Goal: Task Accomplishment & Management: Use online tool/utility

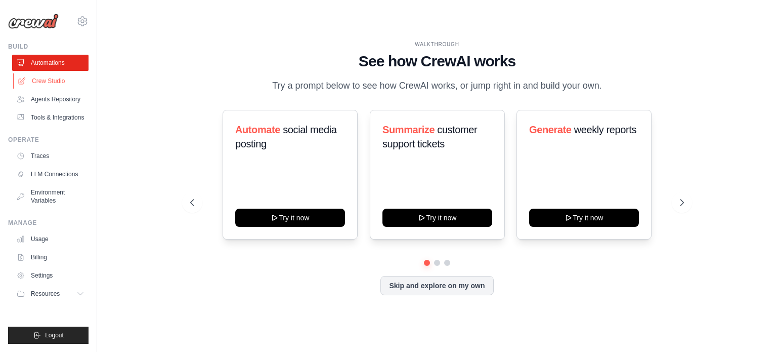
click at [50, 78] on link "Crew Studio" at bounding box center [51, 81] width 76 height 16
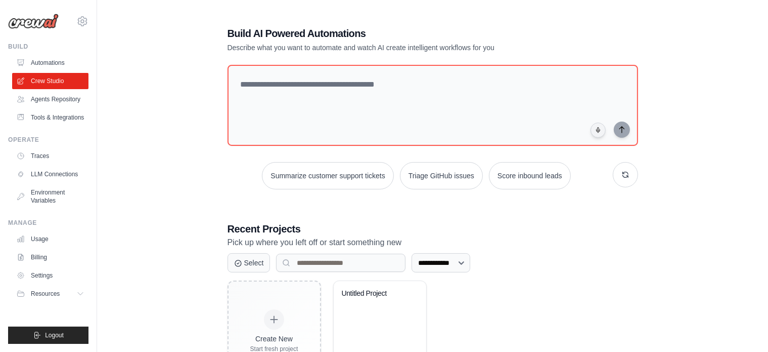
scroll to position [55, 0]
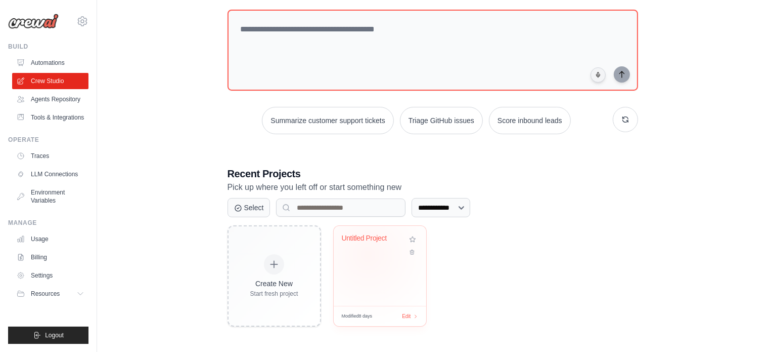
click at [368, 253] on div "Untitled Project" at bounding box center [380, 245] width 76 height 23
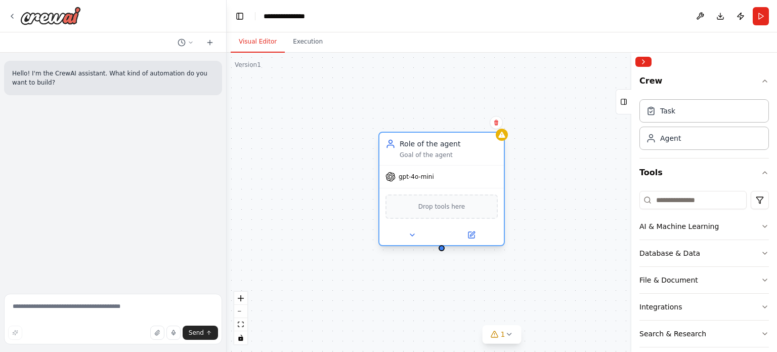
drag, startPoint x: 496, startPoint y: 178, endPoint x: 412, endPoint y: 145, distance: 89.9
click at [412, 145] on div "Role of the agent" at bounding box center [449, 144] width 98 height 10
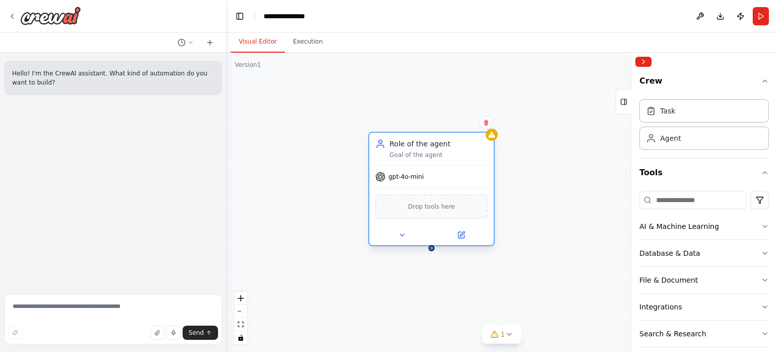
click at [421, 206] on span "Drop tools here" at bounding box center [431, 206] width 47 height 10
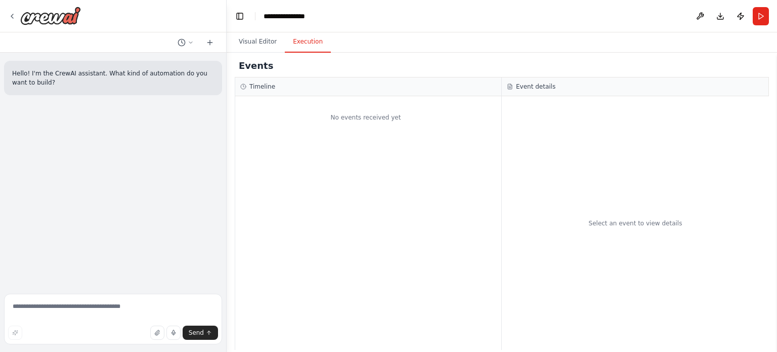
click at [304, 46] on button "Execution" at bounding box center [308, 41] width 46 height 21
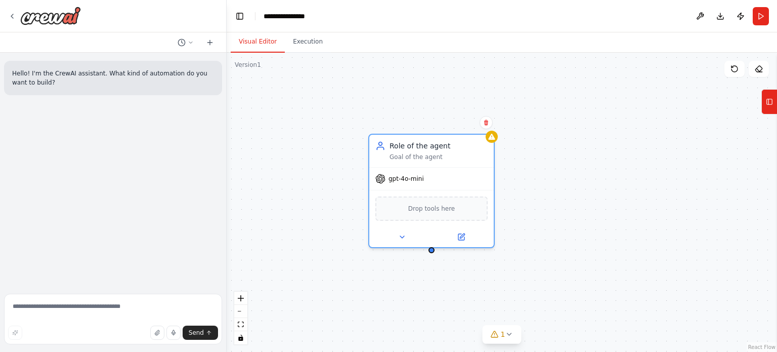
click at [253, 42] on button "Visual Editor" at bounding box center [258, 41] width 54 height 21
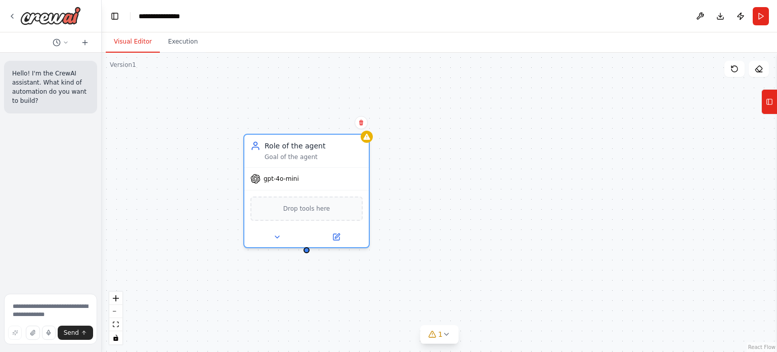
drag, startPoint x: 225, startPoint y: 102, endPoint x: 102, endPoint y: 114, distance: 123.0
click at [102, 114] on div "**********" at bounding box center [388, 176] width 777 height 352
click at [285, 151] on div "Goal of the agent" at bounding box center [314, 155] width 98 height 8
click at [287, 147] on div "Role of the agent" at bounding box center [314, 144] width 98 height 10
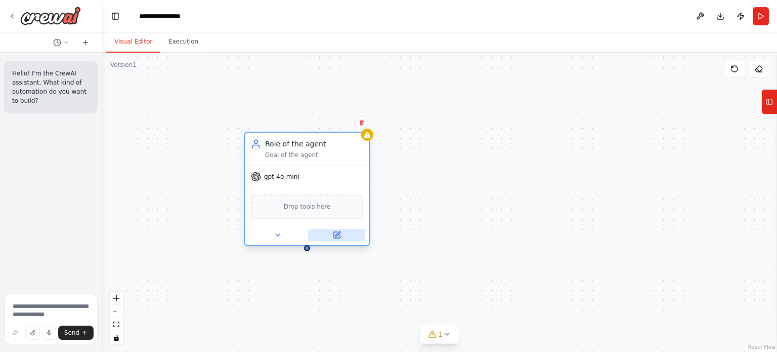
click at [337, 234] on icon at bounding box center [337, 233] width 5 height 5
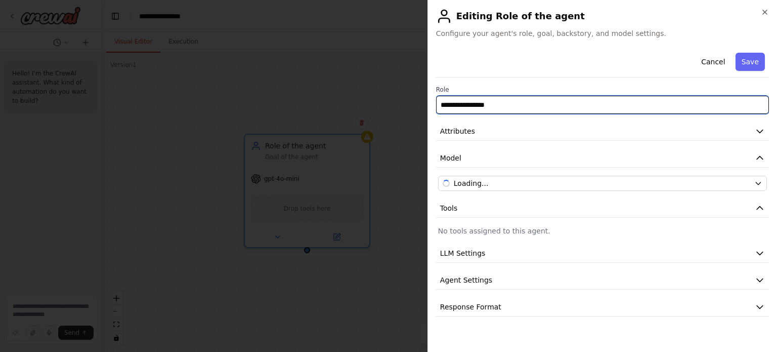
click at [510, 102] on input "**********" at bounding box center [602, 105] width 333 height 18
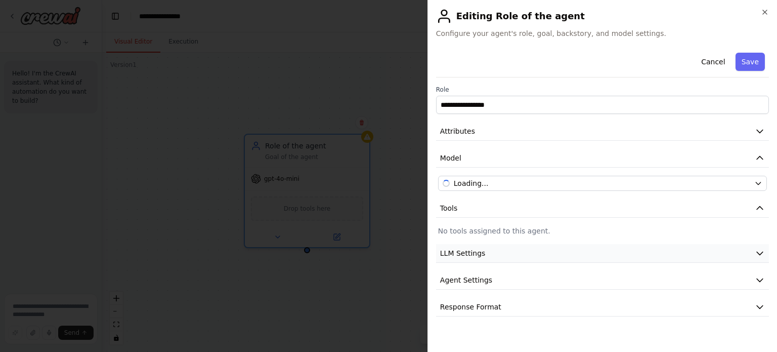
click at [488, 254] on button "LLM Settings" at bounding box center [602, 253] width 333 height 19
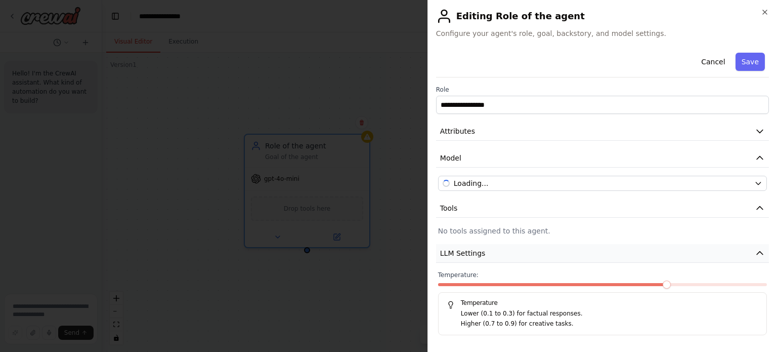
scroll to position [52, 0]
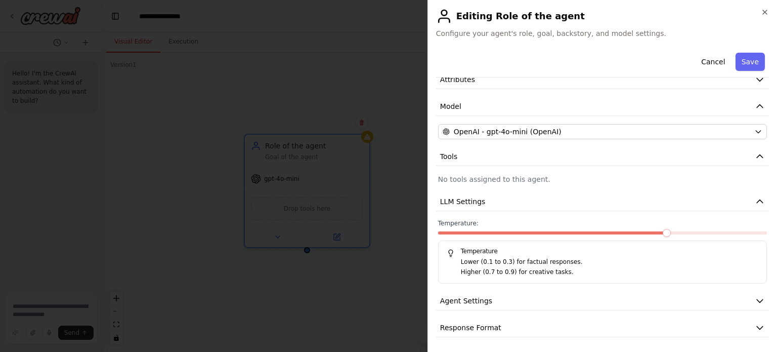
click at [506, 181] on p "No tools assigned to this agent." at bounding box center [602, 179] width 329 height 10
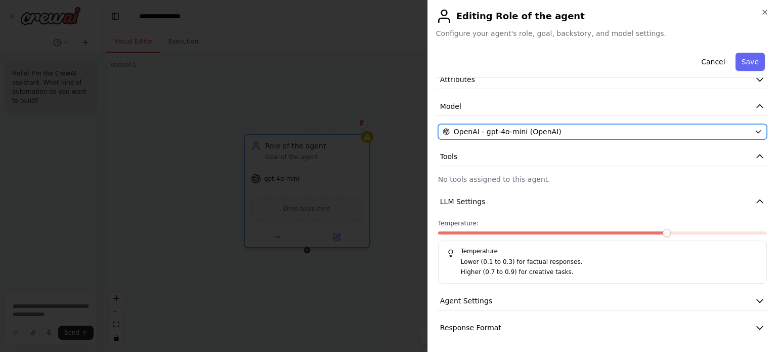
click at [494, 134] on span "OpenAI - gpt-4o-mini (OpenAI)" at bounding box center [508, 131] width 108 height 10
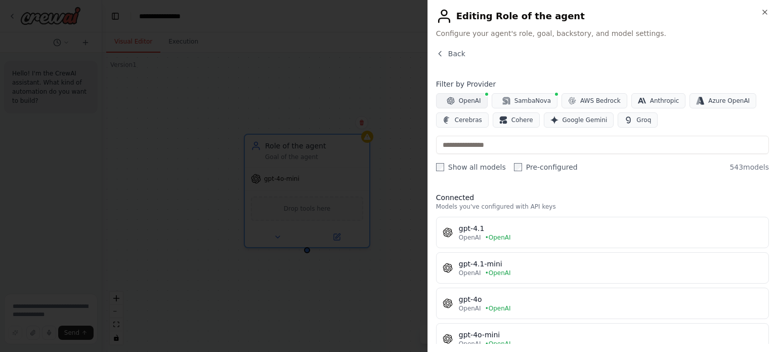
click at [455, 101] on button "OpenAI" at bounding box center [462, 100] width 52 height 15
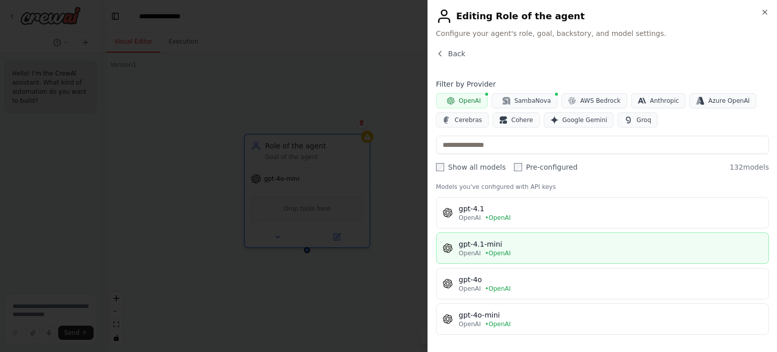
scroll to position [20, 0]
click at [494, 239] on div "gpt-4.1-mini" at bounding box center [611, 243] width 304 height 10
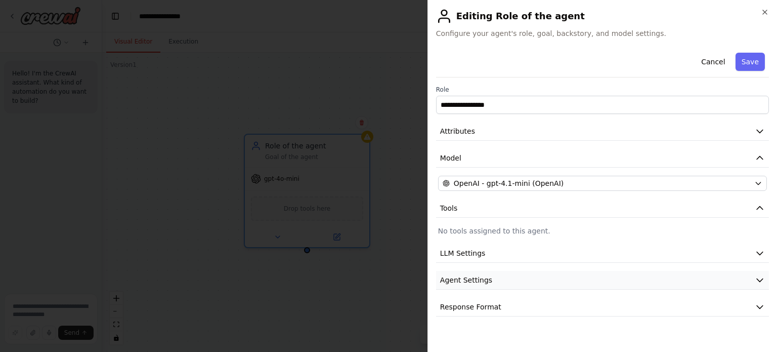
click at [480, 276] on span "Agent Settings" at bounding box center [466, 280] width 52 height 10
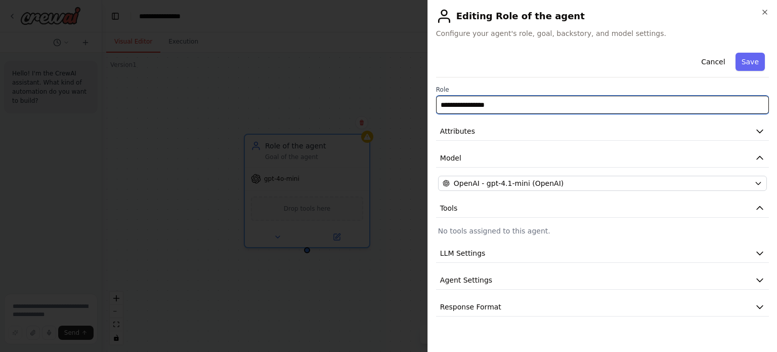
click at [502, 105] on input "**********" at bounding box center [602, 105] width 333 height 18
type input "*"
type input "**********"
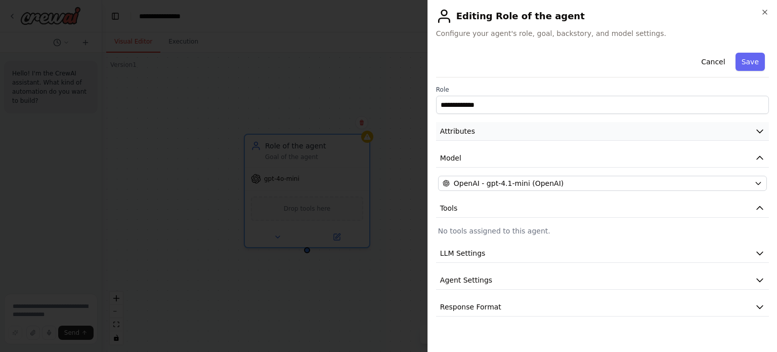
click at [507, 131] on button "Attributes" at bounding box center [602, 131] width 333 height 19
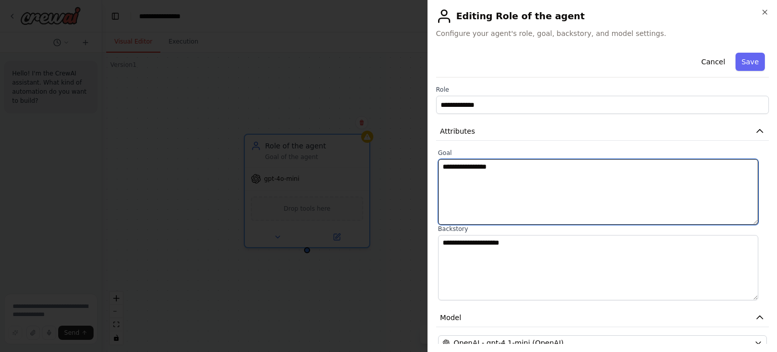
click at [477, 202] on textarea "**********" at bounding box center [598, 192] width 321 height 66
click at [526, 169] on textarea "**********" at bounding box center [598, 192] width 321 height 66
paste textarea "**********"
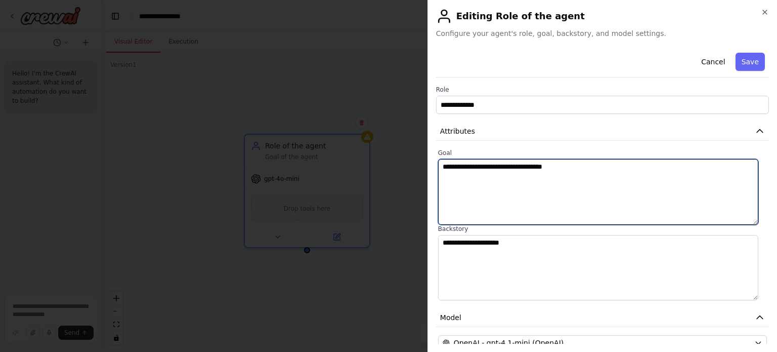
type textarea "**********"
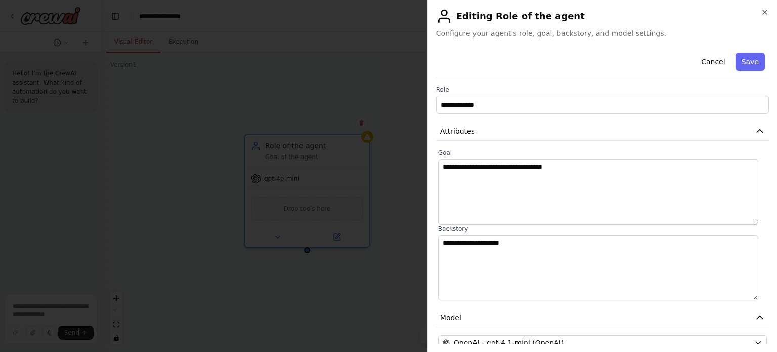
click at [514, 225] on label "Backstory" at bounding box center [602, 229] width 329 height 8
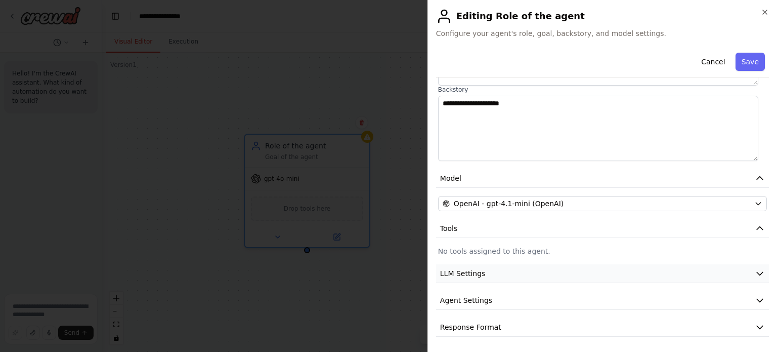
click at [505, 266] on button "LLM Settings" at bounding box center [602, 273] width 333 height 19
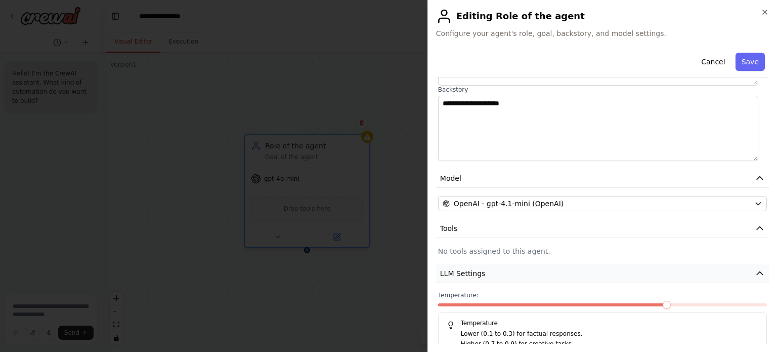
scroll to position [211, 0]
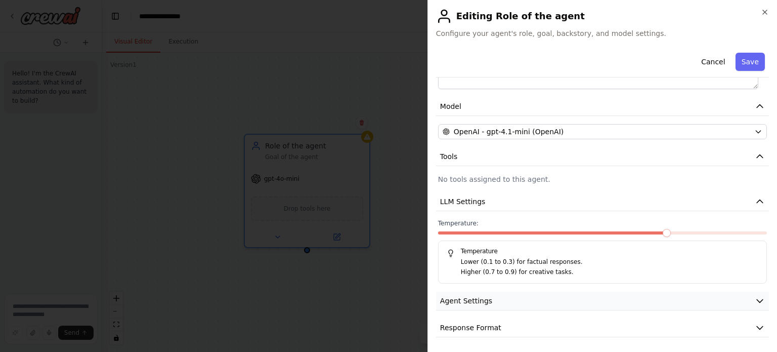
click at [484, 295] on span "Agent Settings" at bounding box center [466, 300] width 52 height 10
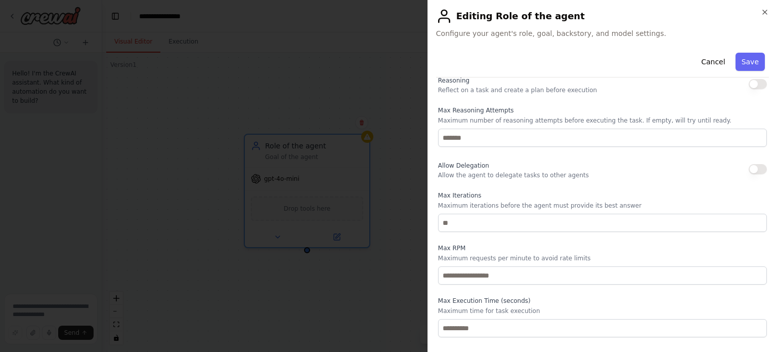
scroll to position [482, 0]
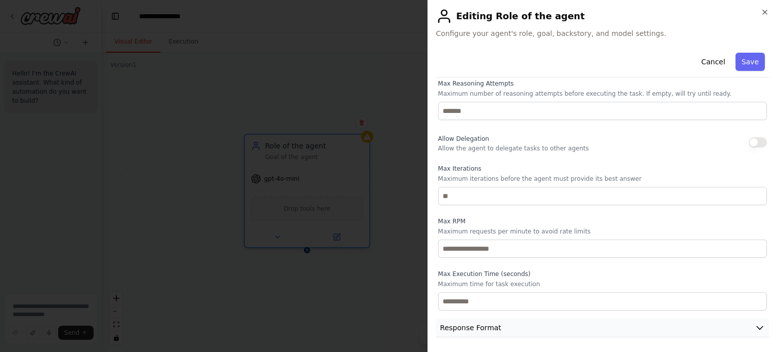
click at [461, 327] on span "Response Format" at bounding box center [470, 327] width 61 height 10
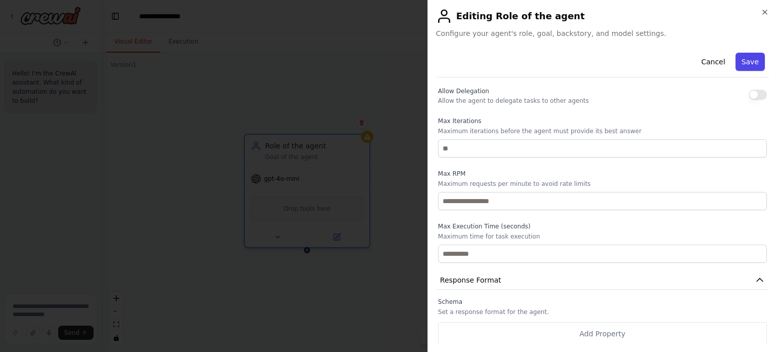
click at [742, 54] on button "Save" at bounding box center [750, 62] width 29 height 18
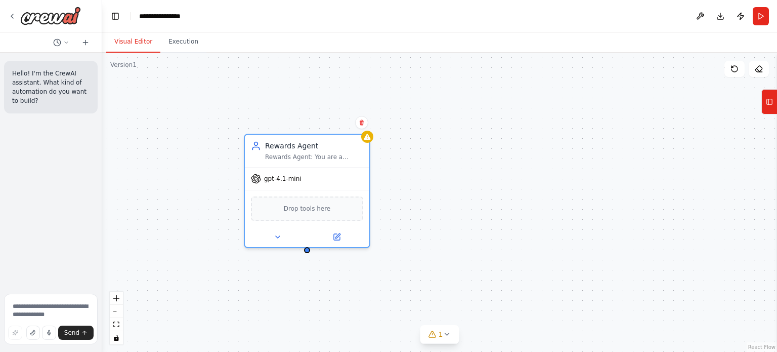
click at [431, 133] on div "Rewards Agent Rewards Agent: You are a Rewards Agent. gpt-4.1-mini Drop tools h…" at bounding box center [439, 202] width 675 height 299
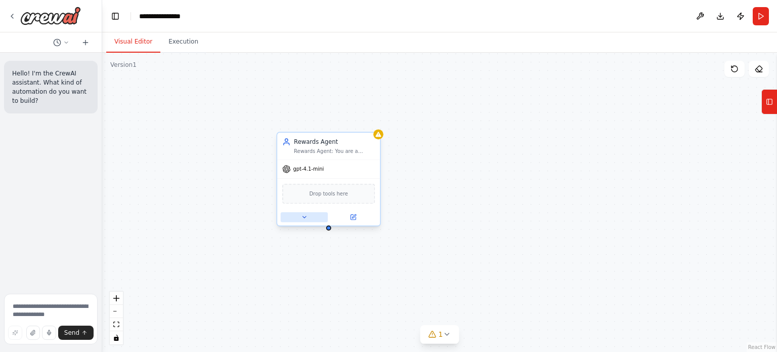
click at [304, 218] on icon at bounding box center [304, 216] width 7 height 7
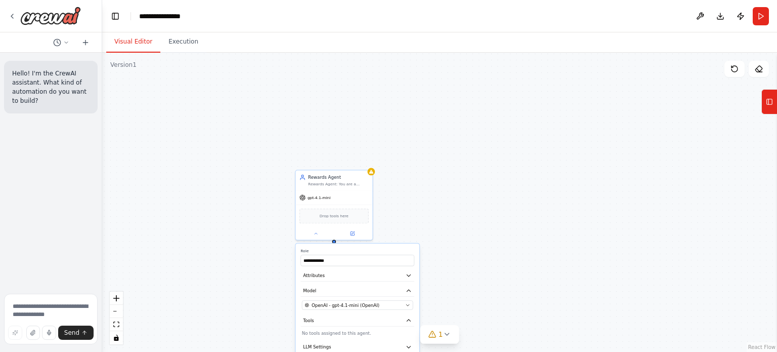
click at [485, 272] on div "**********" at bounding box center [439, 202] width 675 height 299
click at [159, 216] on div "**********" at bounding box center [439, 202] width 675 height 299
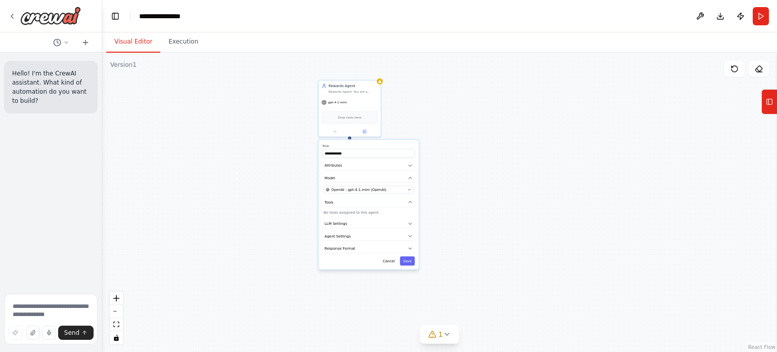
drag, startPoint x: 454, startPoint y: 285, endPoint x: 453, endPoint y: 166, distance: 118.4
click at [453, 166] on div "**********" at bounding box center [439, 202] width 675 height 299
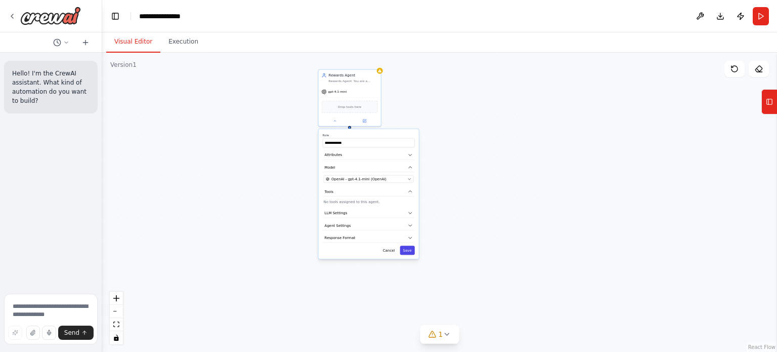
click at [409, 247] on button "Save" at bounding box center [407, 249] width 15 height 9
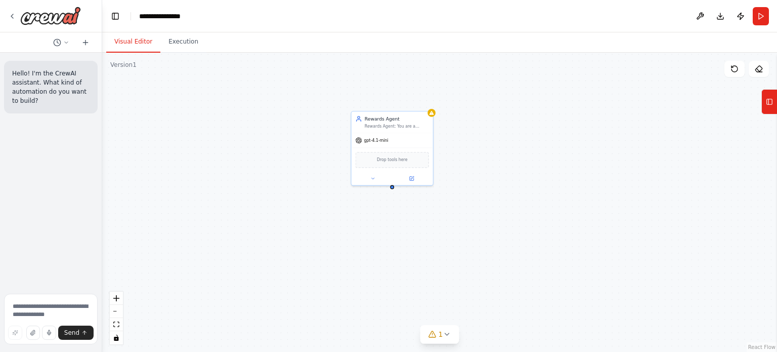
drag, startPoint x: 399, startPoint y: 161, endPoint x: 480, endPoint y: 255, distance: 123.8
click at [480, 255] on div "Rewards Agent Rewards Agent: You are a Rewards Agent. gpt-4.1-mini Drop tools h…" at bounding box center [439, 202] width 675 height 299
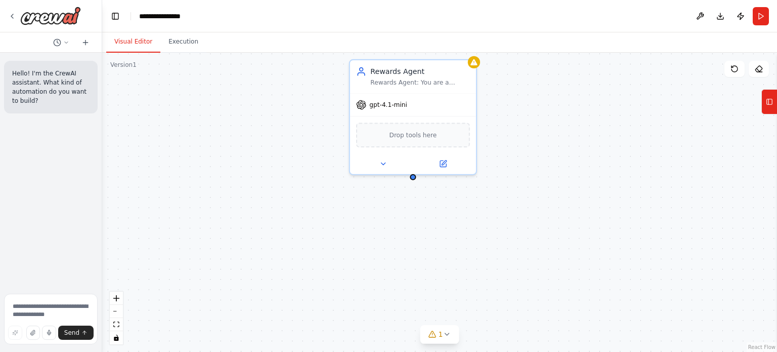
drag, startPoint x: 623, startPoint y: 133, endPoint x: 588, endPoint y: 196, distance: 72.5
click at [588, 196] on div "Rewards Agent Rewards Agent: You are a Rewards Agent. gpt-4.1-mini Drop tools h…" at bounding box center [439, 202] width 675 height 299
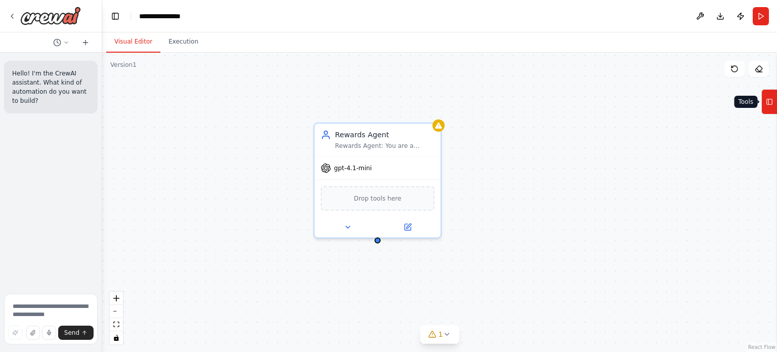
click at [773, 105] on button "Tools" at bounding box center [769, 101] width 16 height 25
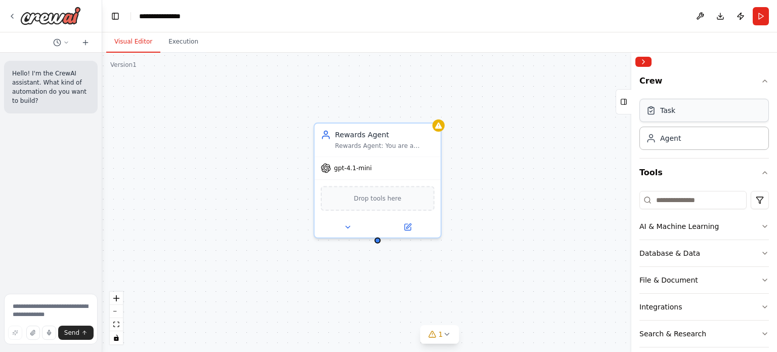
click at [672, 118] on div "Task" at bounding box center [704, 110] width 130 height 23
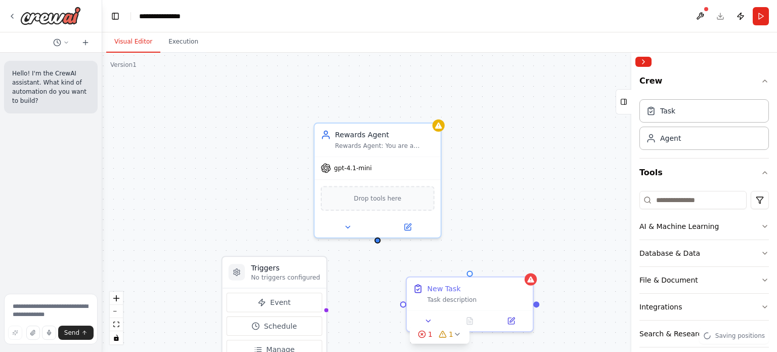
click at [534, 220] on div "Triggers No triggers configured Event Schedule Manage Rewards Agent Rewards Age…" at bounding box center [439, 202] width 675 height 299
click at [761, 83] on div "Crew Task Agent Tools AI & Machine Learning Database & Data File & Document Int…" at bounding box center [704, 211] width 146 height 281
click at [761, 80] on icon "button" at bounding box center [765, 81] width 8 height 8
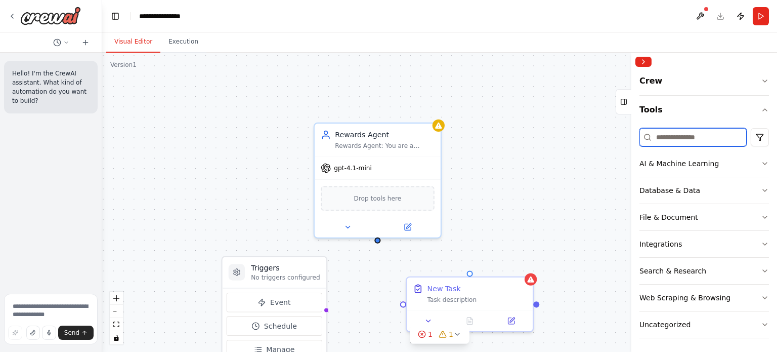
click at [673, 138] on input at bounding box center [692, 137] width 107 height 18
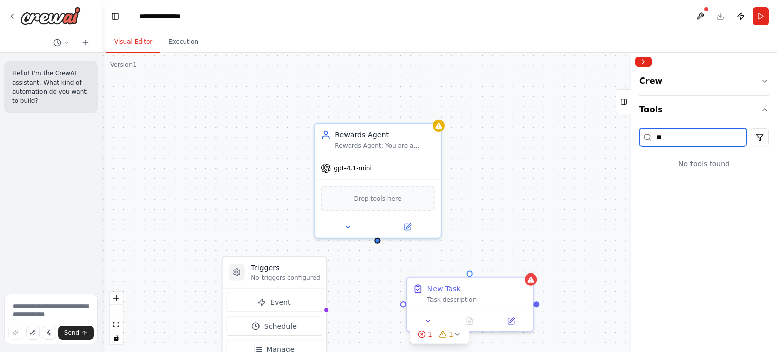
type input "*"
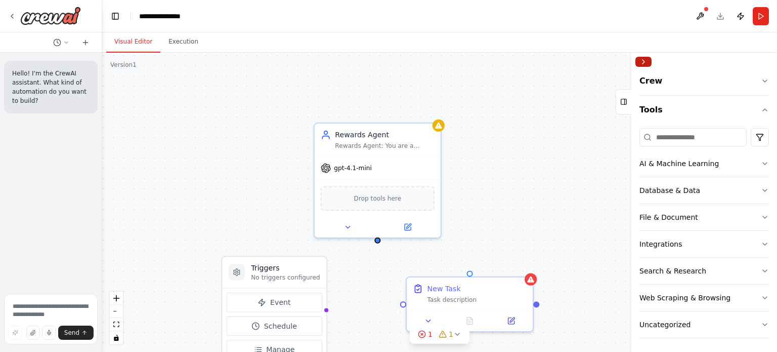
click at [645, 59] on button "Collapse right sidebar" at bounding box center [643, 62] width 16 height 10
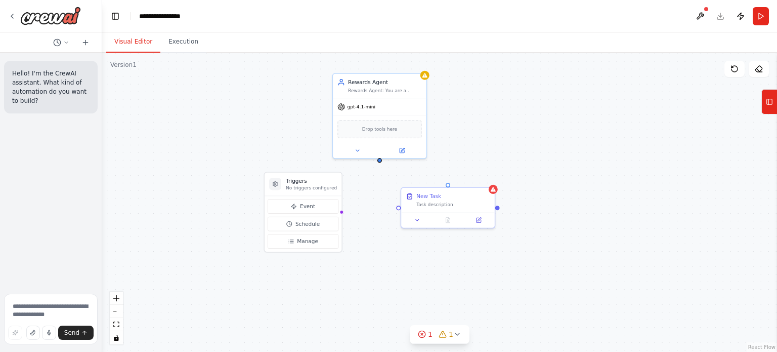
drag, startPoint x: 544, startPoint y: 184, endPoint x: 480, endPoint y: 97, distance: 107.9
click at [480, 97] on div "Triggers No triggers configured Event Schedule Manage Rewards Agent Rewards Age…" at bounding box center [439, 202] width 675 height 299
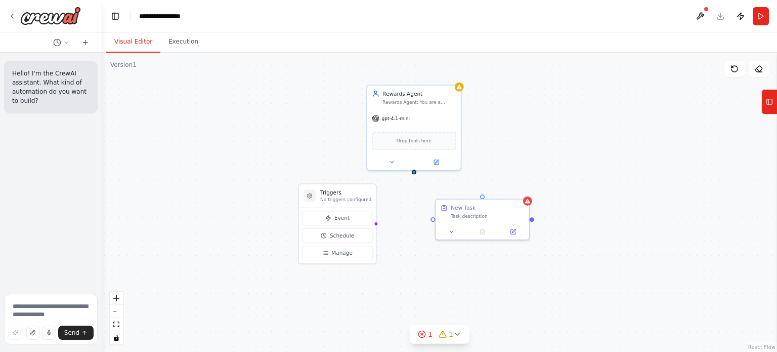
drag, startPoint x: 481, startPoint y: 117, endPoint x: 538, endPoint y: 150, distance: 65.5
click at [538, 150] on div "Triggers No triggers configured Event Schedule Manage Rewards Agent Rewards Age…" at bounding box center [439, 202] width 675 height 299
drag, startPoint x: 471, startPoint y: 208, endPoint x: 440, endPoint y: 215, distance: 32.6
click at [440, 215] on div "New Task" at bounding box center [432, 213] width 25 height 8
click at [345, 197] on p "No triggers configured" at bounding box center [345, 199] width 51 height 6
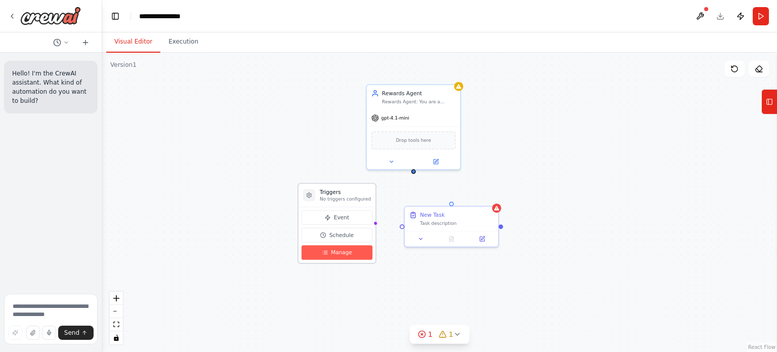
click at [338, 248] on span "Manage" at bounding box center [341, 252] width 21 height 8
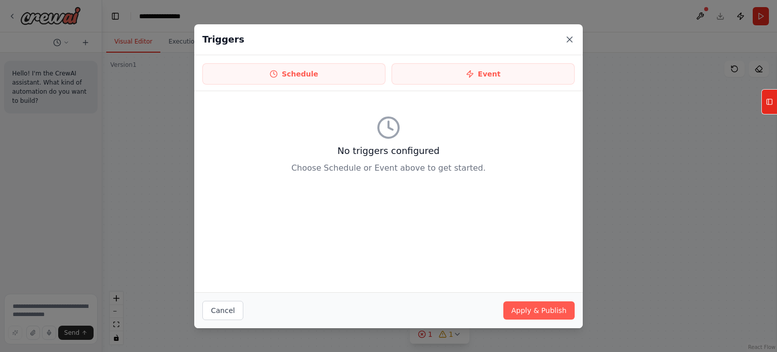
click at [567, 43] on icon at bounding box center [570, 39] width 10 height 10
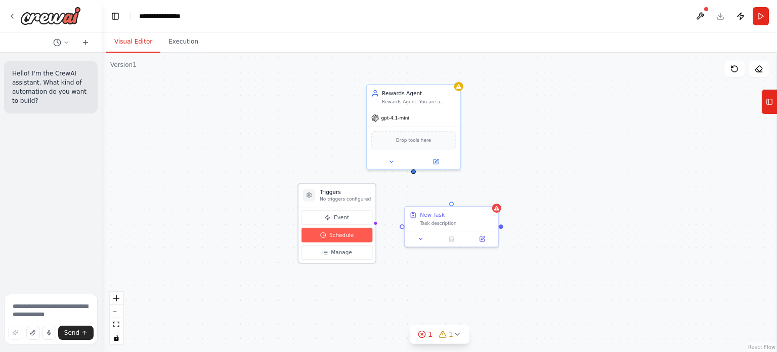
click at [332, 239] on button "Schedule" at bounding box center [337, 235] width 71 height 15
select select "******"
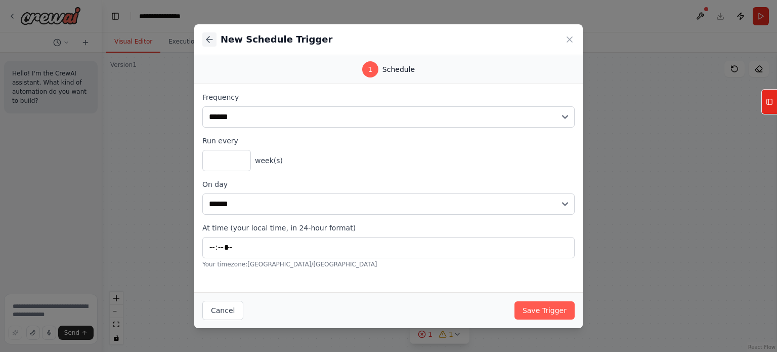
click at [209, 41] on icon at bounding box center [209, 39] width 10 height 10
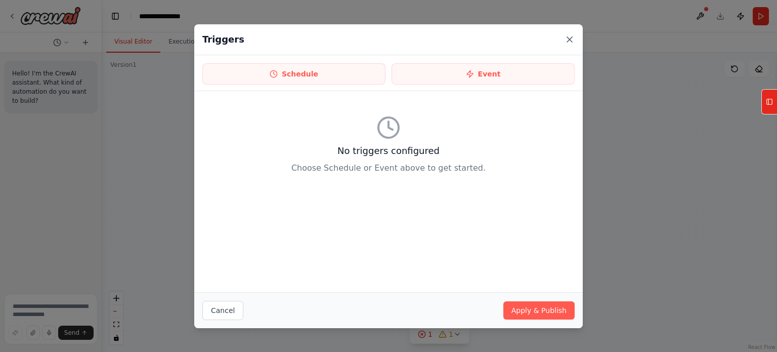
click at [571, 43] on icon at bounding box center [570, 39] width 10 height 10
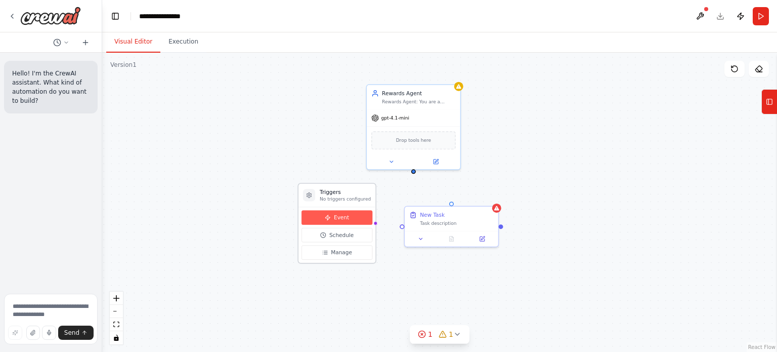
click at [340, 223] on button "Event" at bounding box center [337, 217] width 71 height 15
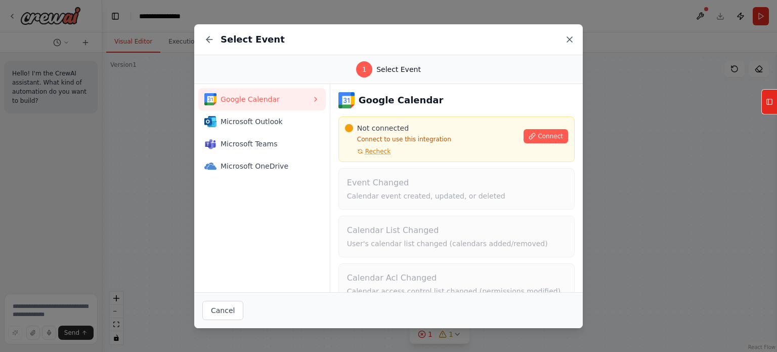
click at [573, 38] on icon at bounding box center [570, 39] width 10 height 10
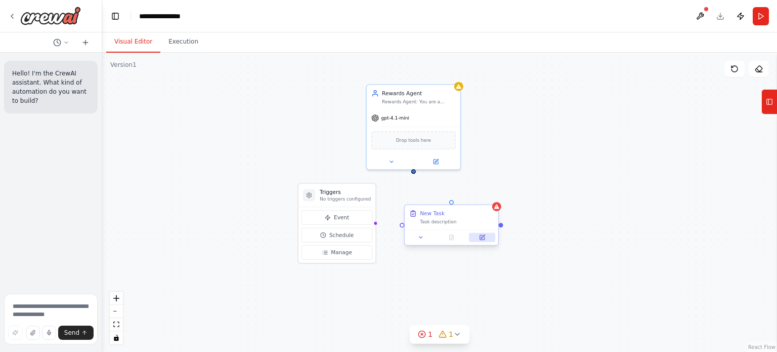
click at [482, 241] on button at bounding box center [482, 237] width 26 height 9
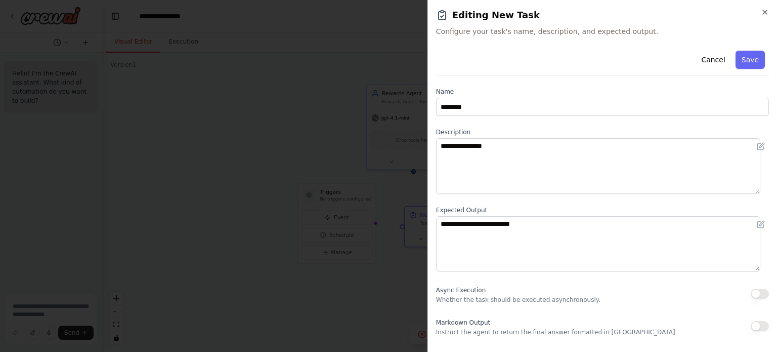
click at [769, 10] on div "**********" at bounding box center [602, 176] width 350 height 352
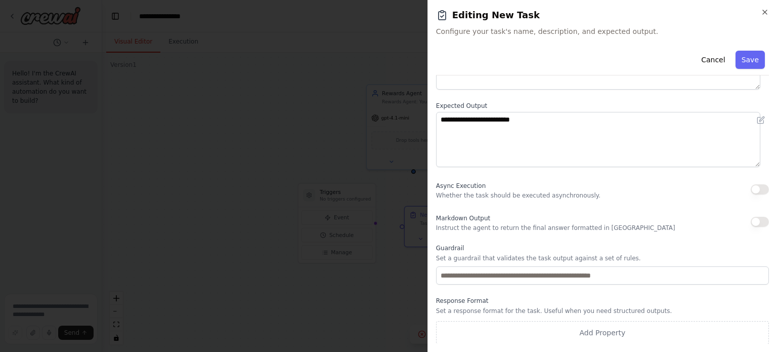
scroll to position [0, 0]
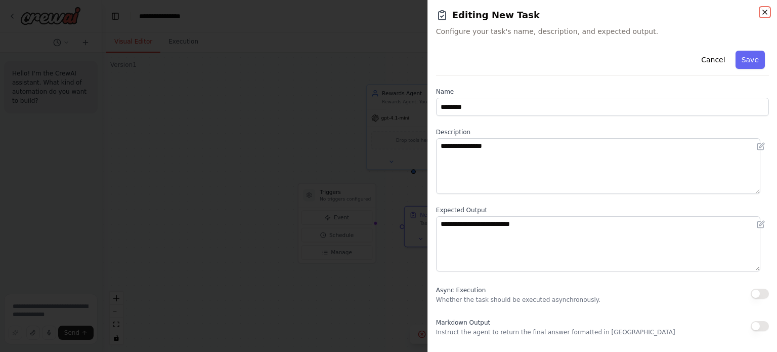
click at [766, 14] on icon "button" at bounding box center [765, 12] width 4 height 4
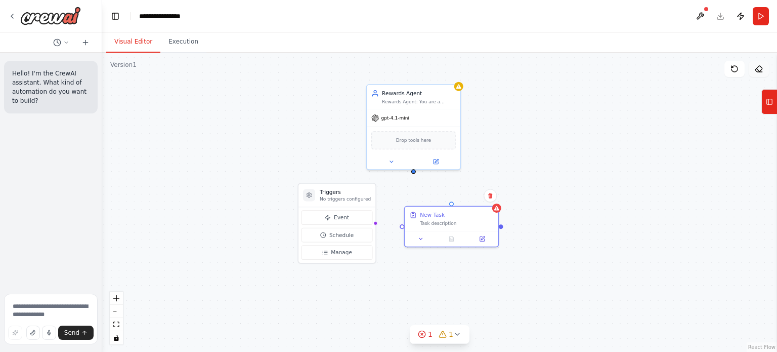
click at [759, 70] on icon at bounding box center [759, 69] width 8 height 8
click at [438, 220] on div "Task description" at bounding box center [457, 222] width 74 height 6
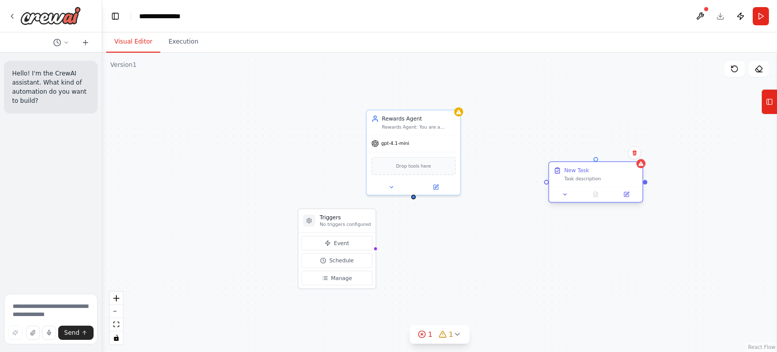
drag, startPoint x: 438, startPoint y: 220, endPoint x: 585, endPoint y: 176, distance: 154.0
click at [585, 176] on div "Task description" at bounding box center [601, 179] width 74 height 6
click at [634, 153] on icon at bounding box center [634, 153] width 4 height 6
click at [595, 153] on button "Confirm" at bounding box center [606, 153] width 36 height 12
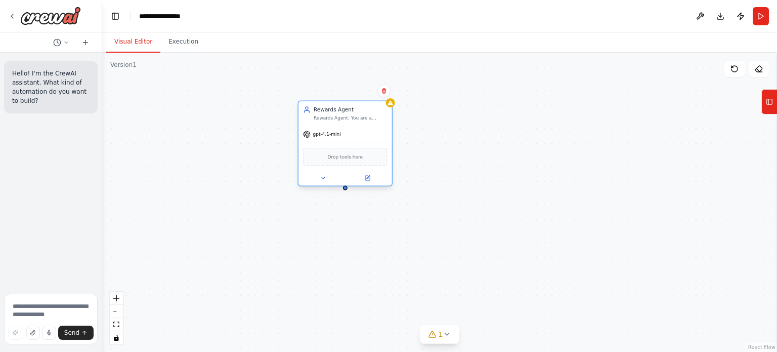
drag, startPoint x: 409, startPoint y: 123, endPoint x: 338, endPoint y: 115, distance: 71.8
click at [338, 115] on div "Rewards Agent: You are a Rewards Agent." at bounding box center [351, 118] width 74 height 6
click at [344, 190] on div "Rewards Agent Rewards Agent: You are a Rewards Agent. gpt-4.1-mini Drop tools h…" at bounding box center [439, 202] width 675 height 299
click at [771, 95] on icon at bounding box center [769, 102] width 7 height 16
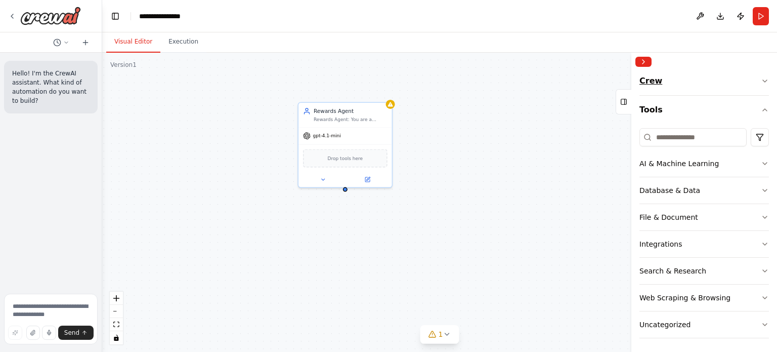
click at [682, 87] on button "Crew" at bounding box center [704, 83] width 130 height 24
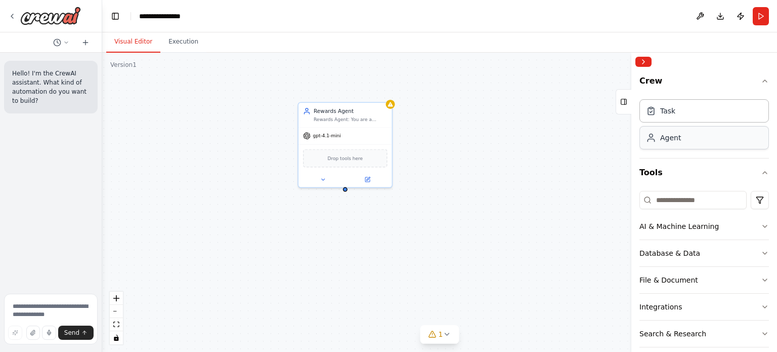
click at [670, 139] on div "Agent" at bounding box center [670, 138] width 21 height 10
drag, startPoint x: 380, startPoint y: 272, endPoint x: 496, endPoint y: 111, distance: 198.0
click at [496, 111] on div "Role of the agent" at bounding box center [502, 110] width 74 height 8
drag, startPoint x: 493, startPoint y: 111, endPoint x: 196, endPoint y: 112, distance: 296.5
click at [196, 112] on div "Role of the agent" at bounding box center [206, 110] width 74 height 8
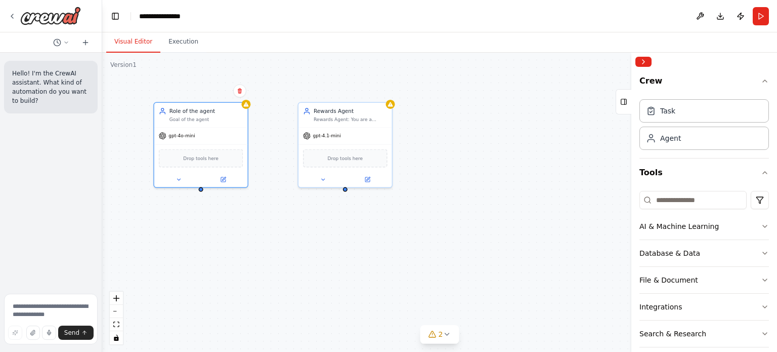
click at [201, 191] on div "Rewards Agent Rewards Agent: You are a Rewards Agent. gpt-4.1-mini Drop tools h…" at bounding box center [439, 202] width 675 height 299
click at [662, 142] on div "Agent" at bounding box center [670, 138] width 21 height 10
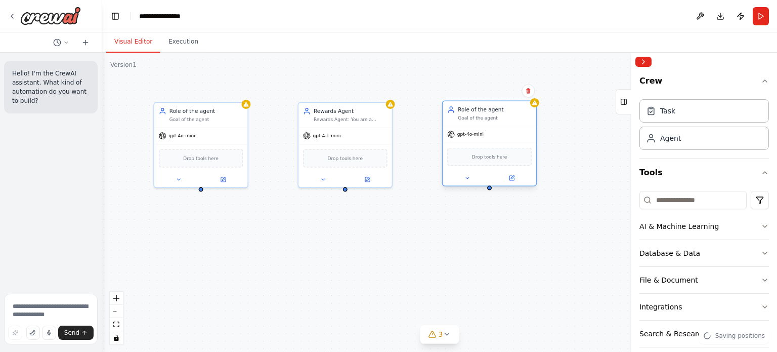
drag, startPoint x: 536, startPoint y: 145, endPoint x: 488, endPoint y: 114, distance: 57.4
click at [488, 114] on div "Role of the agent Goal of the agent" at bounding box center [495, 113] width 74 height 15
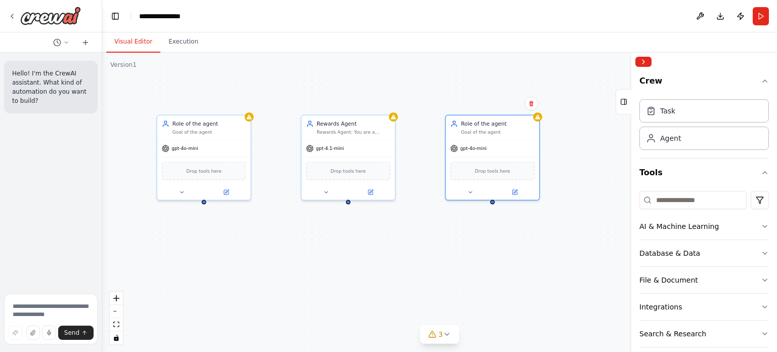
drag, startPoint x: 201, startPoint y: 191, endPoint x: 204, endPoint y: 204, distance: 13.5
click at [204, 204] on div "Rewards Agent Rewards Agent: You are a Rewards Agent. gpt-4.1-mini Drop tools h…" at bounding box center [439, 202] width 675 height 299
drag, startPoint x: 204, startPoint y: 201, endPoint x: 349, endPoint y: 204, distance: 144.7
click at [349, 204] on div "Rewards Agent Rewards Agent: You are a Rewards Agent. gpt-4.1-mini Drop tools h…" at bounding box center [439, 202] width 675 height 299
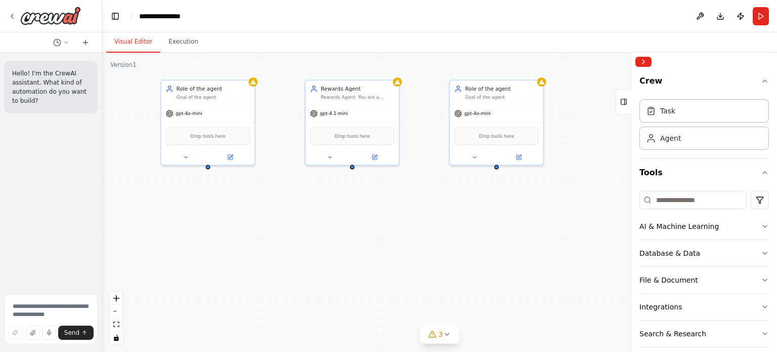
drag, startPoint x: 205, startPoint y: 203, endPoint x: 209, endPoint y: 168, distance: 35.6
click at [209, 168] on div "Rewards Agent Rewards Agent: You are a Rewards Agent. gpt-4.1-mini Drop tools h…" at bounding box center [439, 202] width 675 height 299
click at [207, 167] on div "Rewards Agent Rewards Agent: You are a Rewards Agent. gpt-4.1-mini Drop tools h…" at bounding box center [439, 202] width 675 height 299
click at [210, 169] on div "Rewards Agent Rewards Agent: You are a Rewards Agent. gpt-4.1-mini Drop tools h…" at bounding box center [439, 202] width 675 height 299
click at [681, 308] on button "Integrations" at bounding box center [704, 306] width 130 height 26
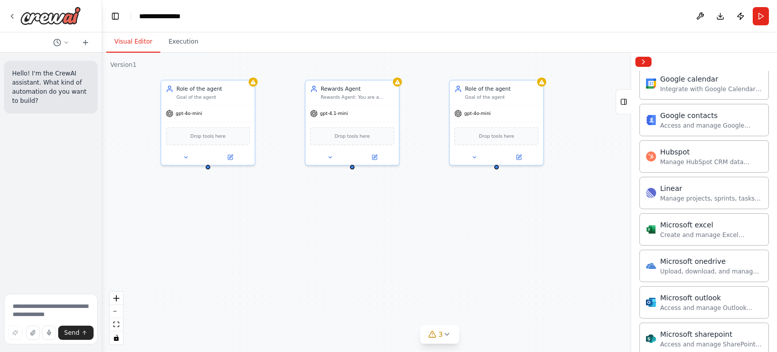
scroll to position [688, 0]
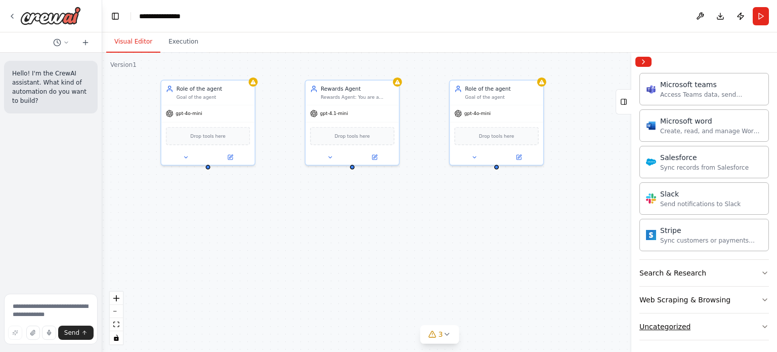
click at [686, 322] on button "Uncategorized" at bounding box center [704, 326] width 130 height 26
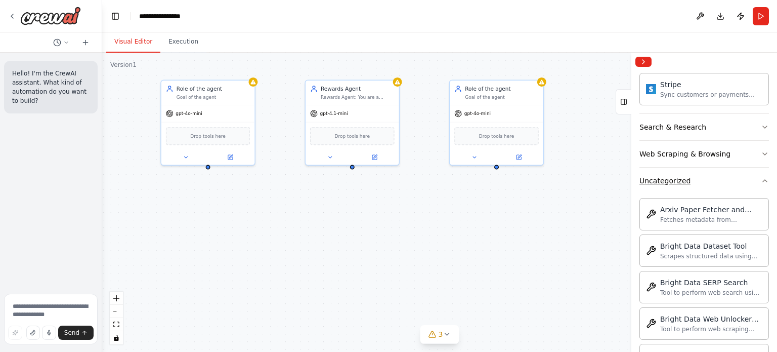
scroll to position [836, 0]
click at [761, 175] on icon "button" at bounding box center [765, 179] width 8 height 8
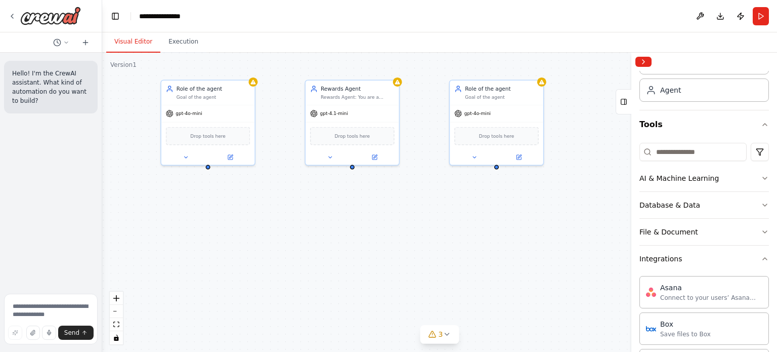
scroll to position [89, 0]
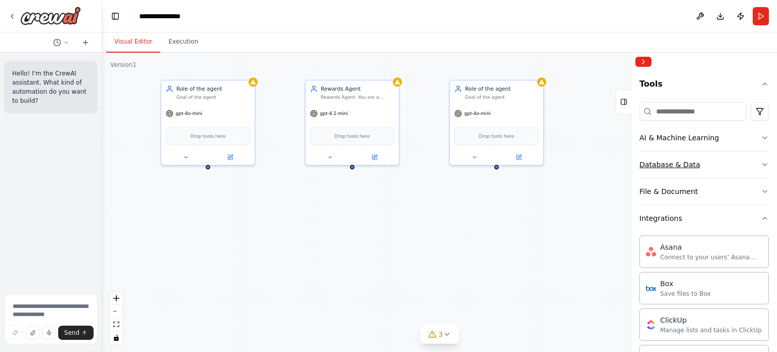
click at [711, 161] on button "Database & Data" at bounding box center [704, 164] width 130 height 26
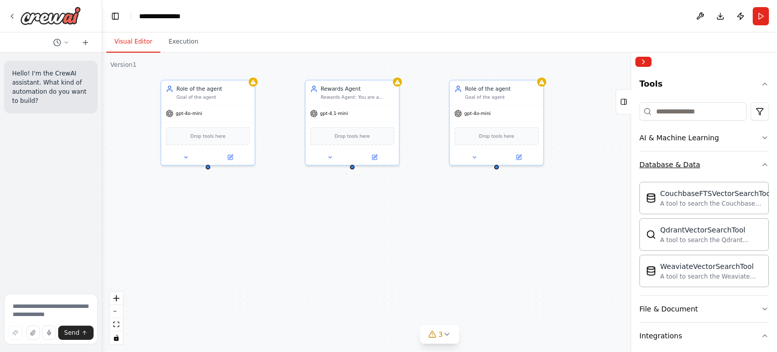
click at [711, 161] on button "Database & Data" at bounding box center [704, 164] width 130 height 26
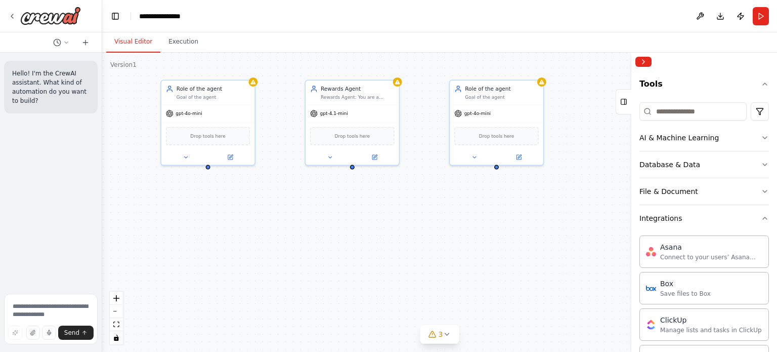
drag, startPoint x: 301, startPoint y: 214, endPoint x: 349, endPoint y: 216, distance: 48.1
click at [349, 216] on div "Rewards Agent Rewards Agent: You are a Rewards Agent. gpt-4.1-mini Drop tools h…" at bounding box center [439, 202] width 675 height 299
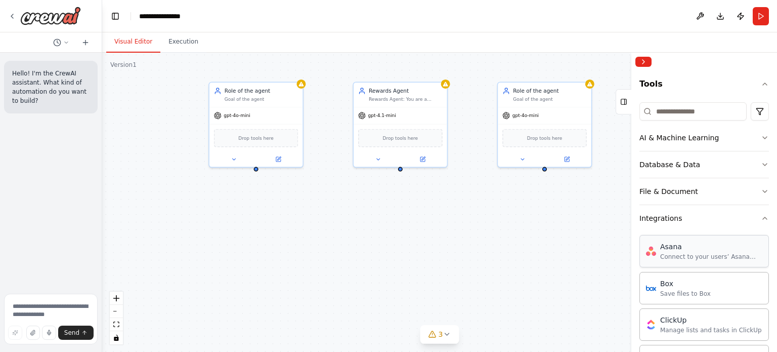
scroll to position [0, 0]
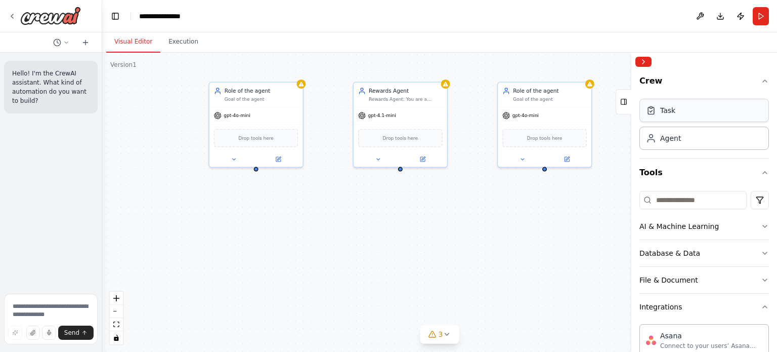
click at [668, 106] on div "Task" at bounding box center [667, 110] width 15 height 10
drag, startPoint x: 311, startPoint y: 259, endPoint x: 205, endPoint y: 228, distance: 110.6
click at [205, 228] on div "New Task" at bounding box center [193, 226] width 74 height 8
drag, startPoint x: 398, startPoint y: 199, endPoint x: 301, endPoint y: 252, distance: 110.7
click at [352, 216] on h3 "Triggers" at bounding box center [377, 212] width 51 height 8
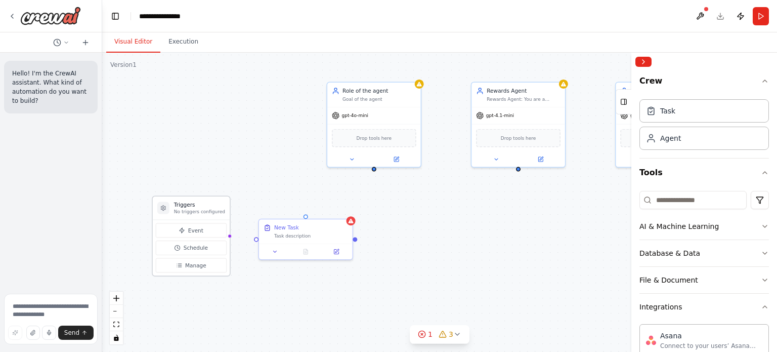
drag, startPoint x: 301, startPoint y: 252, endPoint x: 188, endPoint y: 208, distance: 121.1
click at [188, 208] on div "Triggers No triggers configured" at bounding box center [199, 208] width 51 height 14
click at [224, 236] on div "Triggers No triggers configured Event Schedule Manage" at bounding box center [191, 236] width 78 height 80
click at [196, 262] on span "Manage" at bounding box center [195, 265] width 21 height 8
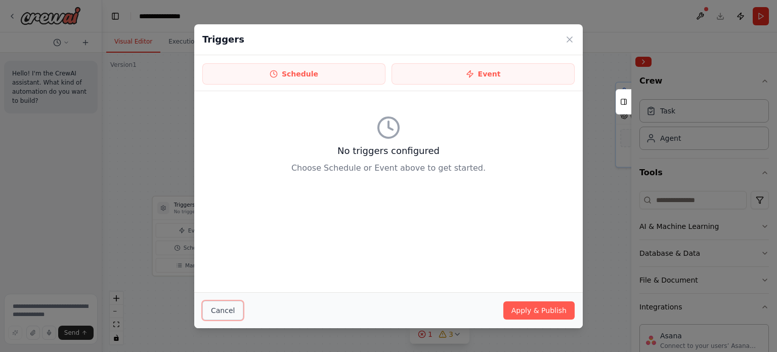
click at [222, 309] on button "Cancel" at bounding box center [222, 309] width 41 height 19
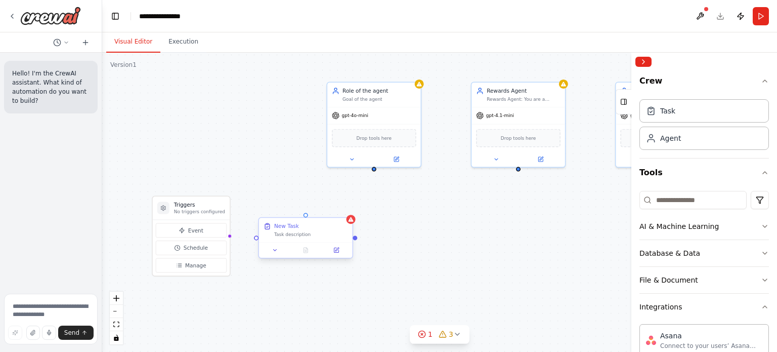
click at [297, 234] on div "Task description" at bounding box center [311, 234] width 74 height 6
click at [297, 230] on div "New Task Task description" at bounding box center [311, 229] width 74 height 15
click at [333, 251] on icon at bounding box center [336, 250] width 6 height 6
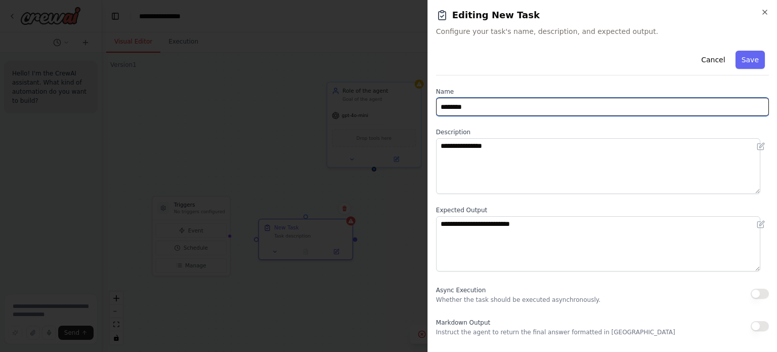
click at [484, 109] on input "********" at bounding box center [602, 107] width 333 height 18
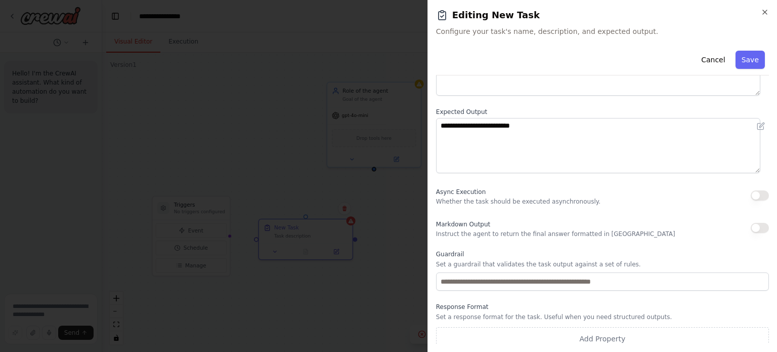
scroll to position [104, 0]
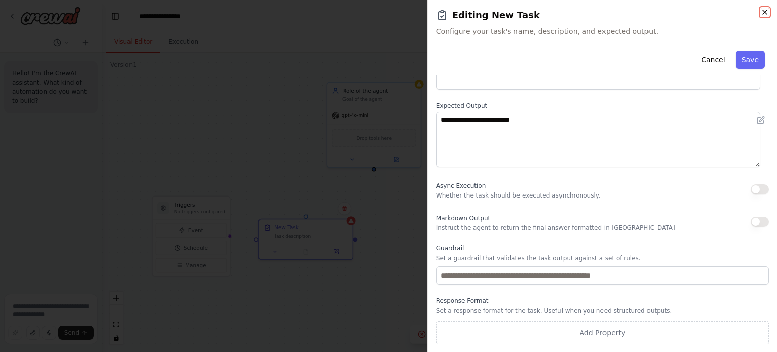
click at [766, 13] on icon "button" at bounding box center [765, 12] width 8 height 8
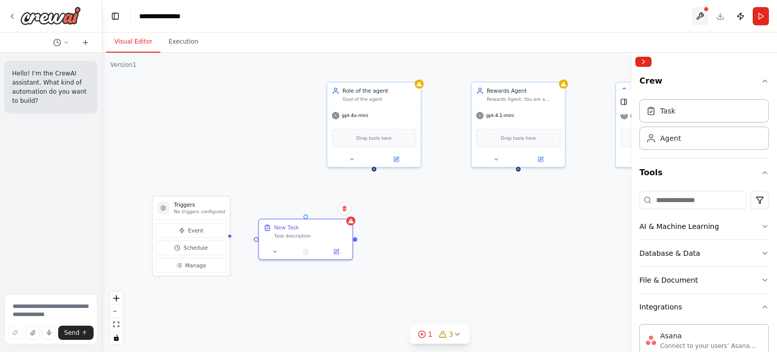
click at [702, 14] on button at bounding box center [700, 16] width 16 height 18
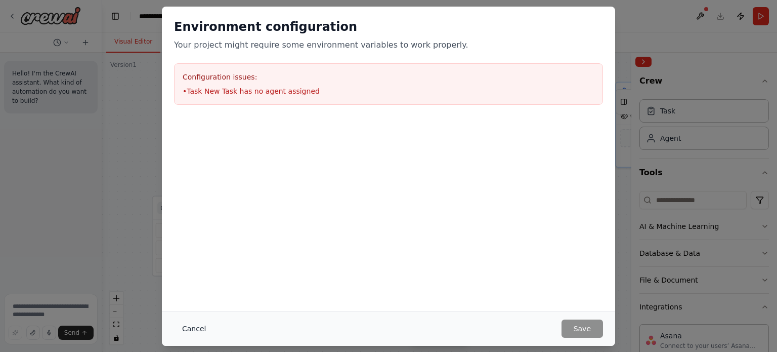
click at [188, 328] on button "Cancel" at bounding box center [194, 328] width 40 height 18
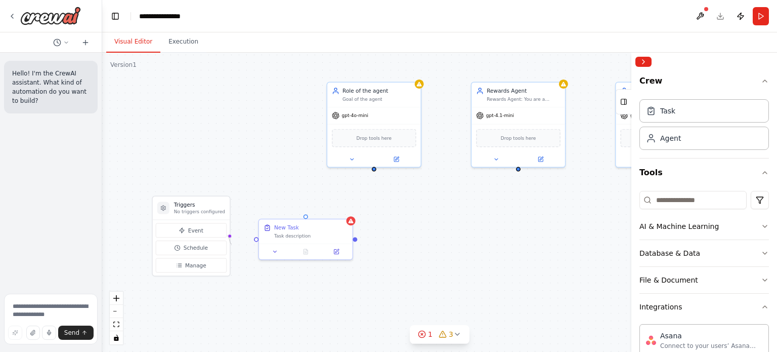
drag, startPoint x: 250, startPoint y: 240, endPoint x: 232, endPoint y: 244, distance: 18.6
click at [232, 244] on div "Triggers No triggers configured Event Schedule Manage Rewards Agent Rewards Age…" at bounding box center [439, 202] width 675 height 299
click at [355, 240] on div at bounding box center [355, 237] width 5 height 5
drag, startPoint x: 355, startPoint y: 239, endPoint x: 374, endPoint y: 166, distance: 75.8
click at [433, 166] on div "Triggers No triggers configured Event Schedule Manage Rewards Agent Rewards Age…" at bounding box center [686, 140] width 506 height 225
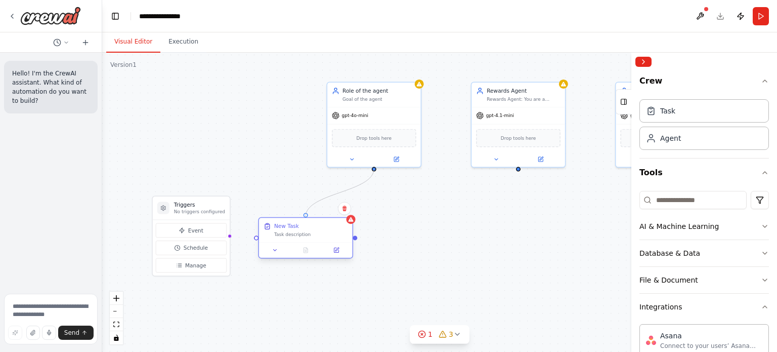
drag, startPoint x: 374, startPoint y: 166, endPoint x: 309, endPoint y: 220, distance: 84.9
click at [433, 220] on div "Triggers No triggers configured Event Schedule Manage Rewards Agent Rewards Age…" at bounding box center [686, 140] width 506 height 225
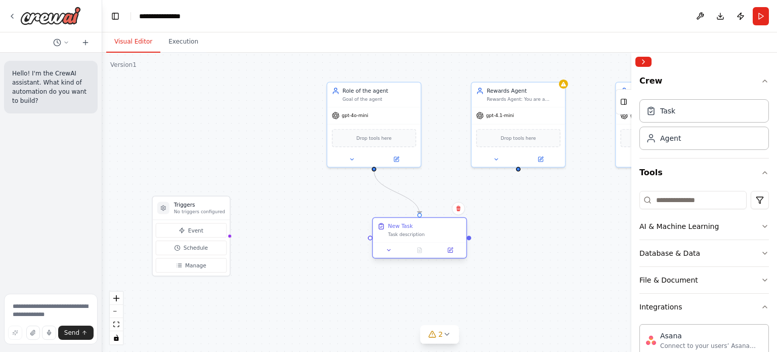
drag, startPoint x: 317, startPoint y: 236, endPoint x: 435, endPoint y: 238, distance: 118.4
click at [435, 238] on div "New Task Task description" at bounding box center [420, 230] width 94 height 24
drag, startPoint x: 419, startPoint y: 210, endPoint x: 374, endPoint y: 241, distance: 54.2
click at [433, 241] on div "Triggers No triggers configured Event Schedule Manage Rewards Agent Rewards Age…" at bounding box center [686, 140] width 506 height 225
drag, startPoint x: 374, startPoint y: 169, endPoint x: 373, endPoint y: 241, distance: 72.3
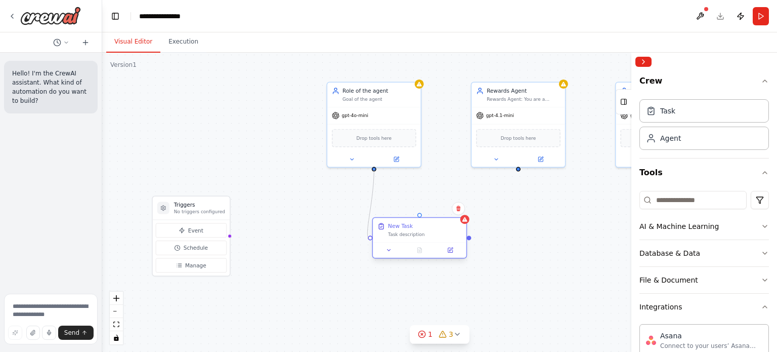
click at [433, 241] on div "Triggers No triggers configured Event Schedule Manage Rewards Agent Rewards Age…" at bounding box center [686, 140] width 506 height 225
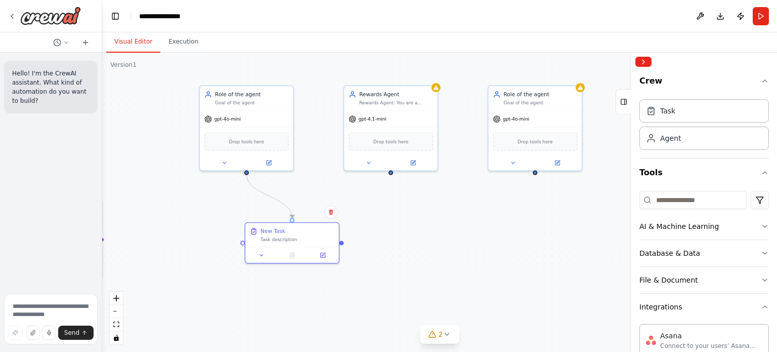
drag, startPoint x: 469, startPoint y: 240, endPoint x: 308, endPoint y: 253, distance: 161.9
click at [308, 253] on div ".deletable-edge-delete-btn { width: 20px; height: 20px; border: 0px solid #ffff…" at bounding box center [439, 202] width 675 height 299
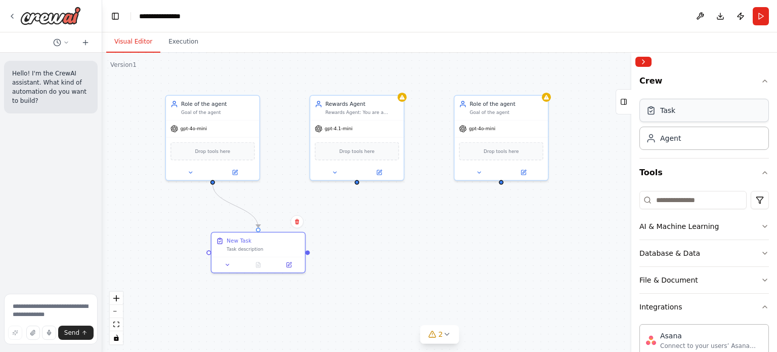
click at [674, 115] on div "Task" at bounding box center [704, 110] width 130 height 23
click at [677, 112] on div "Task" at bounding box center [704, 110] width 130 height 23
drag, startPoint x: 677, startPoint y: 112, endPoint x: 432, endPoint y: 235, distance: 274.0
click at [432, 235] on div "**********" at bounding box center [388, 176] width 777 height 352
click at [680, 105] on div "Task" at bounding box center [704, 110] width 130 height 23
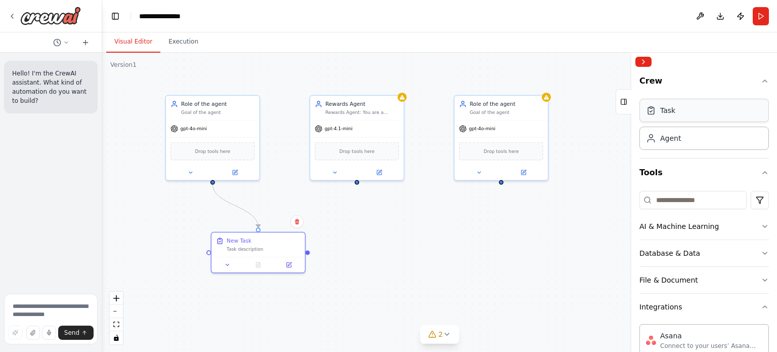
click at [680, 105] on div "Task" at bounding box center [704, 110] width 130 height 23
drag, startPoint x: 492, startPoint y: 266, endPoint x: 435, endPoint y: 253, distance: 58.5
click at [435, 253] on div "New Task Task description" at bounding box center [423, 250] width 74 height 15
drag, startPoint x: 429, startPoint y: 250, endPoint x: 423, endPoint y: 243, distance: 9.4
click at [423, 243] on div "New Task Task description" at bounding box center [423, 242] width 74 height 15
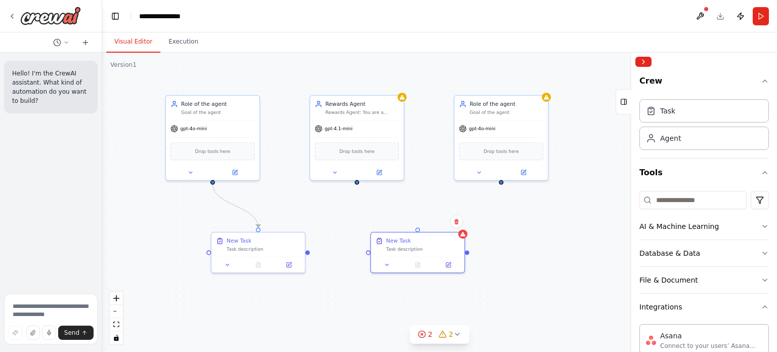
click at [358, 182] on div ".deletable-edge-delete-btn { width: 20px; height: 20px; border: 0px solid #ffff…" at bounding box center [439, 202] width 675 height 299
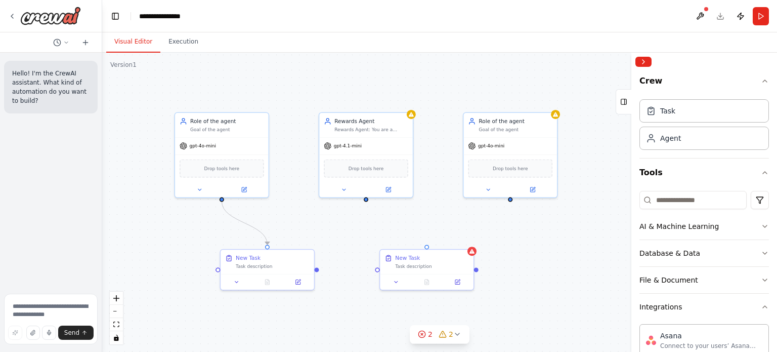
drag, startPoint x: 358, startPoint y: 182, endPoint x: 366, endPoint y: 199, distance: 18.8
click at [366, 199] on div ".deletable-edge-delete-btn { width: 20px; height: 20px; border: 0px solid #ffff…" at bounding box center [439, 202] width 675 height 299
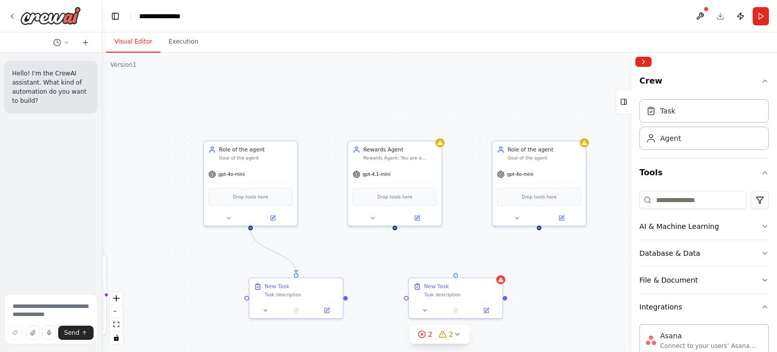
drag, startPoint x: 366, startPoint y: 199, endPoint x: 369, endPoint y: 220, distance: 20.9
click at [369, 220] on div ".deletable-edge-delete-btn { width: 20px; height: 20px; border: 0px solid #ffff…" at bounding box center [439, 202] width 675 height 299
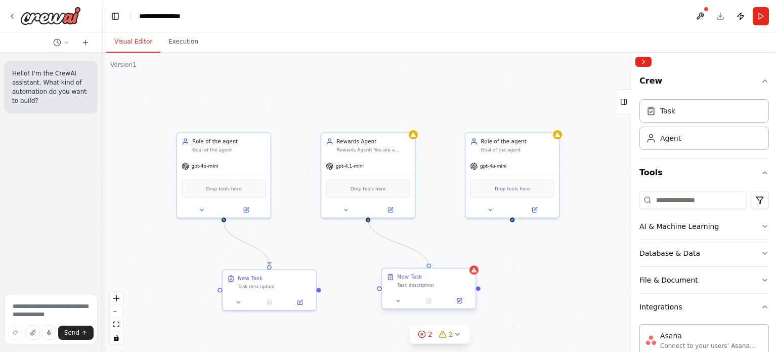
drag, startPoint x: 369, startPoint y: 220, endPoint x: 433, endPoint y: 271, distance: 81.8
click at [433, 271] on div "Triggers No triggers configured Event Schedule Manage Rewards Agent Rewards Age…" at bounding box center [536, 191] width 506 height 225
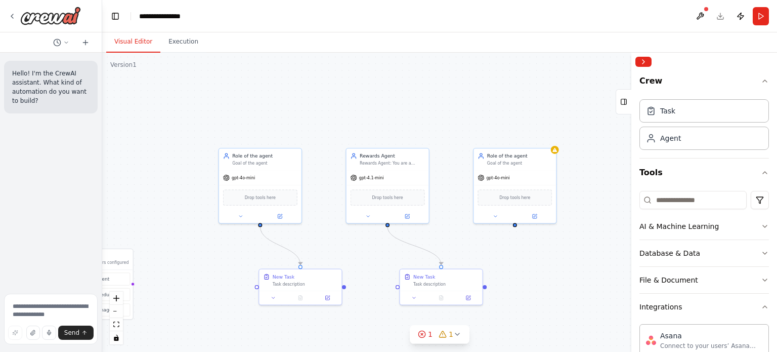
drag, startPoint x: 507, startPoint y: 317, endPoint x: 479, endPoint y: 315, distance: 27.9
click at [479, 315] on div ".deletable-edge-delete-btn { width: 20px; height: 20px; border: 0px solid #ffff…" at bounding box center [439, 202] width 675 height 299
drag, startPoint x: 569, startPoint y: 298, endPoint x: 534, endPoint y: 277, distance: 41.1
click at [534, 277] on div "New Task Task description" at bounding box center [563, 280] width 74 height 14
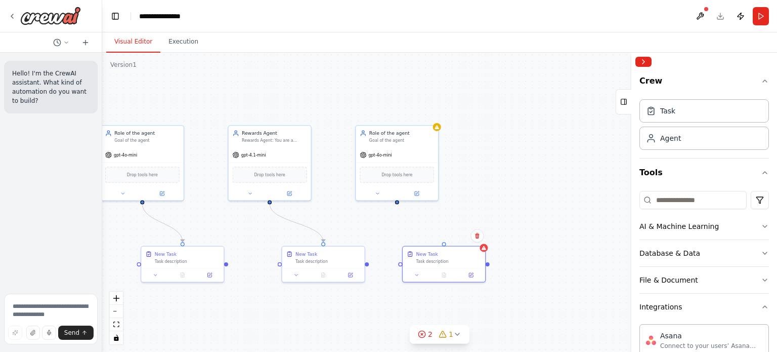
drag, startPoint x: 516, startPoint y: 226, endPoint x: 397, endPoint y: 202, distance: 121.2
click at [397, 202] on div ".deletable-edge-delete-btn { width: 20px; height: 20px; border: 0px solid #ffff…" at bounding box center [439, 202] width 675 height 299
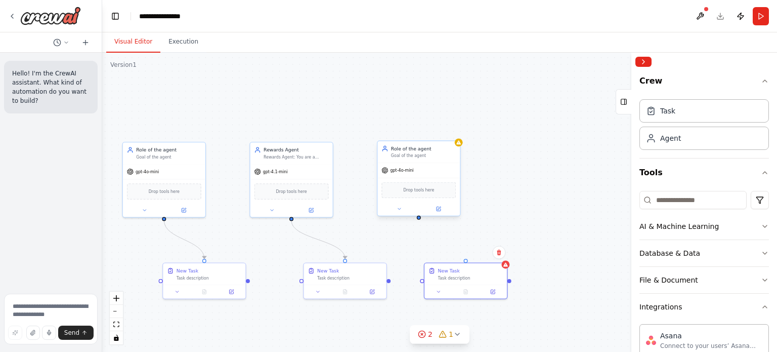
drag, startPoint x: 397, startPoint y: 202, endPoint x: 419, endPoint y: 219, distance: 27.4
click at [419, 219] on div ".deletable-edge-delete-btn { width: 20px; height: 20px; border: 0px solid #ffff…" at bounding box center [439, 202] width 675 height 299
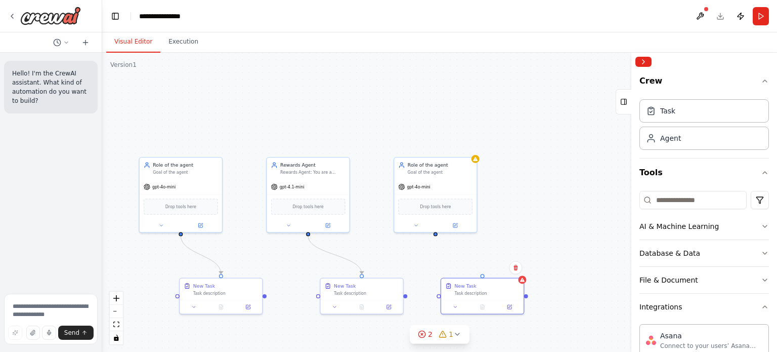
drag, startPoint x: 420, startPoint y: 220, endPoint x: 437, endPoint y: 235, distance: 22.6
click at [437, 235] on div ".deletable-edge-delete-btn { width: 20px; height: 20px; border: 0px solid #ffff…" at bounding box center [439, 202] width 675 height 299
drag, startPoint x: 435, startPoint y: 233, endPoint x: 486, endPoint y: 279, distance: 68.1
click at [486, 279] on div "Triggers No triggers configured Event Schedule Manage Rewards Agent Rewards Age…" at bounding box center [456, 209] width 447 height 198
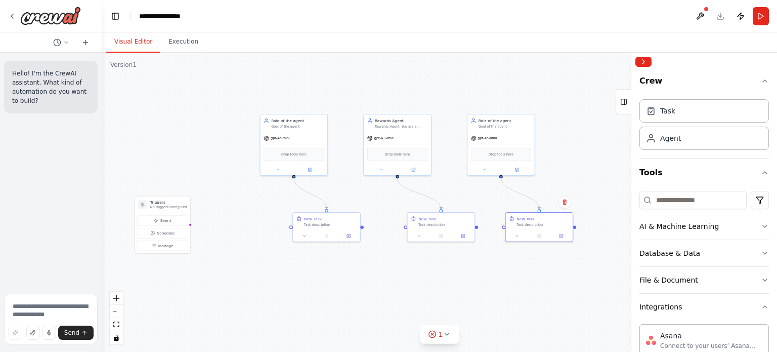
drag, startPoint x: 338, startPoint y: 308, endPoint x: 388, endPoint y: 252, distance: 74.5
click at [388, 252] on div ".deletable-edge-delete-btn { width: 20px; height: 20px; border: 0px solid #ffff…" at bounding box center [439, 202] width 675 height 299
drag, startPoint x: 362, startPoint y: 227, endPoint x: 410, endPoint y: 231, distance: 48.3
click at [410, 231] on div "Triggers No triggers configured Event Schedule Manage Rewards Agent Rewards Age…" at bounding box center [518, 156] width 364 height 161
drag, startPoint x: 361, startPoint y: 224, endPoint x: 433, endPoint y: 219, distance: 72.1
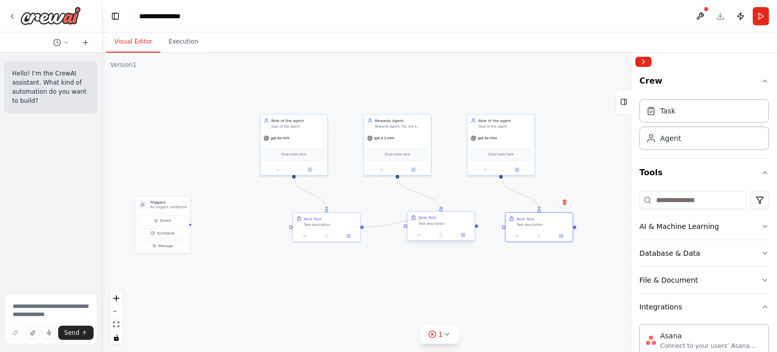
click at [433, 219] on div "Triggers No triggers configured Event Schedule Manage Rewards Agent Rewards Age…" at bounding box center [518, 156] width 364 height 161
drag, startPoint x: 291, startPoint y: 228, endPoint x: 289, endPoint y: 236, distance: 8.8
click at [289, 236] on div ".deletable-edge-delete-btn { width: 20px; height: 20px; border: 0px solid #ffff…" at bounding box center [439, 202] width 675 height 299
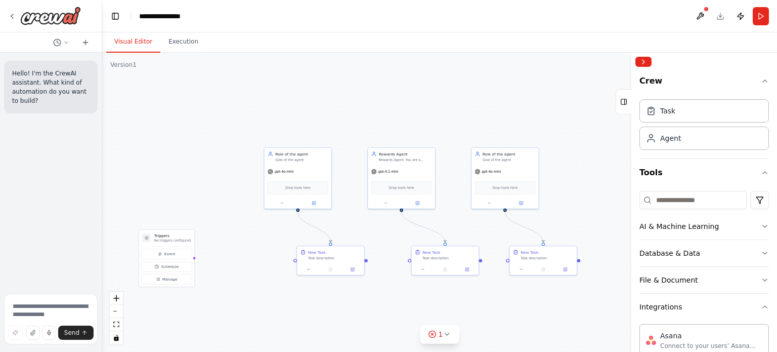
drag, startPoint x: 361, startPoint y: 227, endPoint x: 365, endPoint y: 261, distance: 33.6
click at [365, 261] on div ".deletable-edge-delete-btn { width: 20px; height: 20px; border: 0px solid #ffff…" at bounding box center [439, 202] width 675 height 299
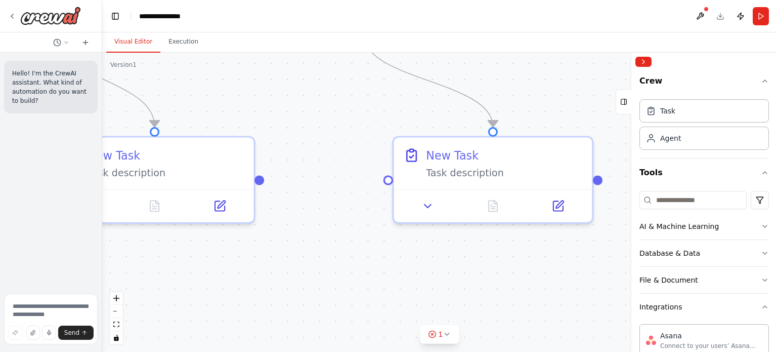
drag, startPoint x: 444, startPoint y: 303, endPoint x: 335, endPoint y: 223, distance: 135.1
click at [335, 223] on div ".deletable-edge-delete-btn { width: 20px; height: 20px; border: 0px solid #ffff…" at bounding box center [439, 202] width 675 height 299
drag, startPoint x: 261, startPoint y: 180, endPoint x: 388, endPoint y: 179, distance: 127.0
drag, startPoint x: 261, startPoint y: 180, endPoint x: 731, endPoint y: 177, distance: 469.5
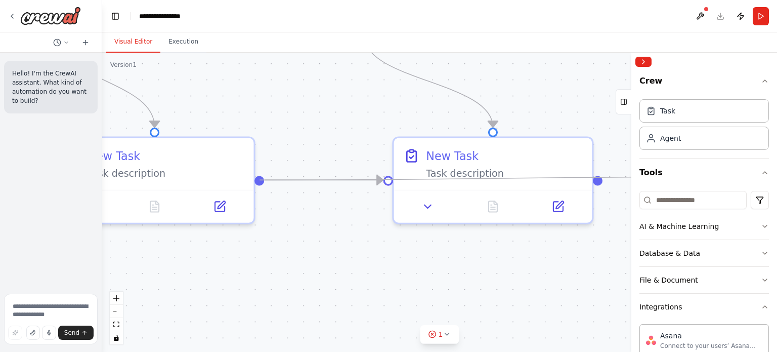
click at [731, 177] on div "**********" at bounding box center [388, 176] width 777 height 352
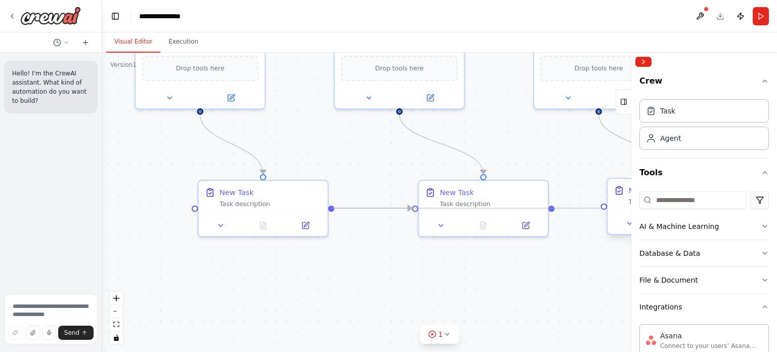
drag, startPoint x: 332, startPoint y: 206, endPoint x: 605, endPoint y: 208, distance: 272.7
click at [605, 208] on div "Triggers No triggers configured Event Schedule Manage Rewards Agent Rewards Age…" at bounding box center [631, 73] width 700 height 310
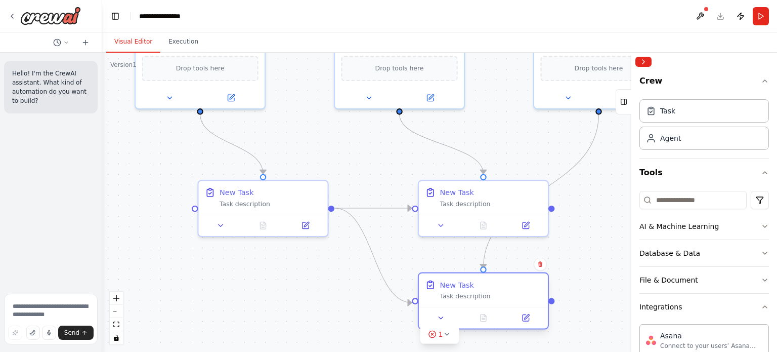
drag, startPoint x: 617, startPoint y: 208, endPoint x: 425, endPoint y: 305, distance: 214.9
click at [425, 305] on div "New Task Task description" at bounding box center [483, 289] width 129 height 33
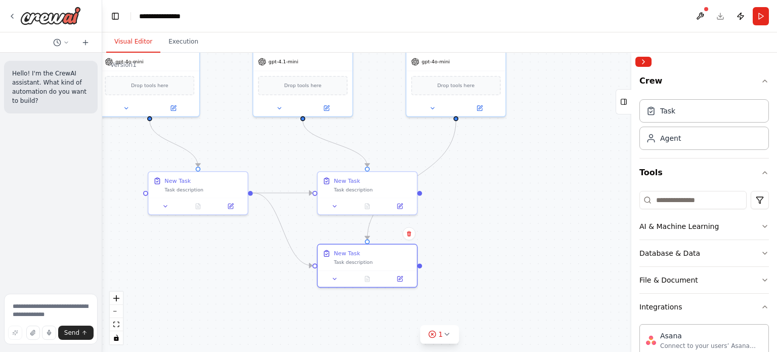
drag, startPoint x: 604, startPoint y: 226, endPoint x: 463, endPoint y: 213, distance: 140.7
click at [463, 213] on div ".deletable-edge-delete-btn { width: 20px; height: 20px; border: 0px solid #ffff…" at bounding box center [439, 202] width 675 height 299
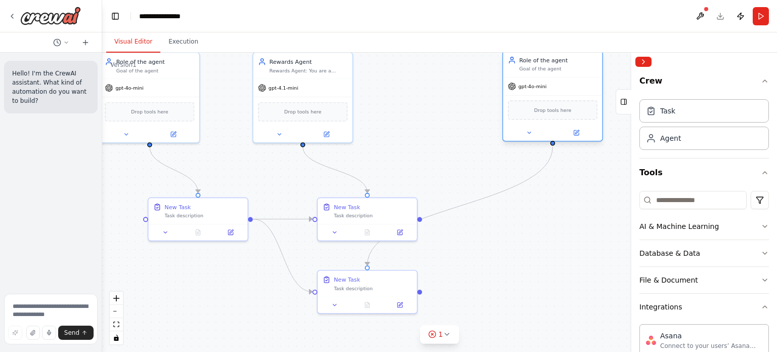
drag, startPoint x: 455, startPoint y: 81, endPoint x: 554, endPoint y: 111, distance: 103.5
click at [554, 111] on span "Drop tools here" at bounding box center [552, 110] width 37 height 8
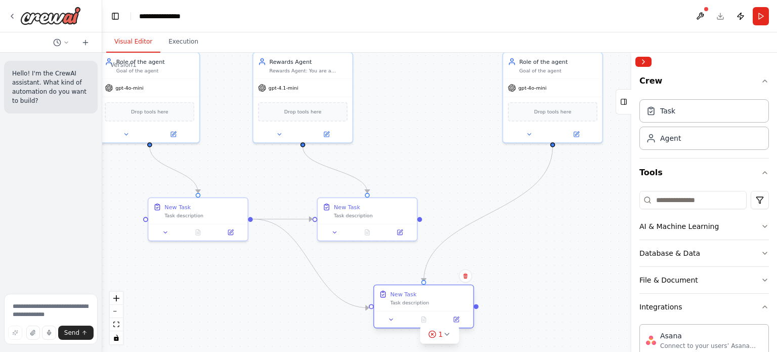
drag, startPoint x: 383, startPoint y: 285, endPoint x: 444, endPoint y: 301, distance: 62.8
click at [444, 301] on div "Task description" at bounding box center [429, 302] width 78 height 7
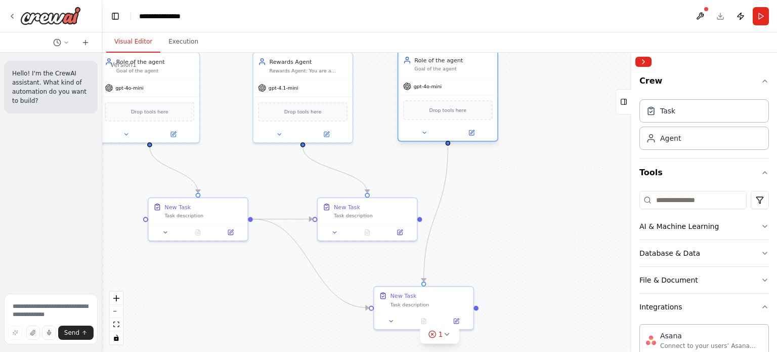
drag, startPoint x: 559, startPoint y: 107, endPoint x: 447, endPoint y: 106, distance: 111.3
click at [447, 106] on span "Drop tools here" at bounding box center [448, 110] width 37 height 8
drag, startPoint x: 406, startPoint y: 302, endPoint x: 439, endPoint y: 296, distance: 33.8
click at [439, 296] on div "New Task Task description" at bounding box center [461, 298] width 78 height 16
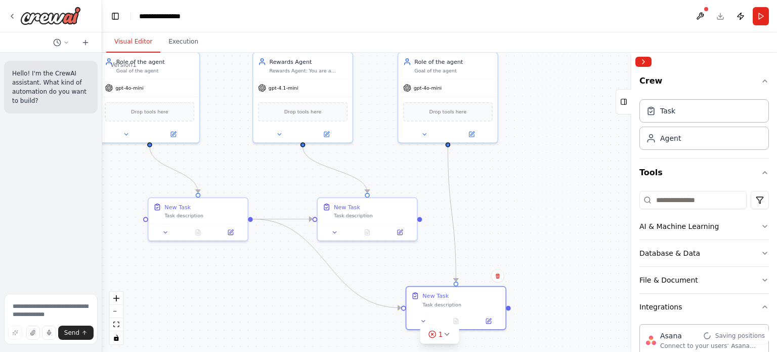
click at [497, 234] on div ".deletable-edge-delete-btn { width: 20px; height: 20px; border: 0px solid #ffff…" at bounding box center [439, 202] width 675 height 299
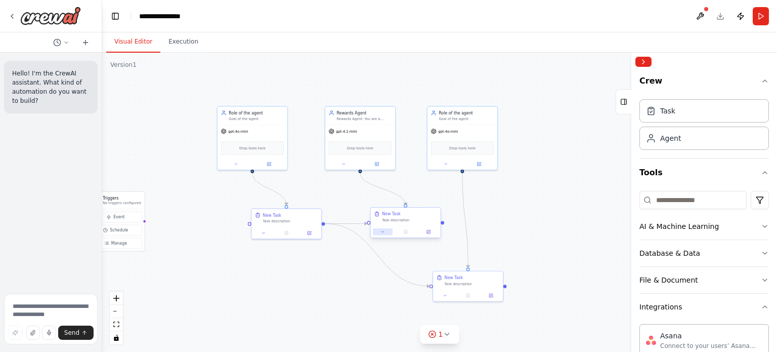
click at [379, 234] on button at bounding box center [383, 231] width 20 height 7
click at [427, 232] on icon at bounding box center [429, 232] width 4 height 4
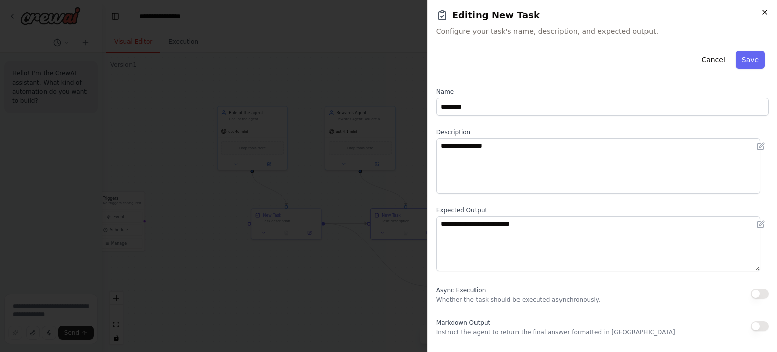
click at [767, 12] on icon "button" at bounding box center [765, 12] width 8 height 8
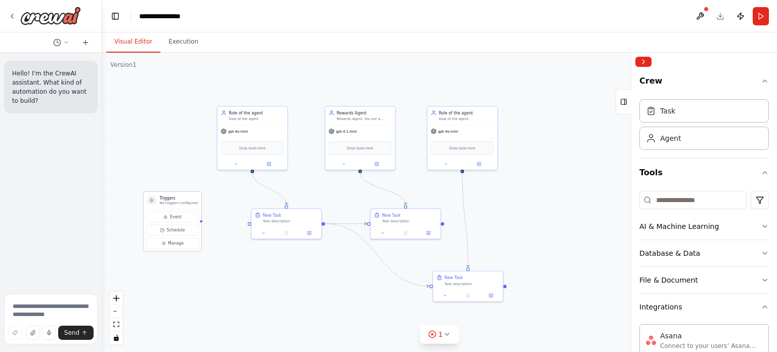
drag, startPoint x: 117, startPoint y: 200, endPoint x: 184, endPoint y: 197, distance: 66.9
click at [184, 197] on div "Triggers No triggers configured" at bounding box center [178, 200] width 38 height 10
drag, startPoint x: 273, startPoint y: 222, endPoint x: 241, endPoint y: 219, distance: 32.5
click at [241, 219] on div "New Task Task description" at bounding box center [253, 211] width 70 height 18
drag, startPoint x: 407, startPoint y: 217, endPoint x: 360, endPoint y: 211, distance: 47.4
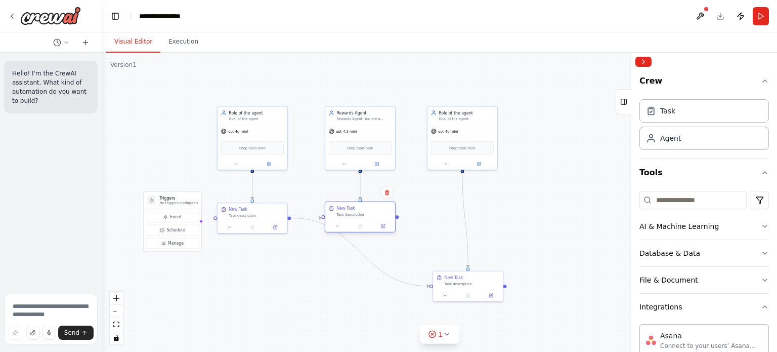
click at [360, 211] on div "New Task Task description" at bounding box center [363, 210] width 55 height 11
drag, startPoint x: 466, startPoint y: 279, endPoint x: 435, endPoint y: 298, distance: 37.5
click at [435, 298] on div "New Task Task description" at bounding box center [437, 295] width 55 height 11
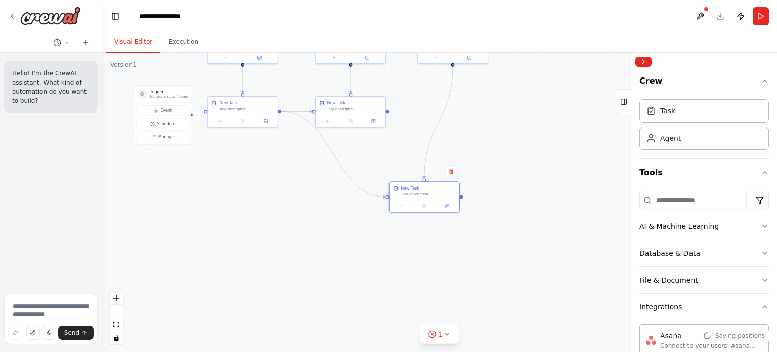
drag, startPoint x: 517, startPoint y: 247, endPoint x: 507, endPoint y: 142, distance: 106.2
click at [507, 142] on div ".deletable-edge-delete-btn { width: 20px; height: 20px; border: 0px solid #ffff…" at bounding box center [439, 202] width 675 height 299
drag, startPoint x: 422, startPoint y: 196, endPoint x: 345, endPoint y: 239, distance: 88.3
click at [345, 239] on div "New Task Task description" at bounding box center [350, 236] width 71 height 31
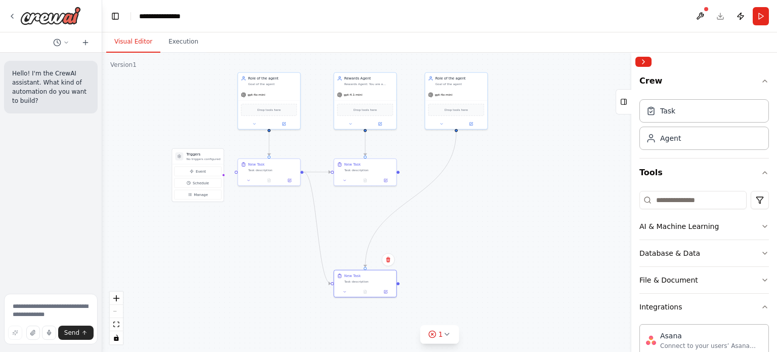
drag, startPoint x: 490, startPoint y: 123, endPoint x: 489, endPoint y: 183, distance: 59.7
click at [489, 183] on div ".deletable-edge-delete-btn { width: 20px; height: 20px; border: 0px solid #ffff…" at bounding box center [439, 202] width 675 height 299
drag, startPoint x: 455, startPoint y: 95, endPoint x: 362, endPoint y: 224, distance: 159.1
click at [362, 224] on div "gpt-4o-mini" at bounding box center [364, 221] width 62 height 11
drag, startPoint x: 362, startPoint y: 94, endPoint x: 434, endPoint y: 91, distance: 71.9
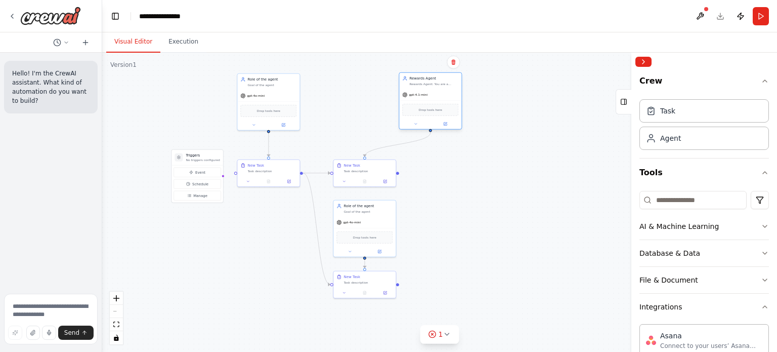
click at [434, 91] on div "gpt-4.1-mini" at bounding box center [430, 94] width 62 height 11
drag, startPoint x: 366, startPoint y: 169, endPoint x: 435, endPoint y: 168, distance: 68.8
click at [435, 168] on div "Task description" at bounding box center [433, 170] width 49 height 4
drag, startPoint x: 366, startPoint y: 212, endPoint x: 441, endPoint y: 214, distance: 74.4
click at [441, 214] on div "Role of the agent Goal of the agent" at bounding box center [430, 207] width 62 height 16
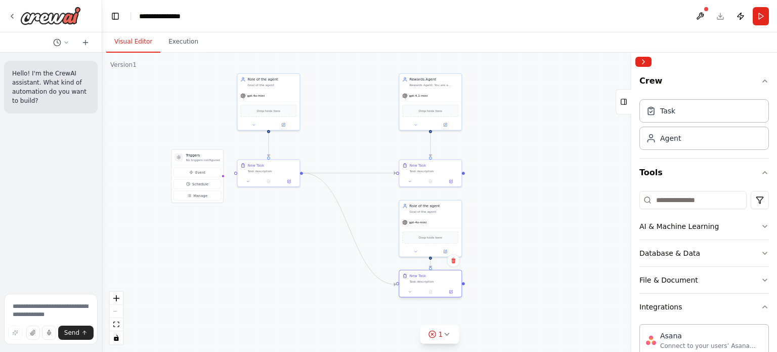
drag, startPoint x: 370, startPoint y: 278, endPoint x: 437, endPoint y: 279, distance: 67.3
click at [437, 279] on div "New Task Task description" at bounding box center [433, 278] width 49 height 10
click at [437, 278] on div "New Task Task description" at bounding box center [433, 278] width 49 height 10
drag, startPoint x: 444, startPoint y: 166, endPoint x: 444, endPoint y: 156, distance: 10.1
click at [444, 156] on div "New Task" at bounding box center [433, 154] width 49 height 5
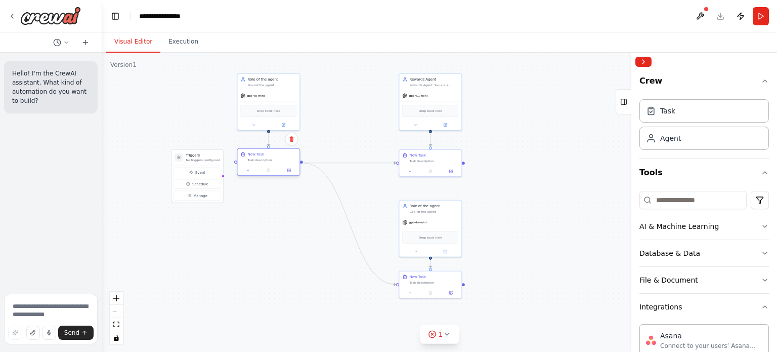
drag, startPoint x: 280, startPoint y: 165, endPoint x: 281, endPoint y: 155, distance: 9.7
click at [281, 155] on div "New Task" at bounding box center [271, 154] width 49 height 5
click at [302, 237] on div ".deletable-edge-delete-btn { width: 20px; height: 20px; border: 0px solid #ffff…" at bounding box center [439, 202] width 675 height 299
drag, startPoint x: 464, startPoint y: 162, endPoint x: 547, endPoint y: 200, distance: 91.7
click at [547, 200] on div ".deletable-edge-delete-btn { width: 20px; height: 20px; border: 0px solid #ffff…" at bounding box center [439, 202] width 675 height 299
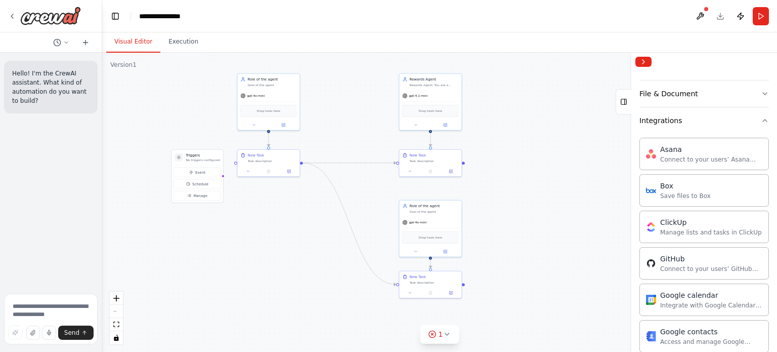
scroll to position [0, 0]
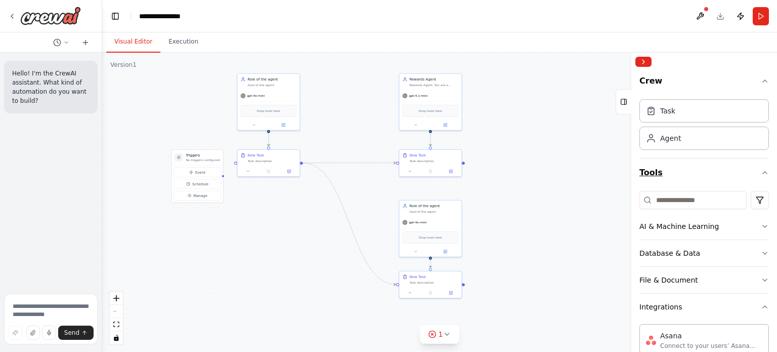
click at [754, 167] on button "Tools" at bounding box center [704, 172] width 130 height 28
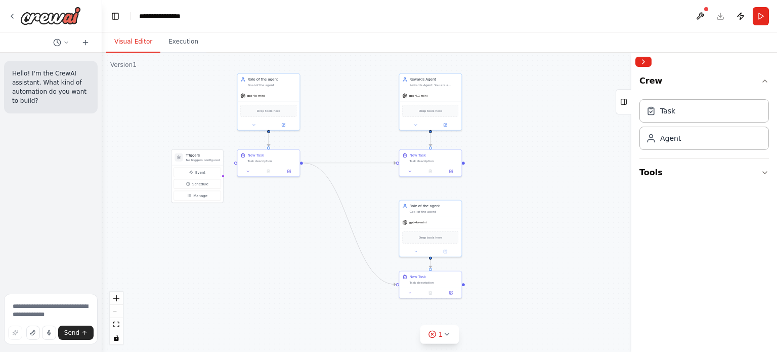
click at [691, 176] on button "Tools" at bounding box center [704, 172] width 130 height 28
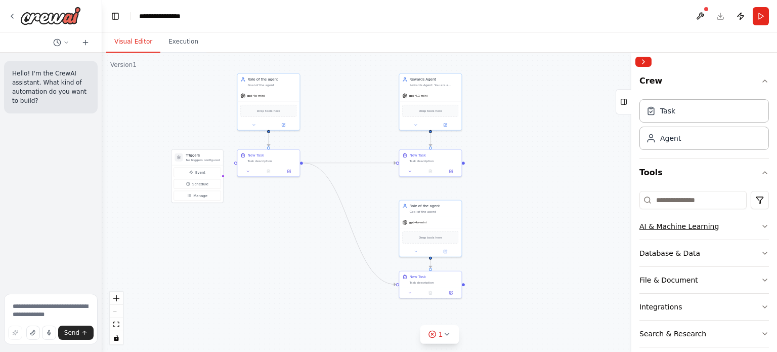
click at [716, 227] on button "AI & Machine Learning" at bounding box center [704, 226] width 130 height 26
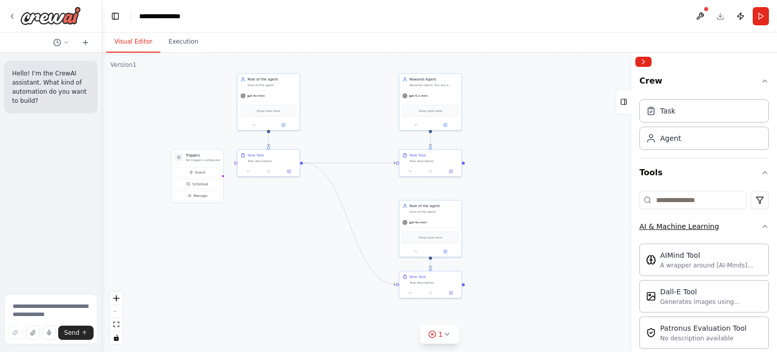
click at [716, 227] on button "AI & Machine Learning" at bounding box center [704, 226] width 130 height 26
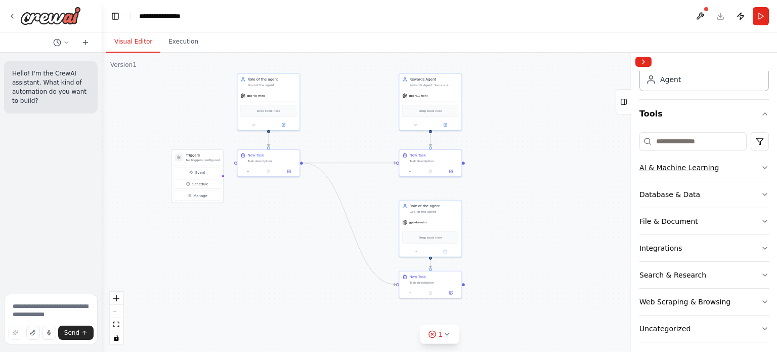
scroll to position [64, 0]
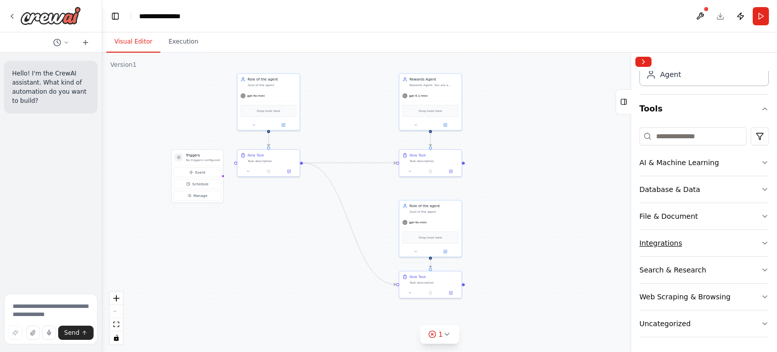
click at [761, 239] on icon "button" at bounding box center [765, 243] width 8 height 8
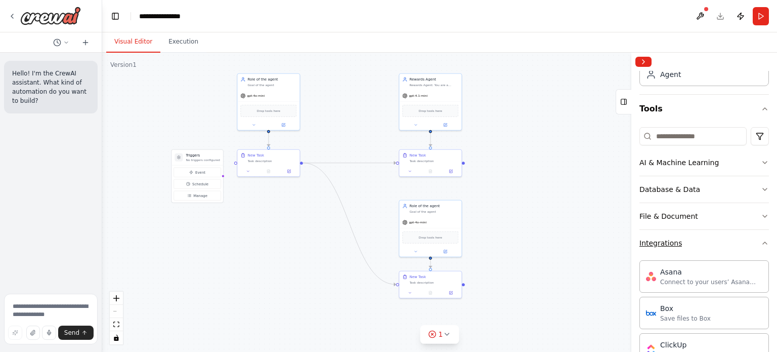
click at [761, 239] on icon "button" at bounding box center [765, 243] width 8 height 8
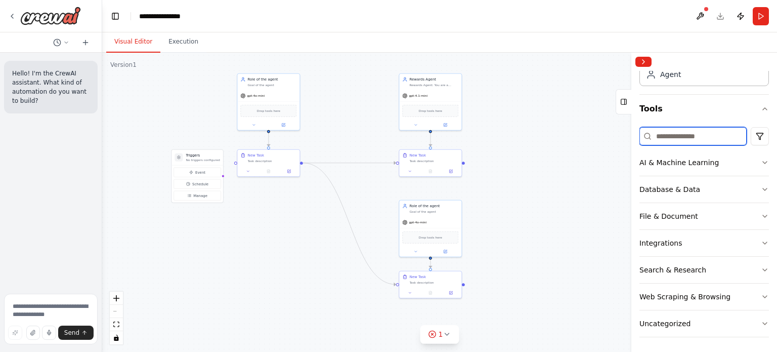
click at [677, 135] on input at bounding box center [692, 136] width 107 height 18
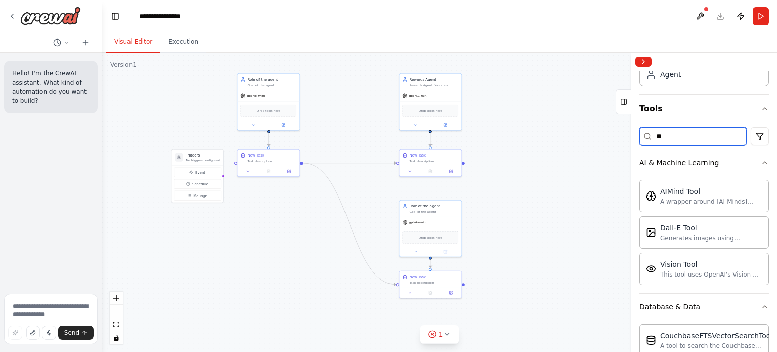
scroll to position [0, 0]
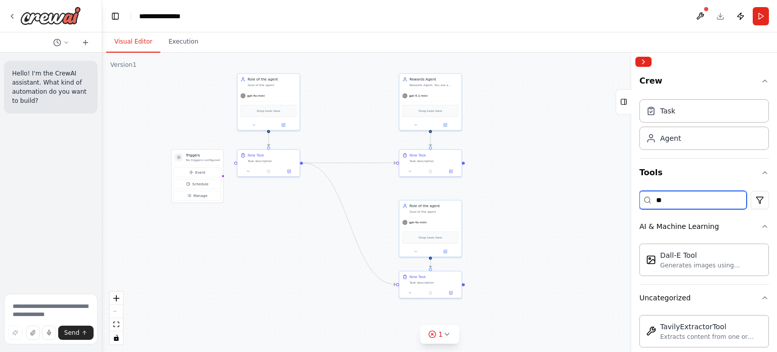
type input "*"
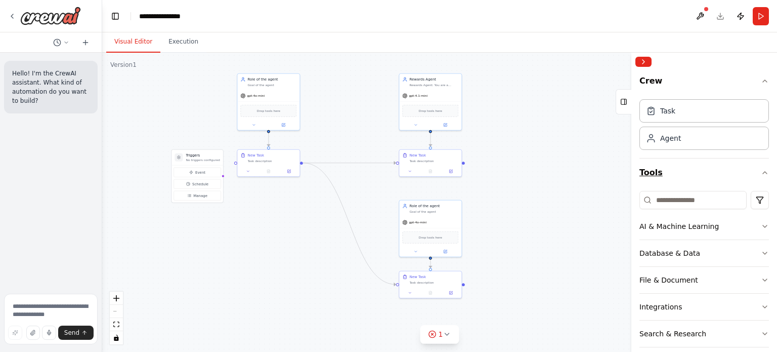
click at [756, 166] on button "Tools" at bounding box center [704, 172] width 130 height 28
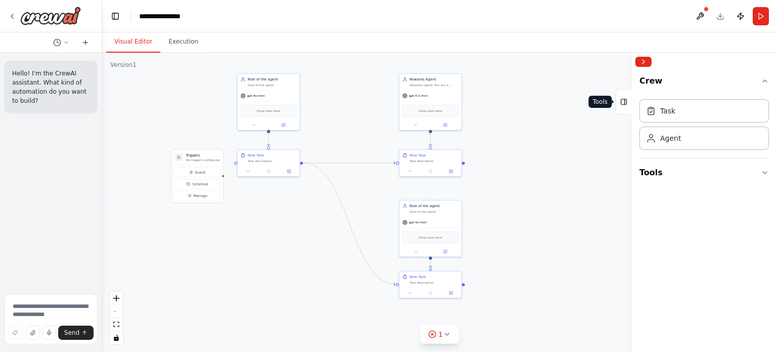
click at [627, 105] on icon at bounding box center [623, 102] width 7 height 16
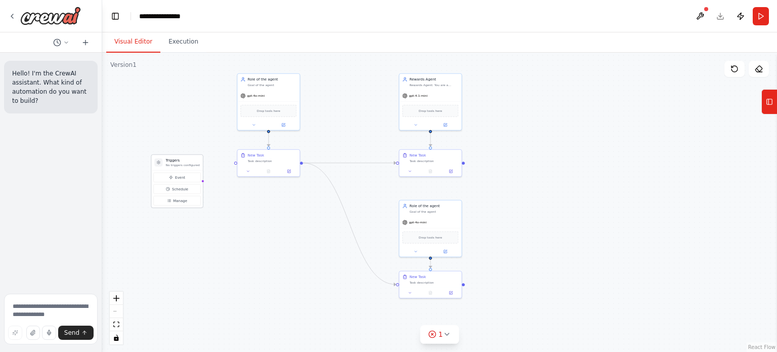
drag, startPoint x: 200, startPoint y: 160, endPoint x: 172, endPoint y: 158, distance: 28.4
click at [172, 158] on div "Triggers No triggers configured" at bounding box center [176, 163] width 51 height 16
click at [173, 192] on span "Manage" at bounding box center [175, 190] width 14 height 5
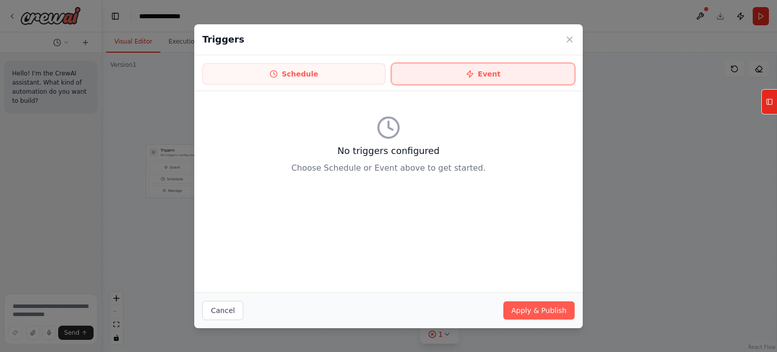
click at [459, 78] on button "Event" at bounding box center [483, 73] width 183 height 21
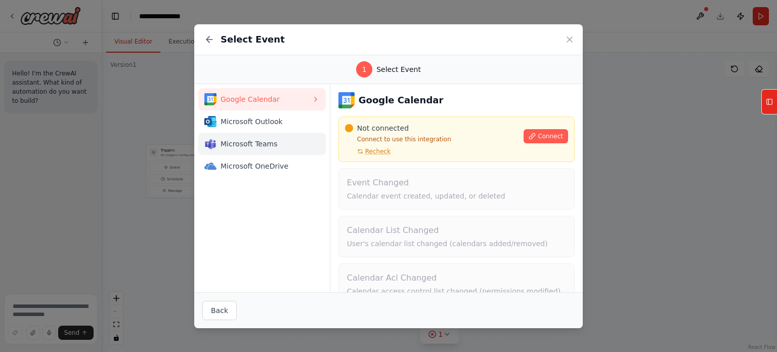
click at [259, 145] on span "Microsoft Teams" at bounding box center [266, 144] width 91 height 10
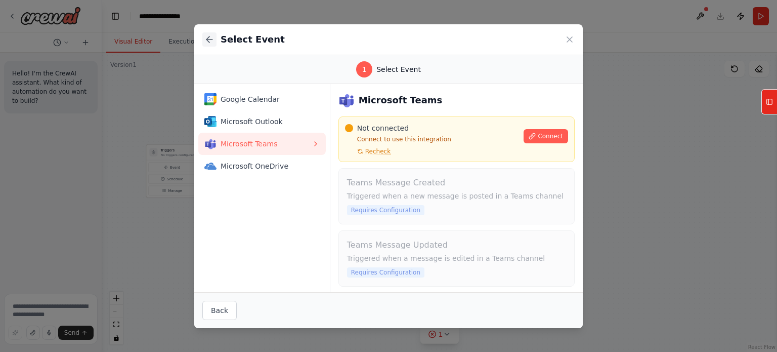
click at [208, 36] on icon at bounding box center [209, 39] width 10 height 10
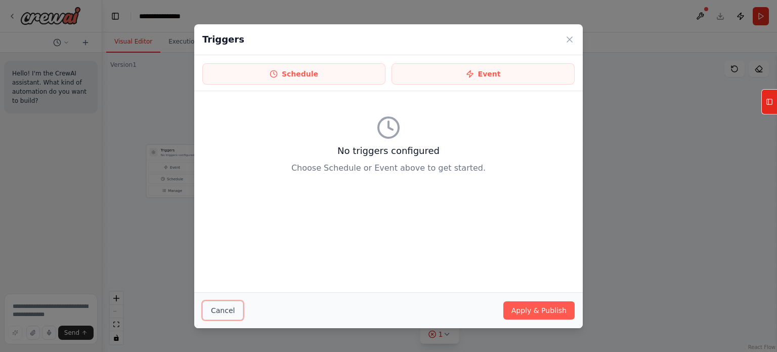
click at [212, 308] on button "Cancel" at bounding box center [222, 309] width 41 height 19
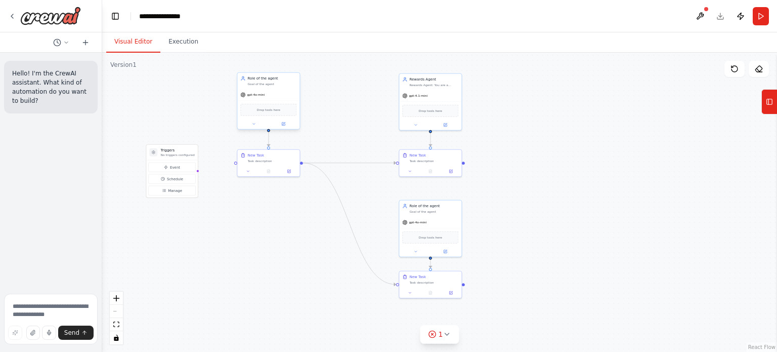
click at [260, 89] on div "gpt-4o-mini" at bounding box center [268, 94] width 62 height 11
click at [266, 82] on div "Goal of the agent" at bounding box center [271, 84] width 49 height 4
click at [282, 124] on icon at bounding box center [283, 123] width 3 height 3
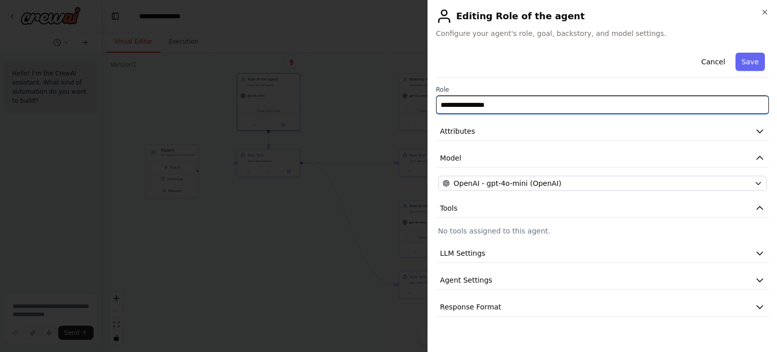
click at [542, 101] on input "**********" at bounding box center [602, 105] width 333 height 18
type input "*"
type input "**********"
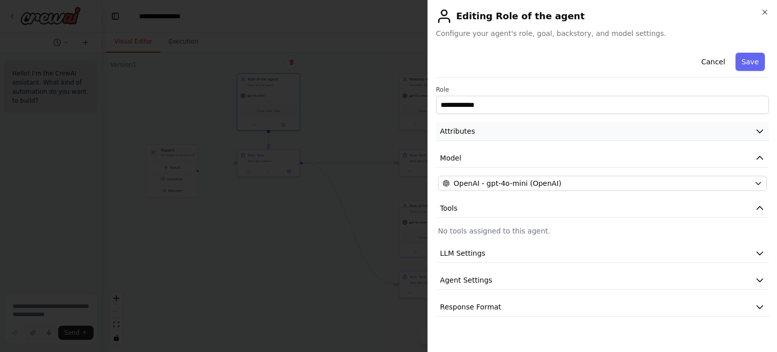
click at [519, 128] on button "Attributes" at bounding box center [602, 131] width 333 height 19
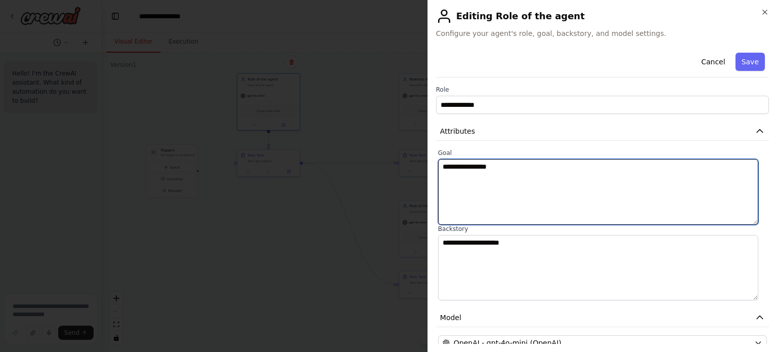
click at [502, 180] on textarea "**********" at bounding box center [598, 192] width 321 height 66
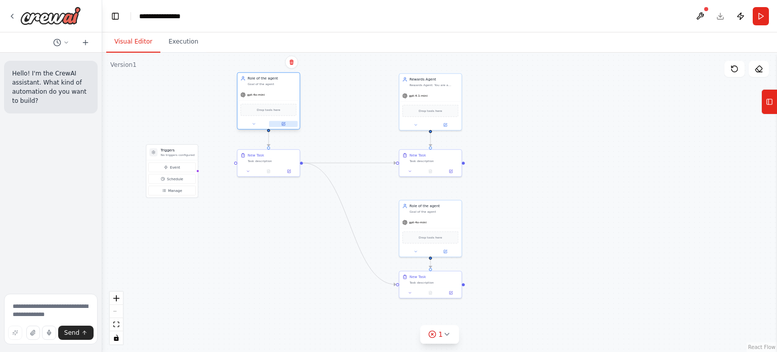
click at [282, 124] on icon at bounding box center [283, 123] width 3 height 3
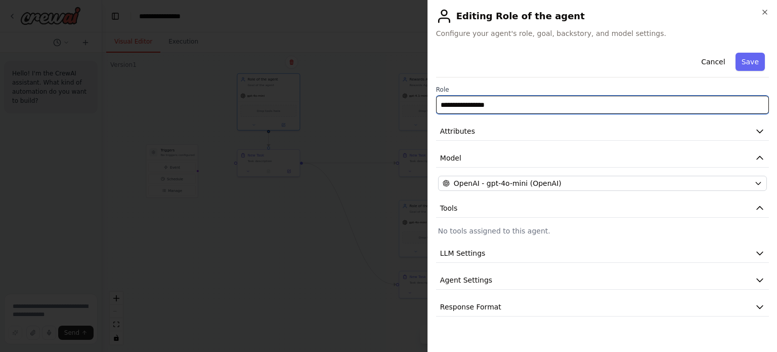
click at [507, 102] on input "**********" at bounding box center [602, 105] width 333 height 18
type input "*"
type input "**********"
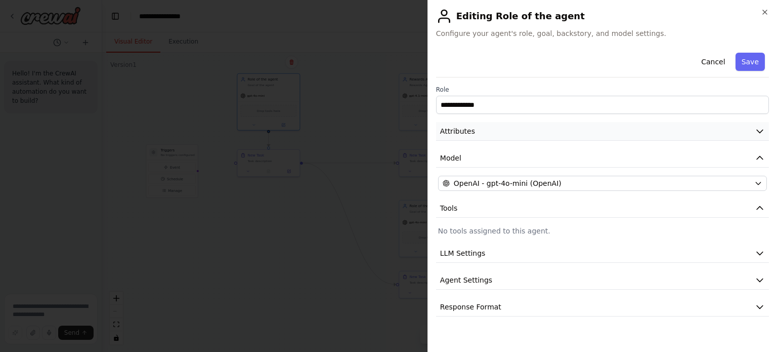
click at [472, 134] on button "Attributes" at bounding box center [602, 131] width 333 height 19
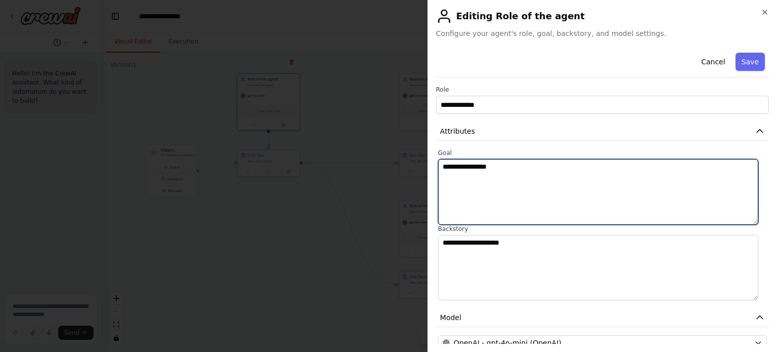
click at [477, 175] on textarea "**********" at bounding box center [598, 192] width 321 height 66
paste textarea "**********"
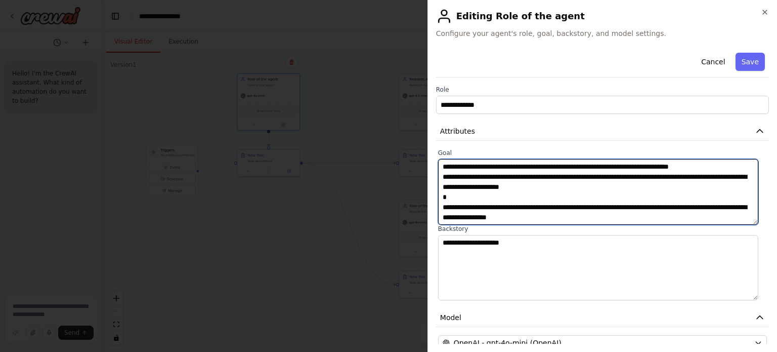
click at [539, 168] on textarea "**********" at bounding box center [598, 192] width 321 height 66
click at [624, 195] on textarea "**********" at bounding box center [598, 192] width 321 height 66
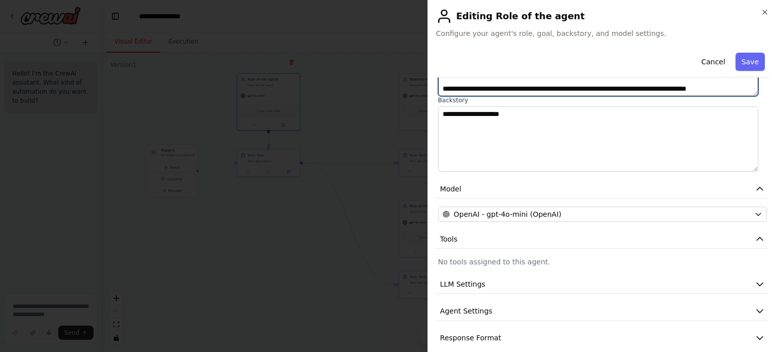
scroll to position [139, 0]
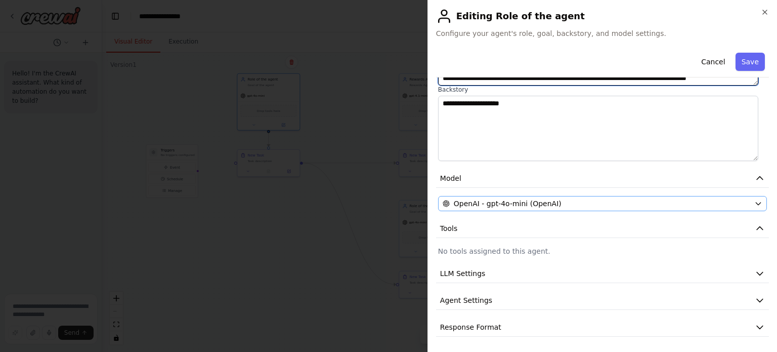
type textarea "**********"
click at [517, 196] on button "OpenAI - gpt-4o-mini (OpenAI)" at bounding box center [602, 203] width 329 height 15
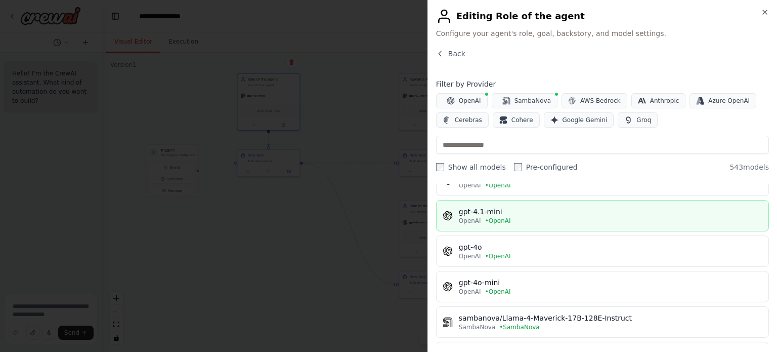
scroll to position [52, 0]
click at [515, 223] on div "OpenAI • OpenAI" at bounding box center [611, 221] width 304 height 8
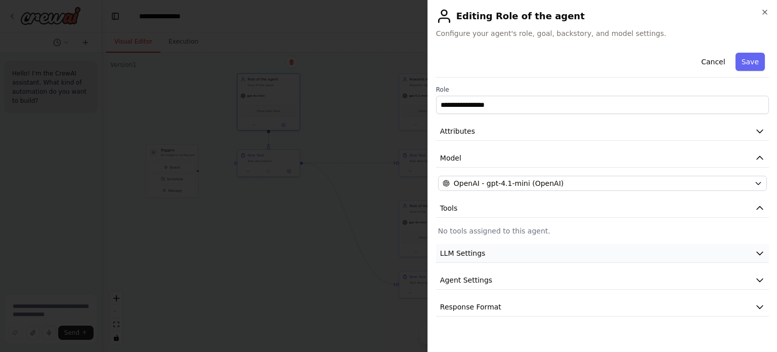
click at [482, 257] on button "LLM Settings" at bounding box center [602, 253] width 333 height 19
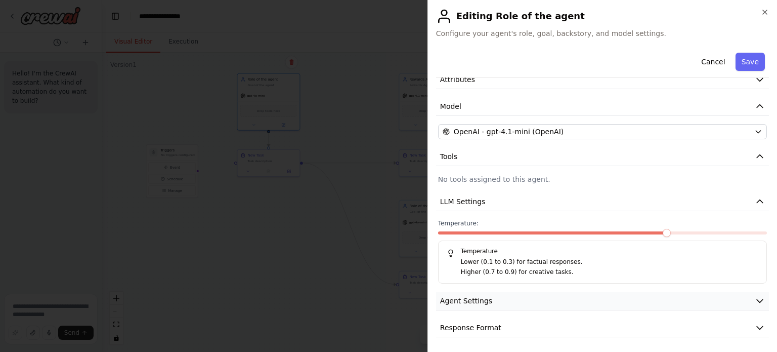
click at [477, 301] on span "Agent Settings" at bounding box center [466, 300] width 52 height 10
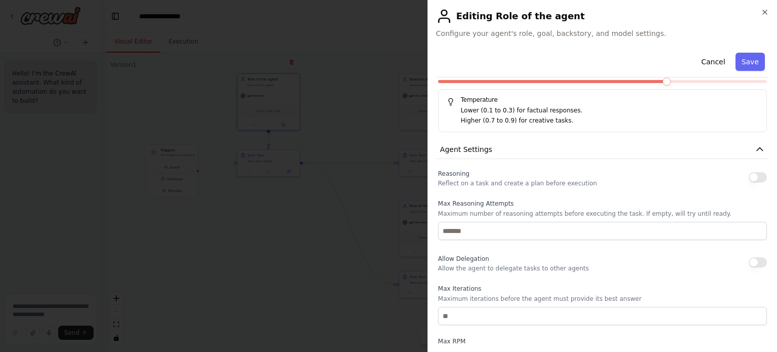
scroll to position [323, 0]
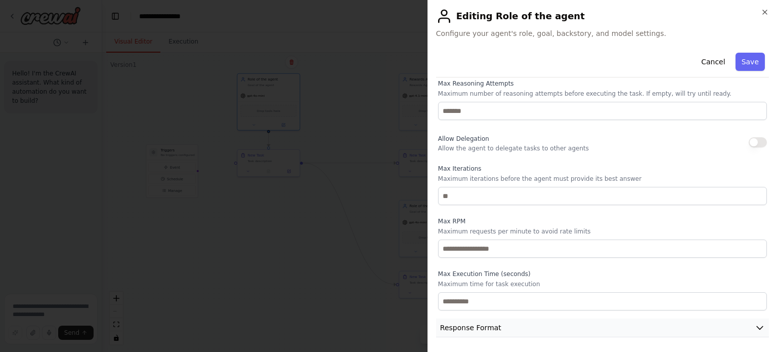
click at [469, 333] on button "Response Format" at bounding box center [602, 327] width 333 height 19
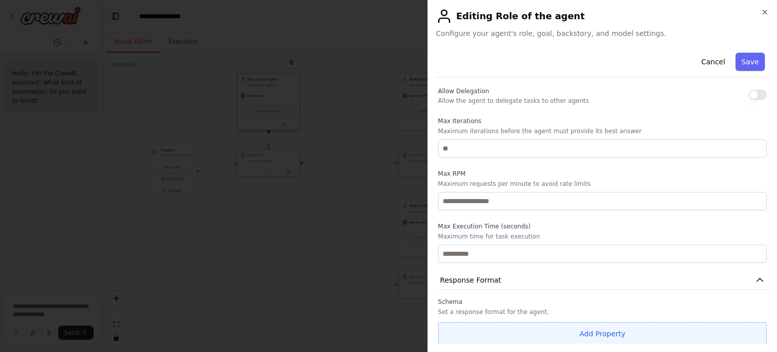
click at [550, 332] on button "Add Property" at bounding box center [602, 333] width 329 height 23
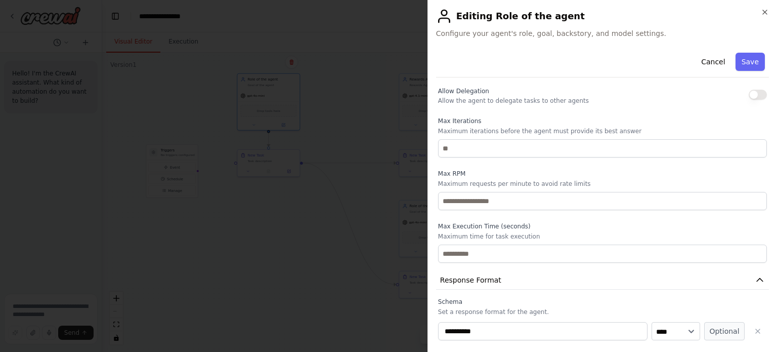
scroll to position [397, 0]
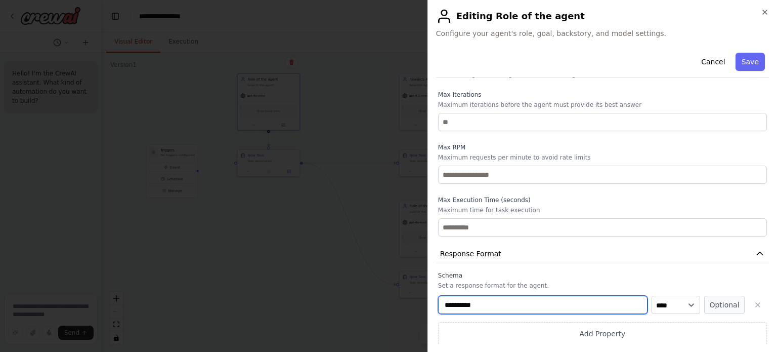
paste input "******"
type input "**********"
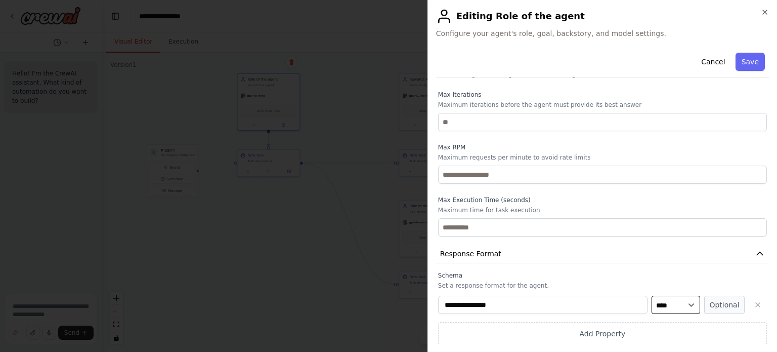
click at [672, 302] on select "**** ******* ******* **** ******" at bounding box center [676, 304] width 49 height 18
select select "*******"
click at [652, 295] on select "**** ******* ******* **** ******" at bounding box center [676, 304] width 49 height 18
click at [724, 301] on button "Optional" at bounding box center [724, 304] width 40 height 18
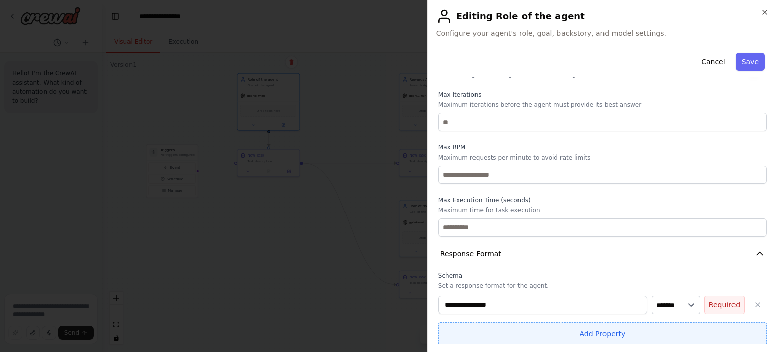
click at [590, 337] on button "Add Property" at bounding box center [602, 333] width 329 height 23
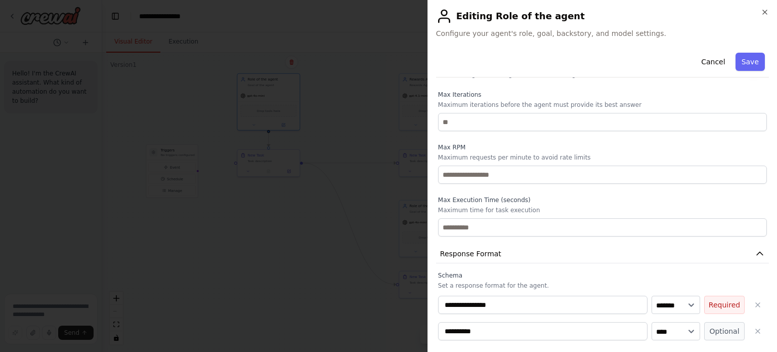
scroll to position [423, 0]
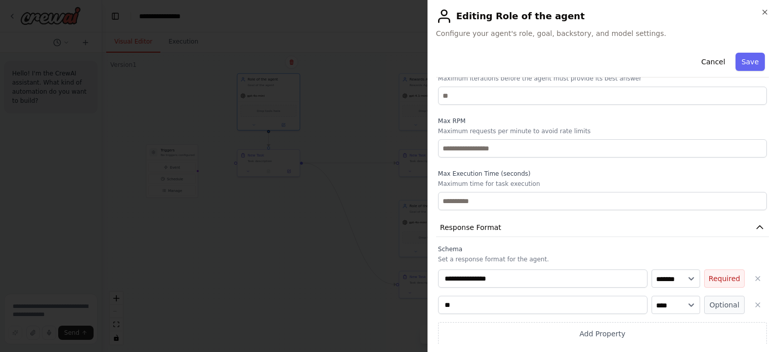
type input "*"
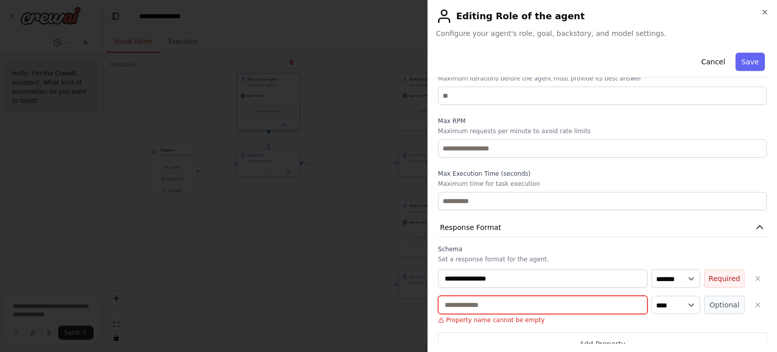
paste input "**********"
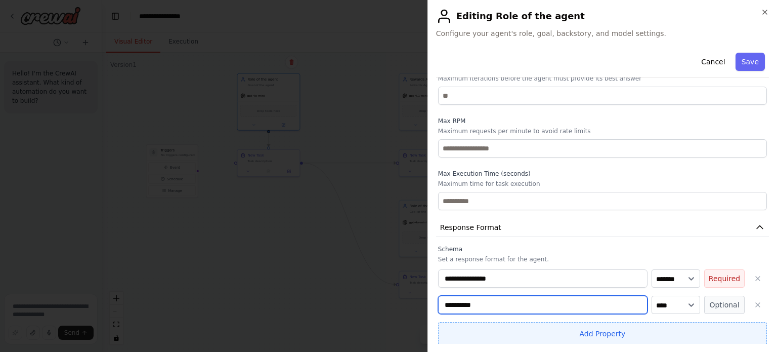
type input "**********"
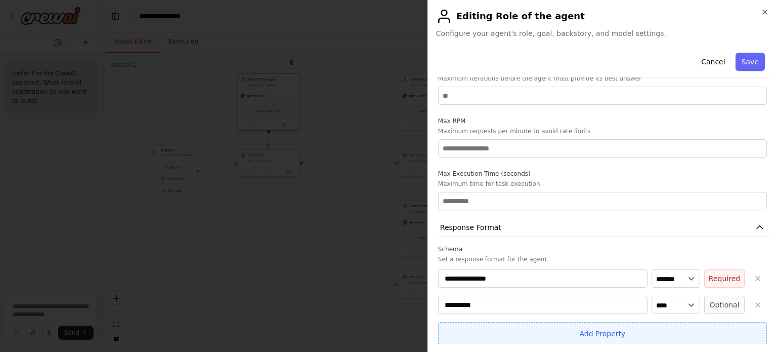
click at [570, 327] on button "Add Property" at bounding box center [602, 333] width 329 height 23
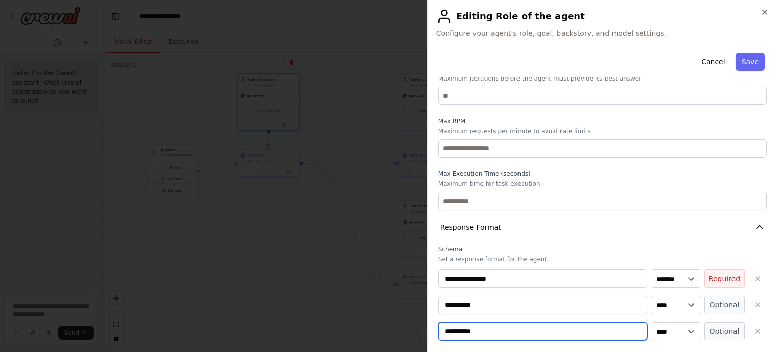
paste input "**********"
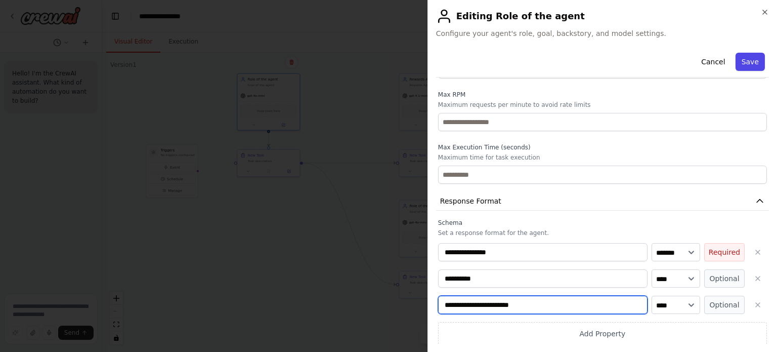
type input "**********"
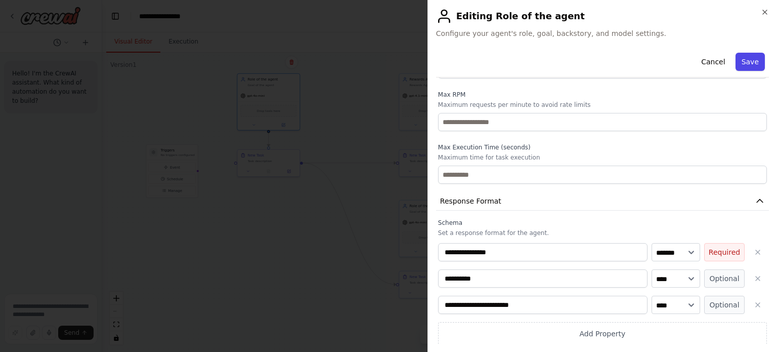
click at [739, 57] on button "Save" at bounding box center [750, 62] width 29 height 18
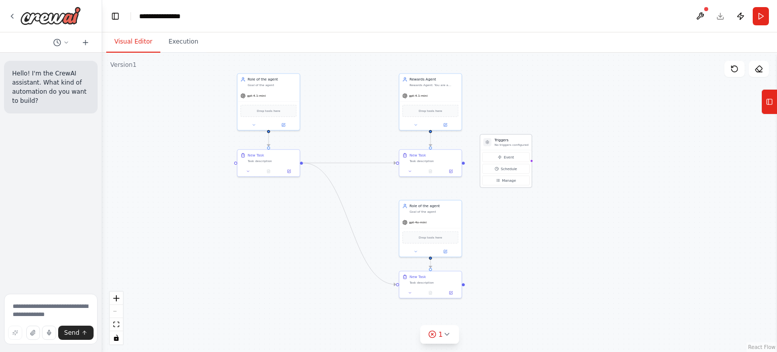
drag, startPoint x: 179, startPoint y: 152, endPoint x: 522, endPoint y: 145, distance: 343.6
click at [522, 143] on h3 "Triggers" at bounding box center [511, 140] width 34 height 5
drag, startPoint x: 510, startPoint y: 147, endPoint x: 344, endPoint y: 109, distance: 170.3
click at [344, 109] on p "No triggers configured" at bounding box center [354, 109] width 34 height 4
drag, startPoint x: 374, startPoint y: 125, endPoint x: 417, endPoint y: 161, distance: 56.0
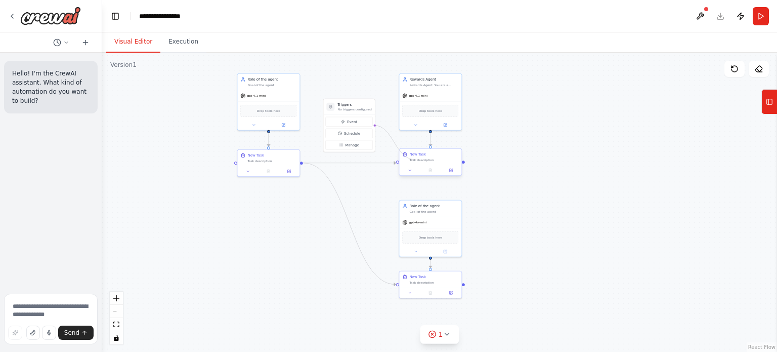
click at [417, 161] on div "Triggers No triggers configured Event Schedule Manage Rewards Agent Rewards Age…" at bounding box center [476, 113] width 337 height 150
drag, startPoint x: 374, startPoint y: 124, endPoint x: 456, endPoint y: 167, distance: 92.1
click at [456, 167] on div "Triggers No triggers configured Event Schedule Manage Rewards Agent Rewards Age…" at bounding box center [476, 113] width 337 height 150
click at [352, 120] on span "Event" at bounding box center [352, 121] width 10 height 5
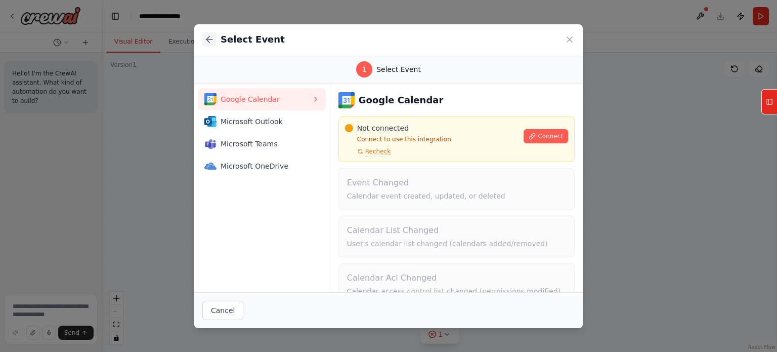
click at [211, 40] on icon at bounding box center [209, 39] width 10 height 10
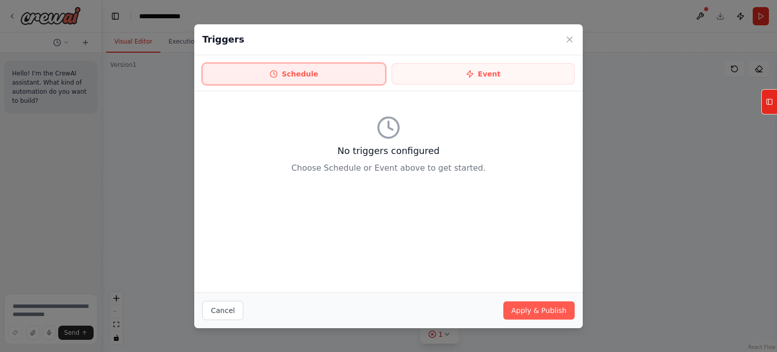
click at [341, 81] on button "Schedule" at bounding box center [293, 73] width 183 height 21
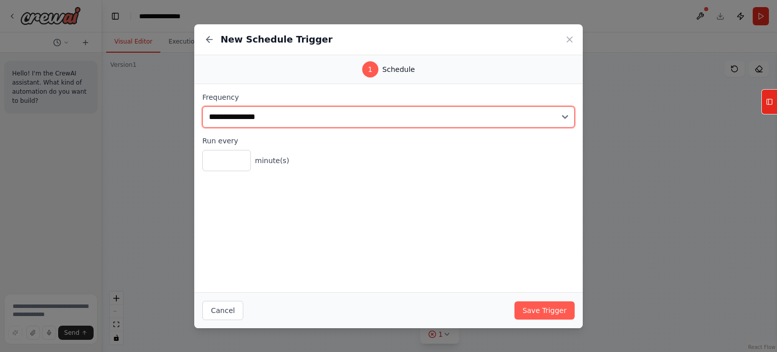
click at [295, 120] on select "**********" at bounding box center [388, 116] width 372 height 21
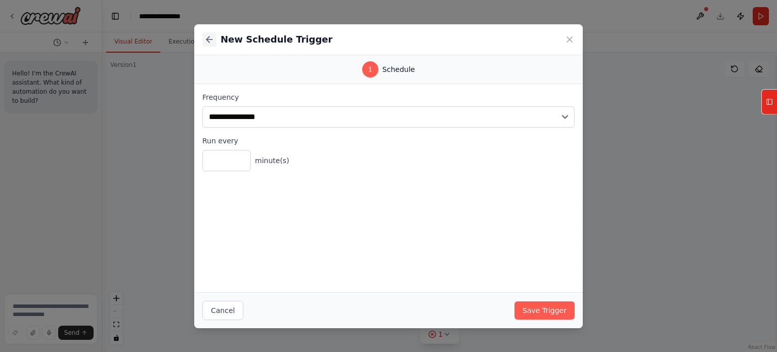
click at [205, 38] on icon at bounding box center [209, 39] width 10 height 10
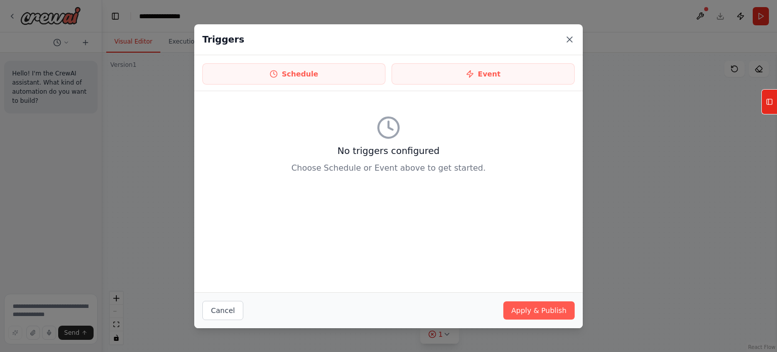
click at [568, 43] on icon at bounding box center [570, 39] width 10 height 10
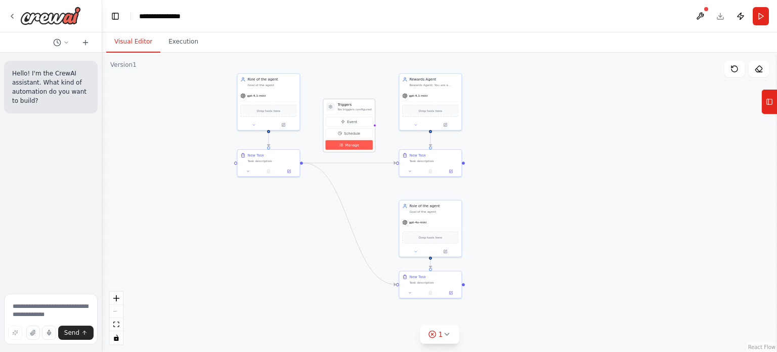
click at [356, 144] on span "Manage" at bounding box center [352, 144] width 14 height 5
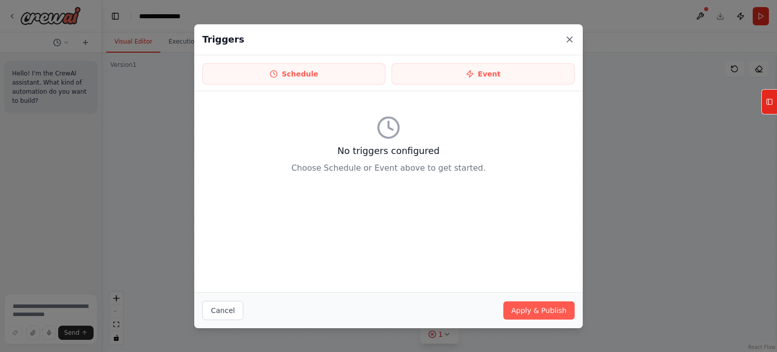
click at [574, 37] on icon at bounding box center [570, 39] width 10 height 10
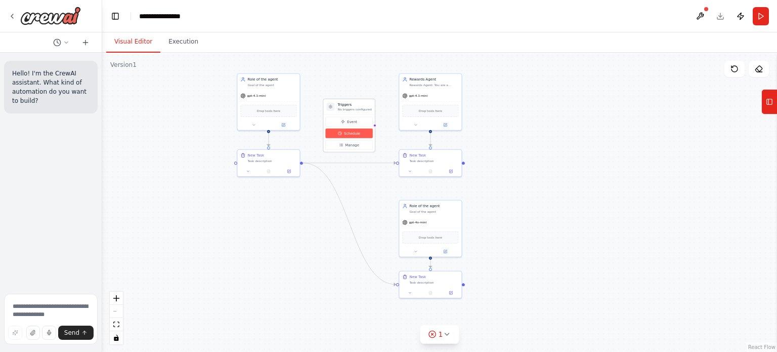
click at [353, 135] on span "Schedule" at bounding box center [352, 133] width 16 height 5
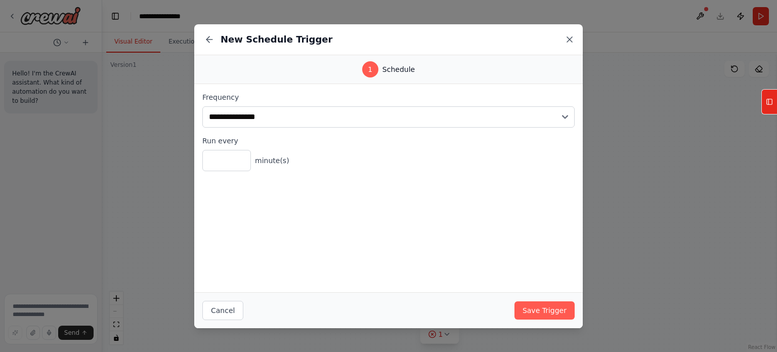
click at [570, 38] on icon at bounding box center [570, 39] width 10 height 10
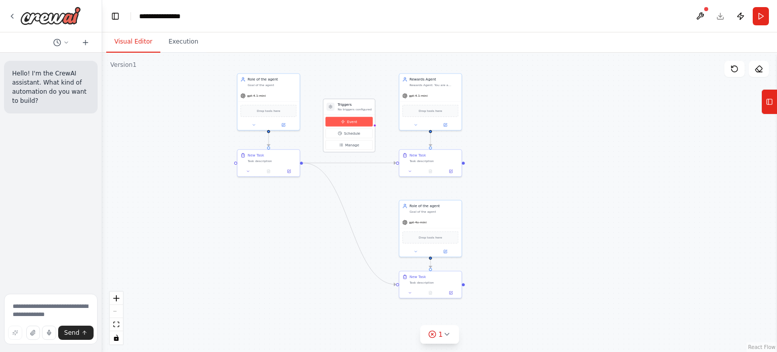
click at [342, 122] on icon at bounding box center [343, 121] width 4 height 4
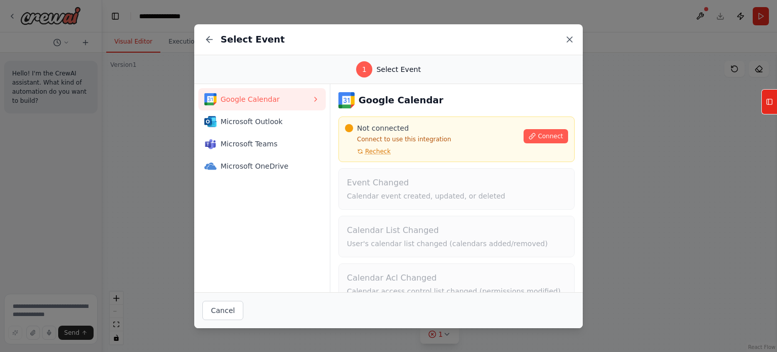
click at [570, 40] on icon at bounding box center [570, 39] width 10 height 10
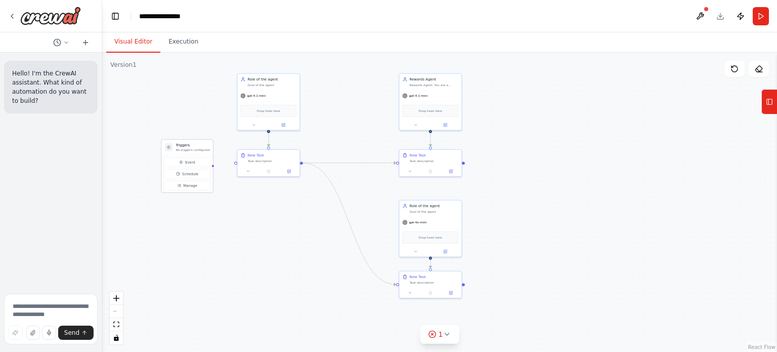
drag, startPoint x: 348, startPoint y: 111, endPoint x: 177, endPoint y: 153, distance: 175.7
click at [177, 153] on div "Triggers No triggers configured" at bounding box center [186, 148] width 51 height 16
click at [23, 306] on textarea at bounding box center [51, 318] width 94 height 51
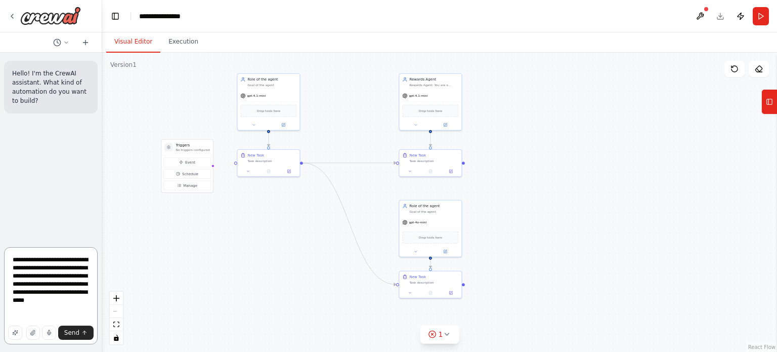
type textarea "**********"
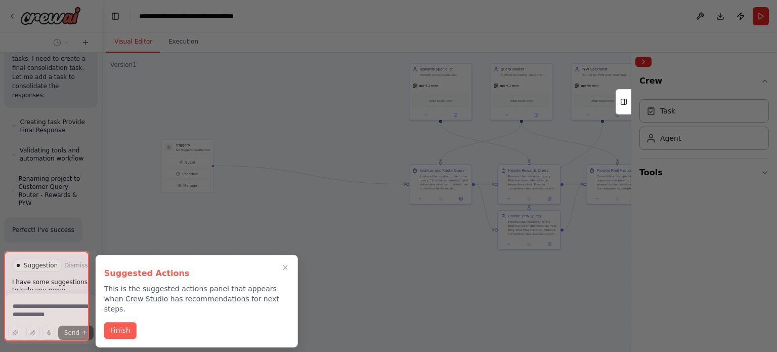
scroll to position [1012, 0]
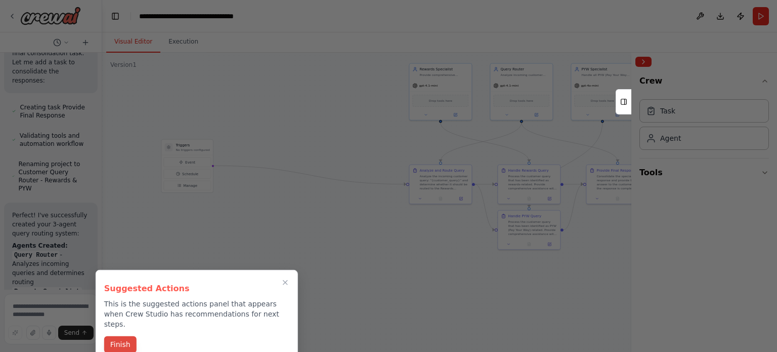
click at [118, 336] on button "Finish" at bounding box center [120, 344] width 32 height 17
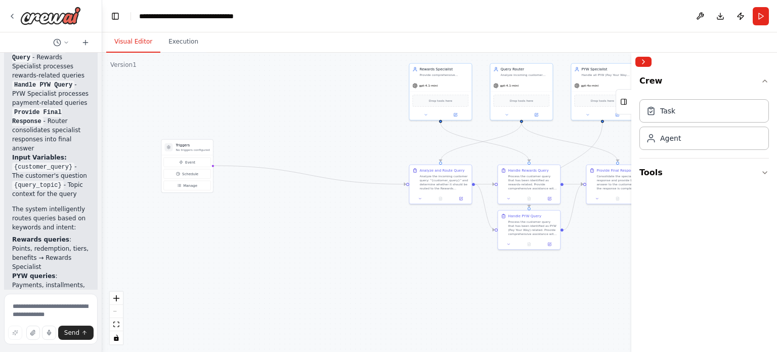
scroll to position [1596, 0]
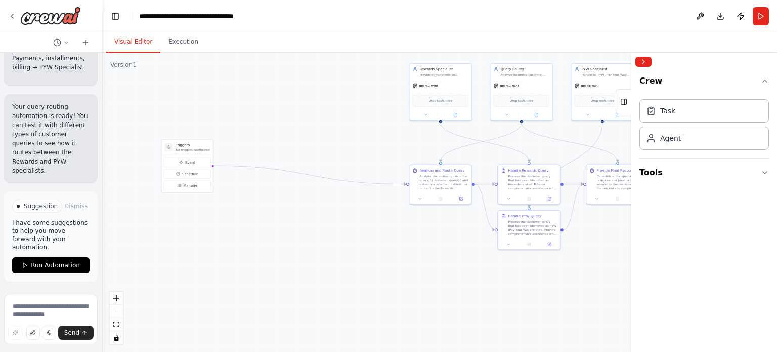
click at [308, 232] on div ".deletable-edge-delete-btn { width: 20px; height: 20px; border: 0px solid #ffff…" at bounding box center [439, 202] width 675 height 299
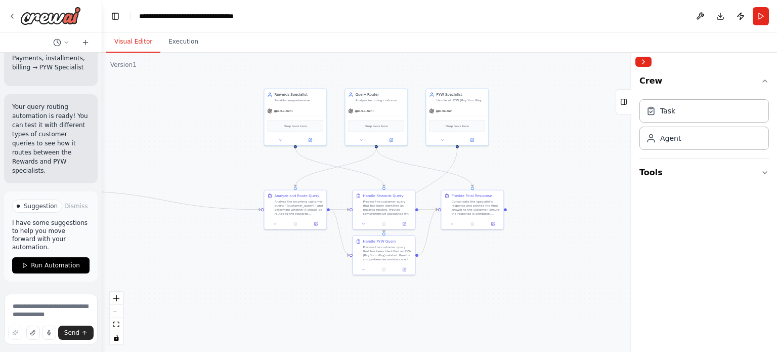
drag, startPoint x: 397, startPoint y: 231, endPoint x: 252, endPoint y: 256, distance: 147.4
click at [252, 256] on div ".deletable-edge-delete-btn { width: 20px; height: 20px; border: 0px solid #ffff…" at bounding box center [439, 202] width 675 height 299
click at [646, 60] on button "Collapse right sidebar" at bounding box center [643, 62] width 16 height 10
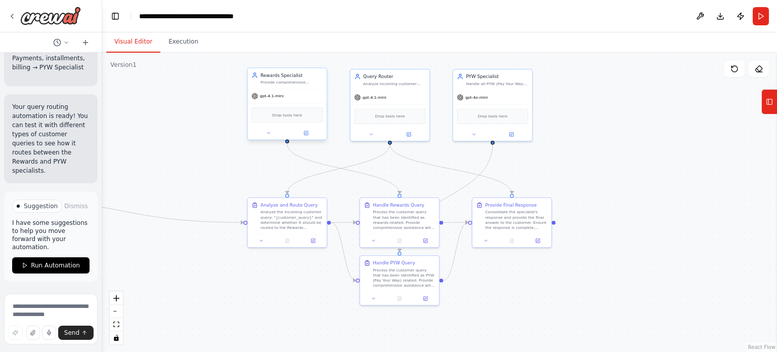
click at [283, 77] on div "Rewards Specialist" at bounding box center [292, 75] width 62 height 7
click at [305, 135] on icon at bounding box center [306, 133] width 5 height 5
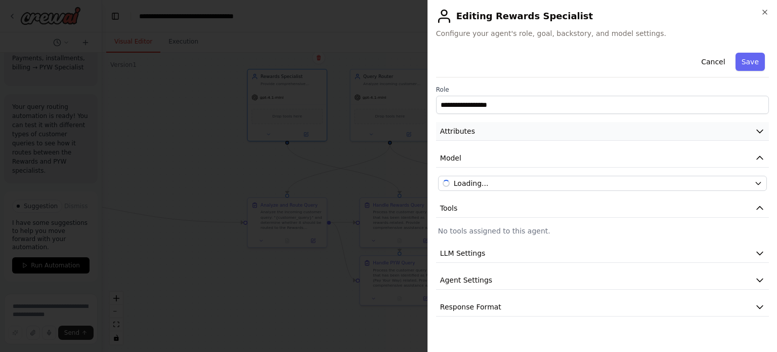
click at [488, 133] on button "Attributes" at bounding box center [602, 131] width 333 height 19
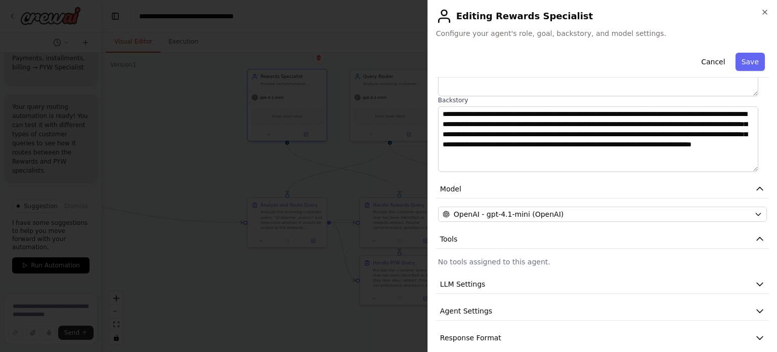
scroll to position [139, 0]
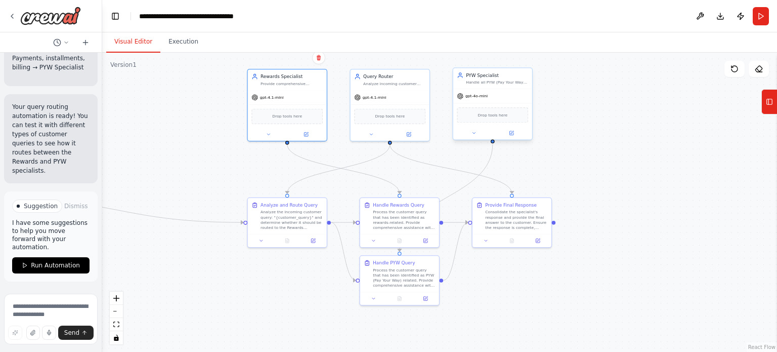
click at [497, 94] on div "gpt-4o-mini" at bounding box center [492, 96] width 79 height 14
click at [511, 135] on button at bounding box center [511, 133] width 36 height 8
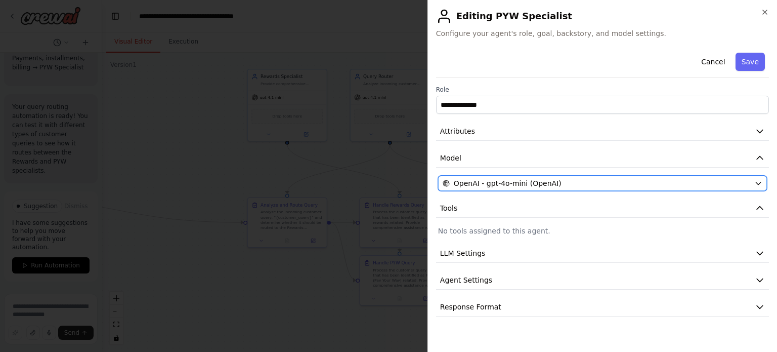
click at [499, 185] on span "OpenAI - gpt-4o-mini (OpenAI)" at bounding box center [508, 183] width 108 height 10
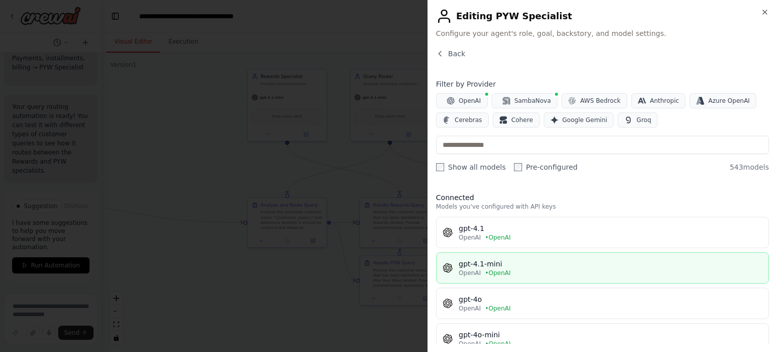
click at [485, 269] on span "• OpenAI" at bounding box center [498, 273] width 26 height 8
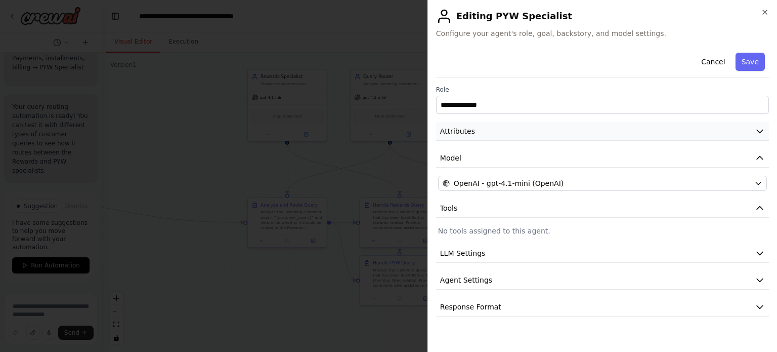
click at [467, 130] on span "Attributes" at bounding box center [457, 131] width 35 height 10
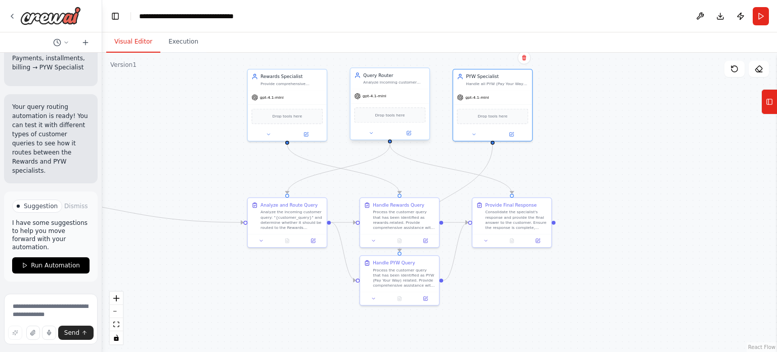
click at [389, 87] on div "Query Router Analyze incoming customer queries about {query_topic} and route th…" at bounding box center [390, 78] width 79 height 21
click at [408, 137] on div at bounding box center [390, 132] width 79 height 13
click at [413, 134] on button at bounding box center [409, 133] width 36 height 8
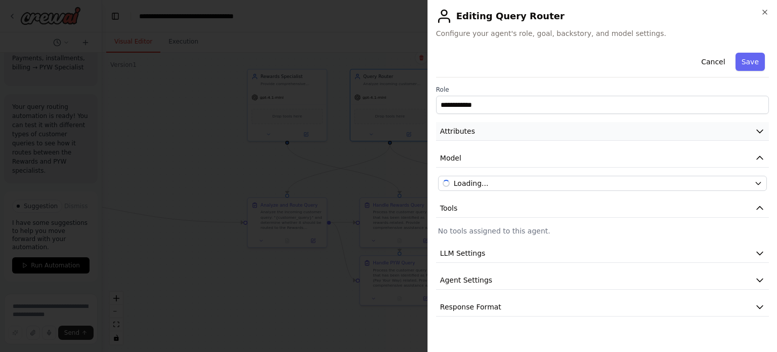
click at [497, 134] on button "Attributes" at bounding box center [602, 131] width 333 height 19
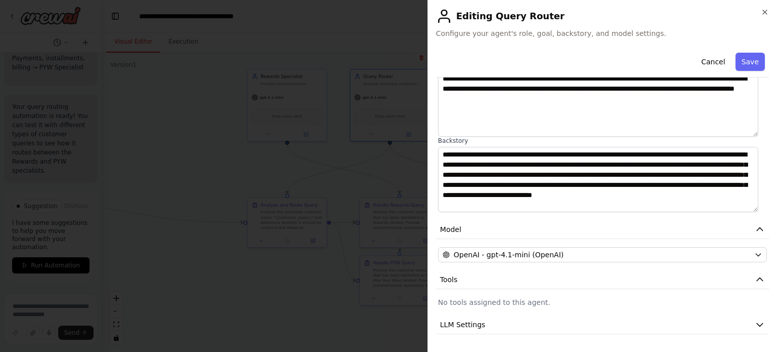
scroll to position [89, 0]
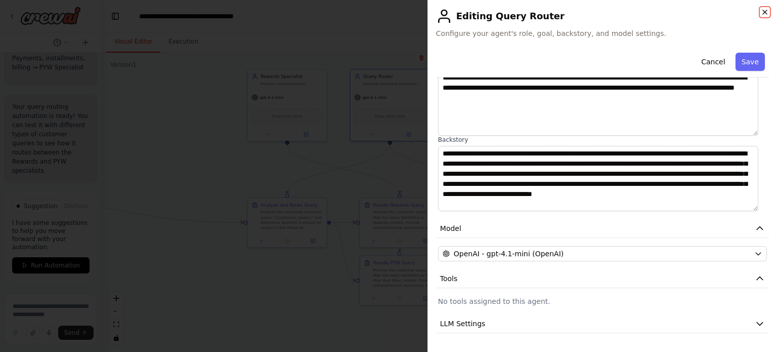
click at [767, 11] on icon "button" at bounding box center [765, 12] width 8 height 8
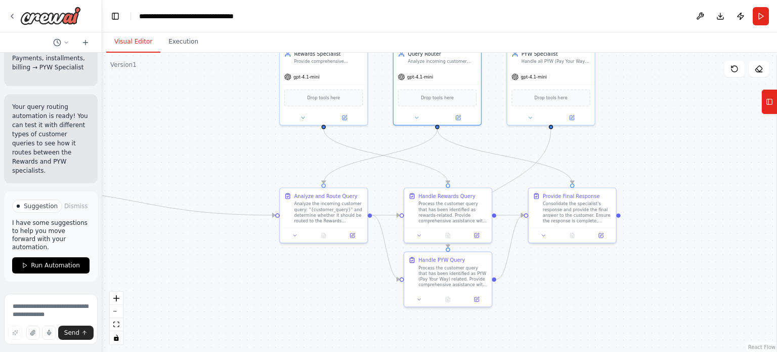
drag, startPoint x: 593, startPoint y: 161, endPoint x: 658, endPoint y: 140, distance: 67.7
click at [658, 140] on div ".deletable-edge-delete-btn { width: 20px; height: 20px; border: 0px solid #ffff…" at bounding box center [439, 202] width 675 height 299
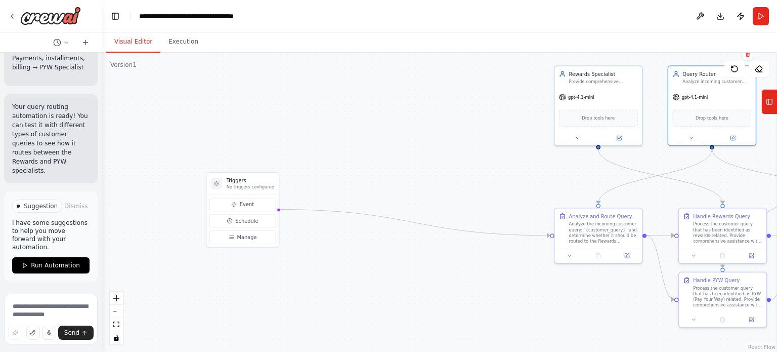
drag, startPoint x: 279, startPoint y: 151, endPoint x: 578, endPoint y: 169, distance: 299.1
click at [578, 169] on div ".deletable-edge-delete-btn { width: 20px; height: 20px; border: 0px solid #ffff…" at bounding box center [439, 202] width 675 height 299
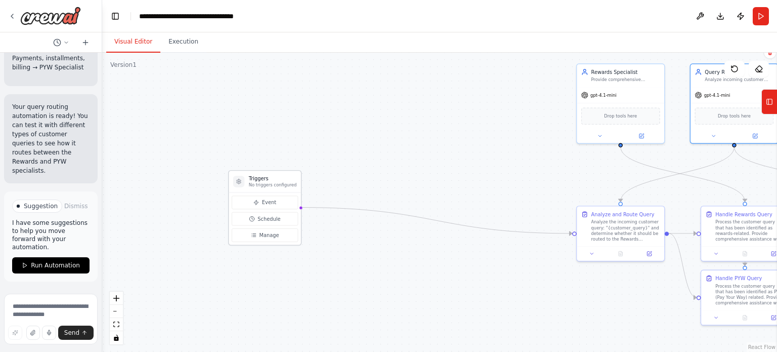
click at [261, 182] on p "No triggers configured" at bounding box center [273, 185] width 48 height 6
click at [266, 232] on span "Manage" at bounding box center [269, 234] width 20 height 7
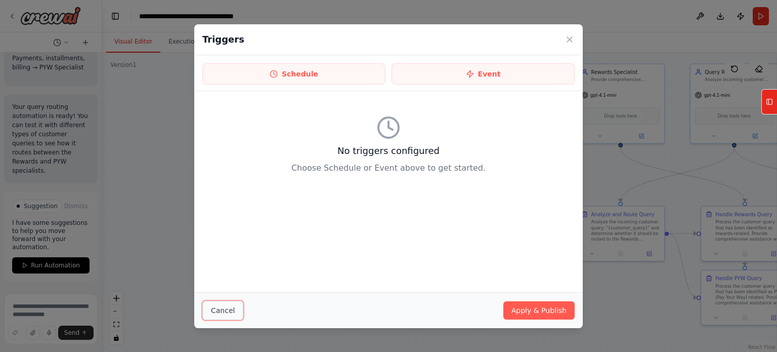
click at [223, 304] on button "Cancel" at bounding box center [222, 309] width 41 height 19
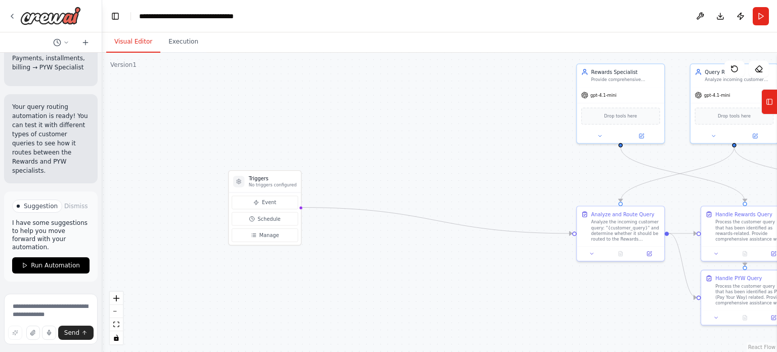
click at [376, 144] on div ".deletable-edge-delete-btn { width: 20px; height: 20px; border: 0px solid #ffff…" at bounding box center [439, 202] width 675 height 299
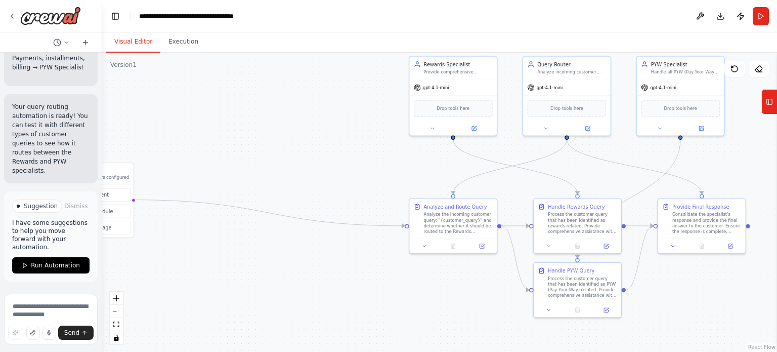
drag, startPoint x: 481, startPoint y: 169, endPoint x: 314, endPoint y: 163, distance: 167.1
click at [314, 163] on div ".deletable-edge-delete-btn { width: 20px; height: 20px; border: 0px solid #ffff…" at bounding box center [439, 202] width 675 height 299
click at [763, 17] on button "Run" at bounding box center [761, 16] width 16 height 18
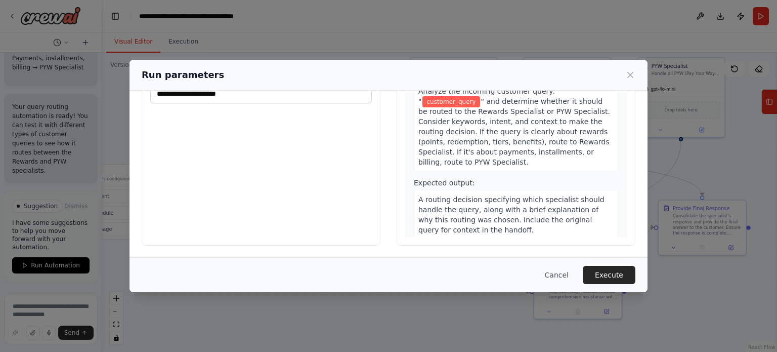
scroll to position [0, 0]
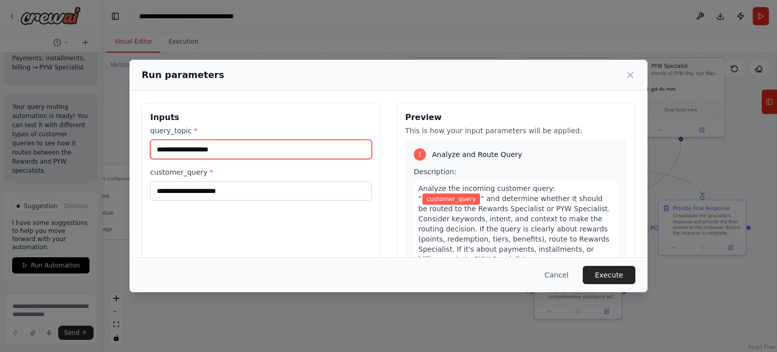
click at [188, 149] on input "query_topic *" at bounding box center [261, 149] width 222 height 19
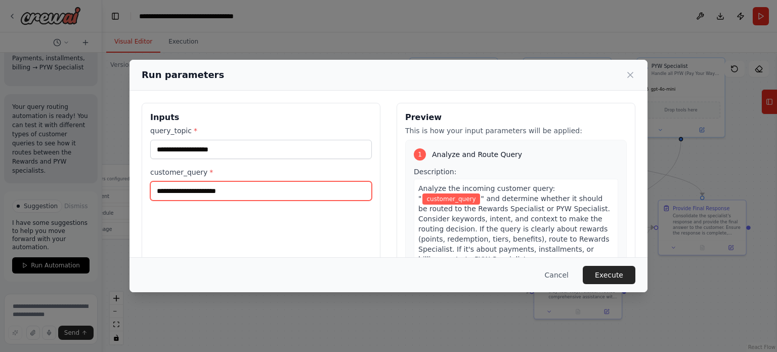
click at [176, 192] on input "customer_query *" at bounding box center [261, 190] width 222 height 19
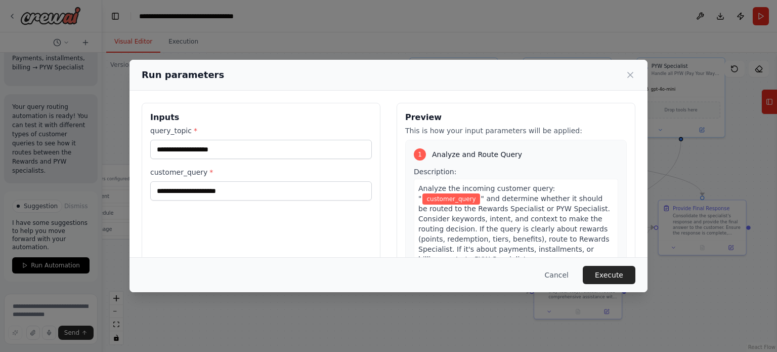
click at [480, 193] on span "customer_query" at bounding box center [450, 198] width 57 height 11
click at [486, 201] on span "" and determine whether it should be routed to the Rewards Specialist or PYW Sp…" at bounding box center [514, 228] width 192 height 69
click at [497, 161] on div "1 Analyze and Route Query Description: Analyze the incoming customer query: " c…" at bounding box center [516, 242] width 222 height 205
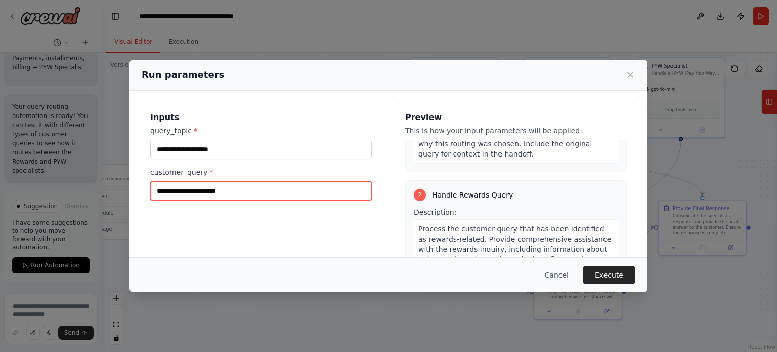
click at [223, 191] on input "customer_query *" at bounding box center [261, 190] width 222 height 19
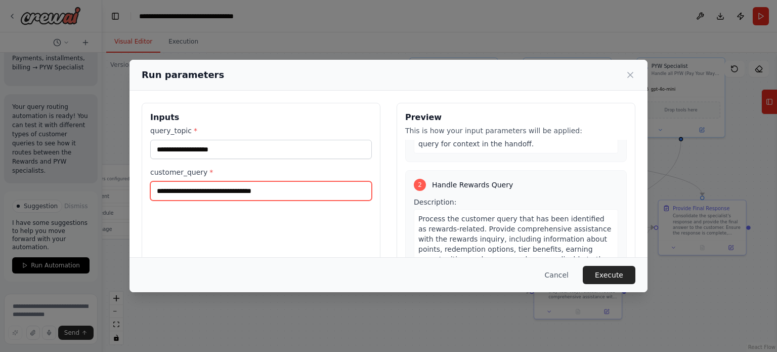
paste input "**********"
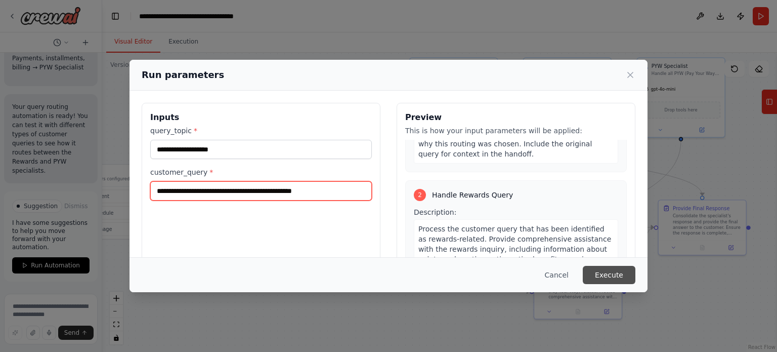
type input "**********"
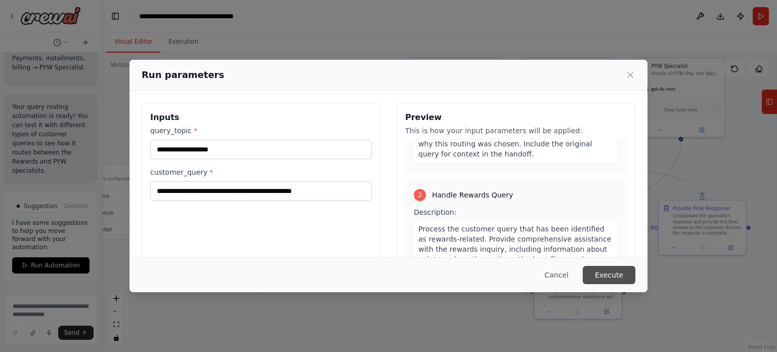
click at [611, 270] on button "Execute" at bounding box center [609, 275] width 53 height 18
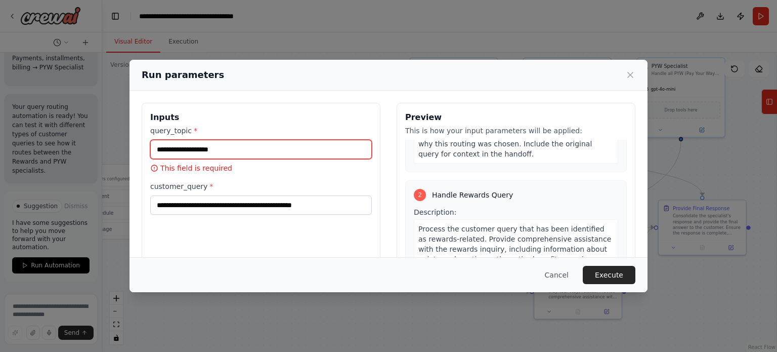
click at [247, 148] on input "query_topic *" at bounding box center [261, 149] width 222 height 19
click at [563, 275] on button "Cancel" at bounding box center [557, 275] width 40 height 18
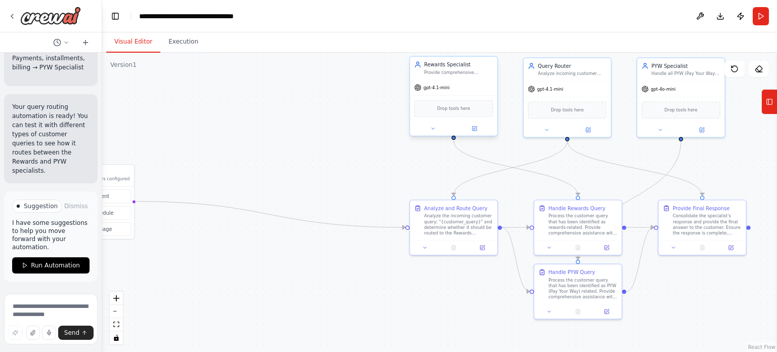
click at [449, 80] on div "gpt-4.1-mini" at bounding box center [454, 88] width 88 height 16
click at [476, 128] on icon at bounding box center [475, 128] width 4 height 4
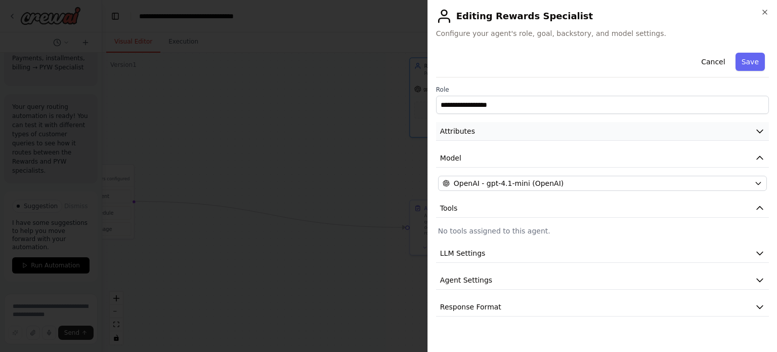
click at [514, 138] on button "Attributes" at bounding box center [602, 131] width 333 height 19
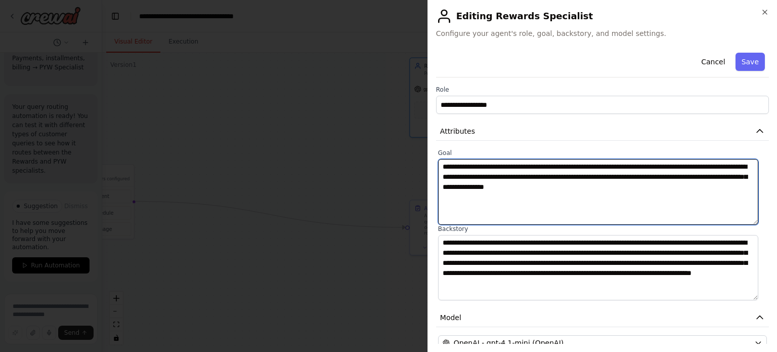
click at [560, 189] on textarea "**********" at bounding box center [598, 192] width 321 height 66
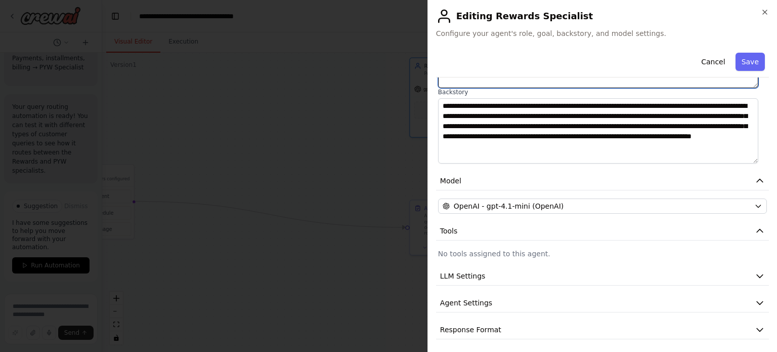
scroll to position [139, 0]
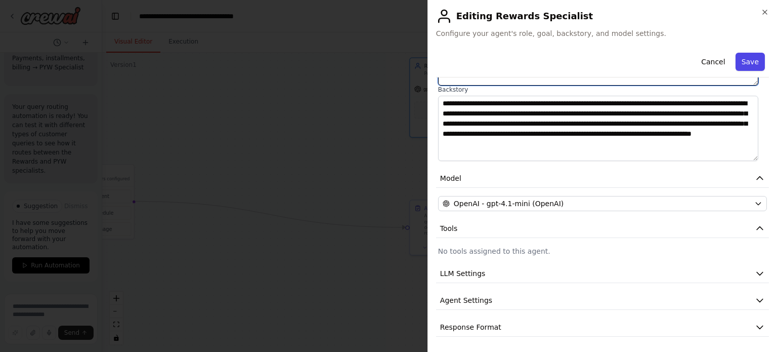
type textarea "**********"
click at [742, 58] on button "Save" at bounding box center [750, 62] width 29 height 18
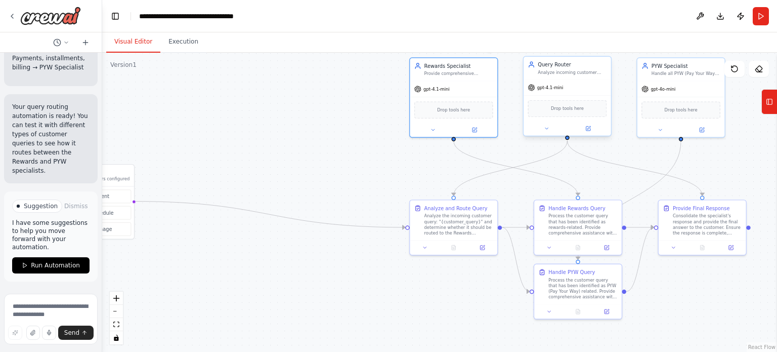
click at [555, 71] on div "Analyze incoming customer queries about {query_topic} and route them to the app…" at bounding box center [572, 72] width 69 height 6
click at [583, 127] on button at bounding box center [588, 128] width 40 height 9
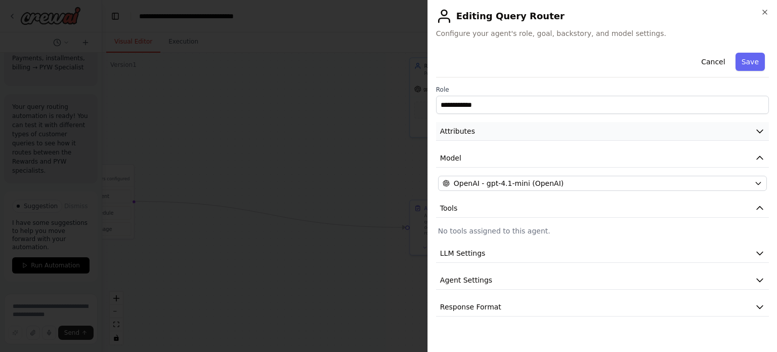
click at [510, 130] on button "Attributes" at bounding box center [602, 131] width 333 height 19
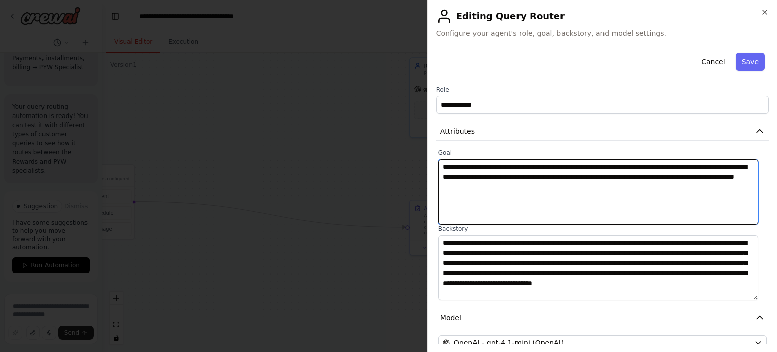
click at [603, 165] on textarea "**********" at bounding box center [598, 192] width 321 height 66
type textarea "**********"
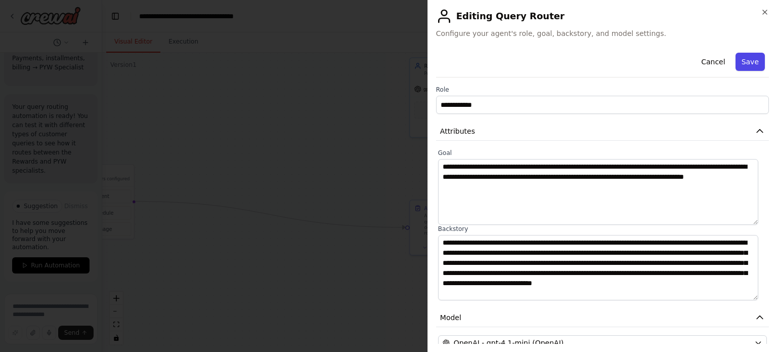
click at [742, 63] on button "Save" at bounding box center [750, 62] width 29 height 18
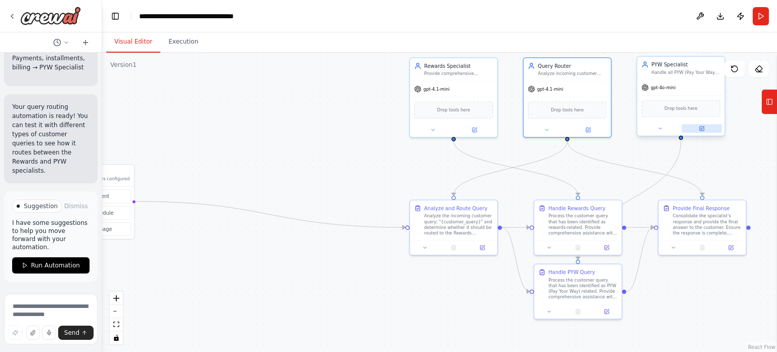
click at [704, 131] on button at bounding box center [702, 128] width 40 height 9
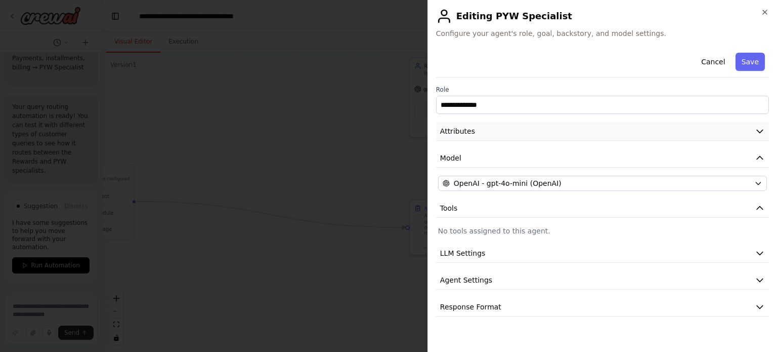
click at [600, 131] on button "Attributes" at bounding box center [602, 131] width 333 height 19
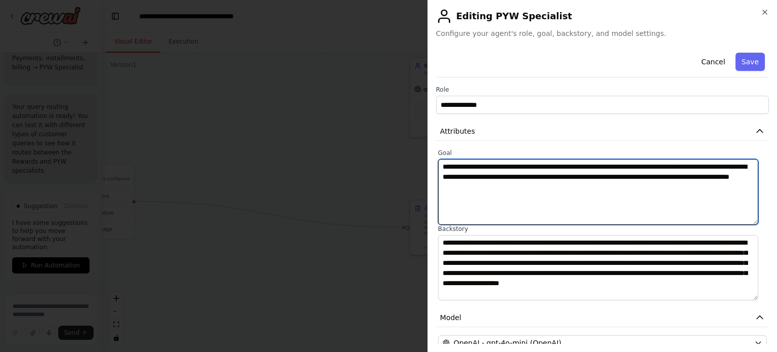
click at [482, 187] on textarea "**********" at bounding box center [598, 192] width 321 height 66
type textarea "**********"
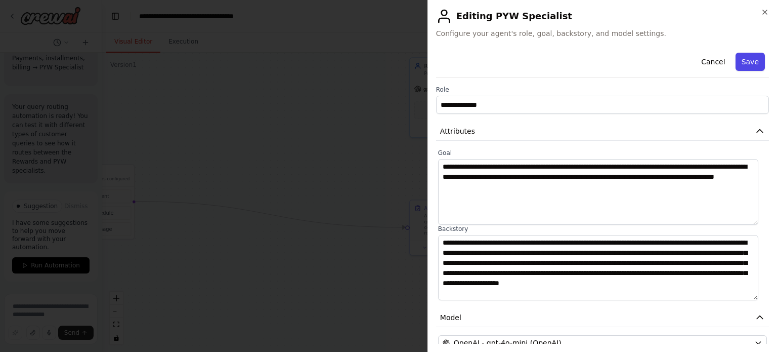
click at [748, 59] on button "Save" at bounding box center [750, 62] width 29 height 18
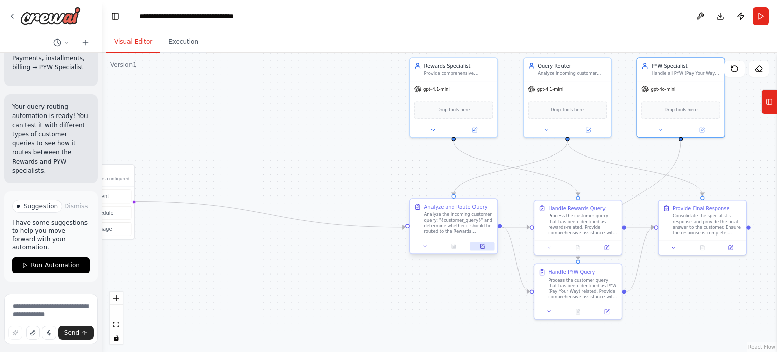
click at [480, 247] on icon at bounding box center [482, 246] width 4 height 4
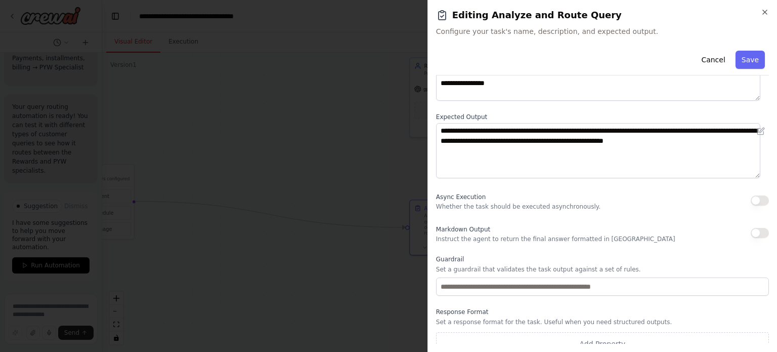
scroll to position [0, 0]
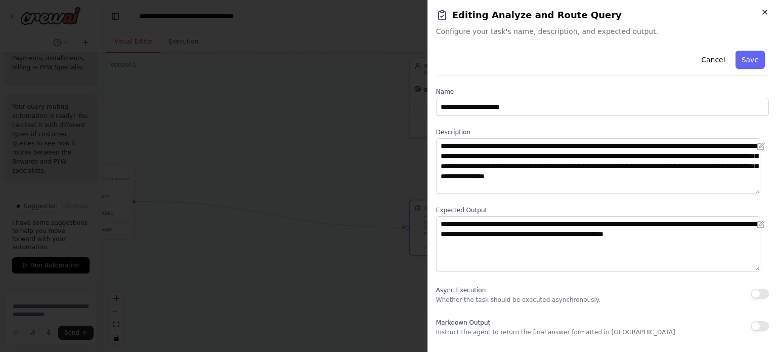
click at [763, 14] on icon "button" at bounding box center [765, 12] width 8 height 8
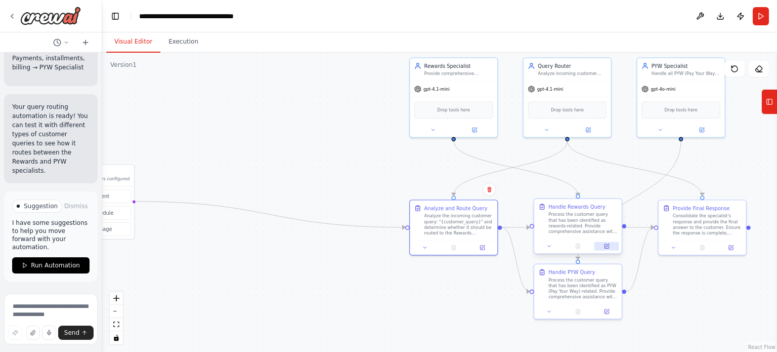
click at [605, 242] on button at bounding box center [606, 246] width 24 height 9
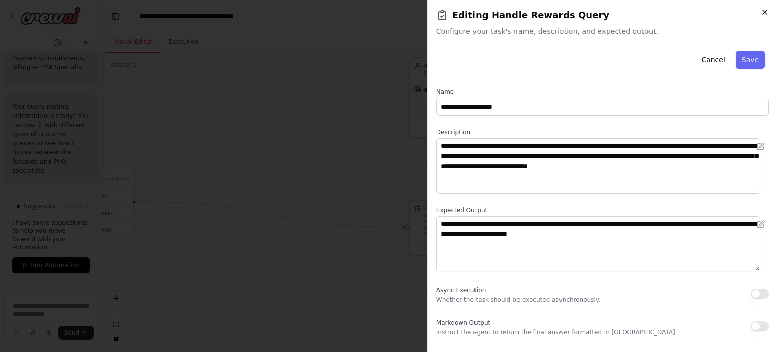
click at [763, 11] on icon "button" at bounding box center [765, 12] width 8 height 8
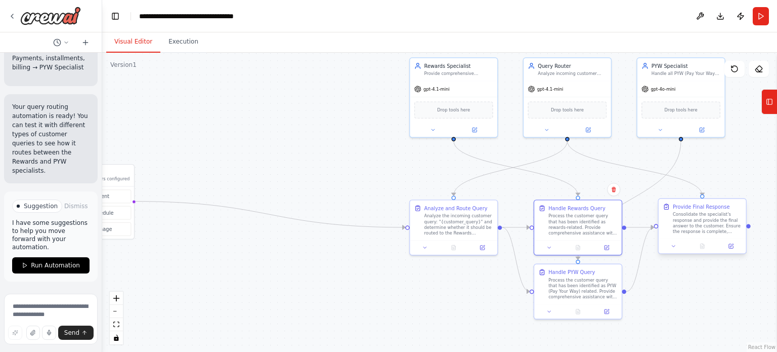
click at [714, 227] on div "Consolidate the specialist's response and provide the final answer to the custo…" at bounding box center [707, 222] width 69 height 23
click at [729, 246] on icon at bounding box center [731, 246] width 4 height 4
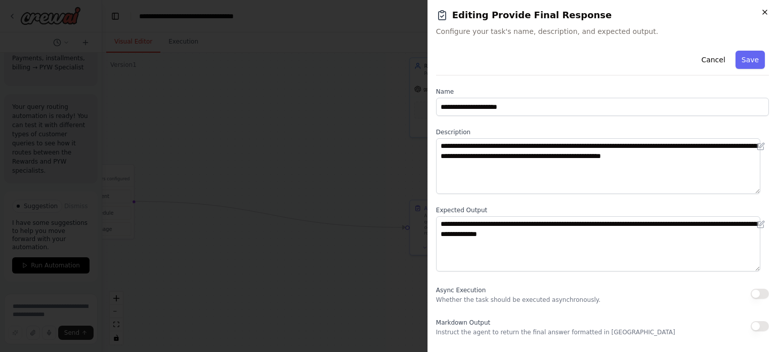
click at [763, 14] on icon "button" at bounding box center [765, 12] width 4 height 4
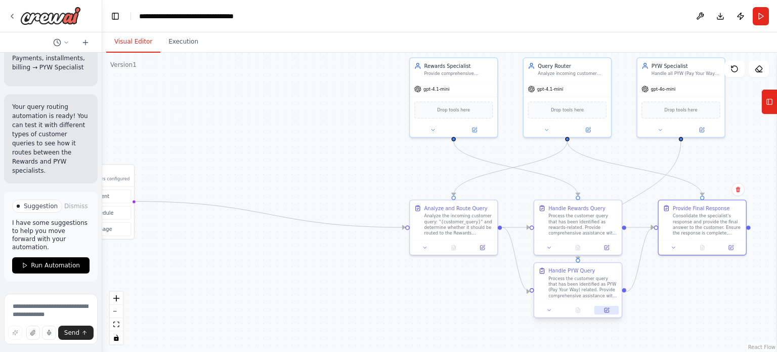
click at [606, 309] on icon at bounding box center [607, 310] width 4 height 4
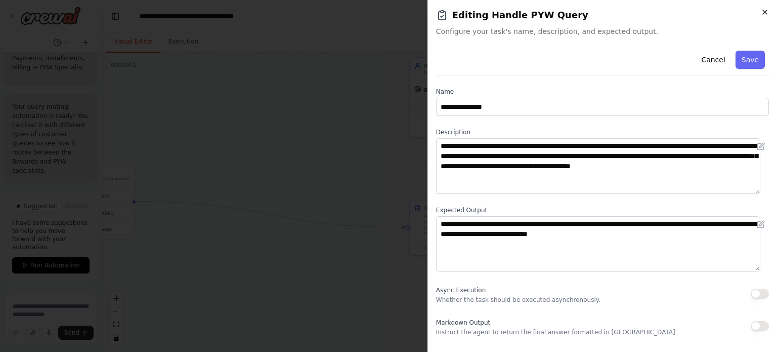
click at [765, 12] on icon "button" at bounding box center [765, 12] width 4 height 4
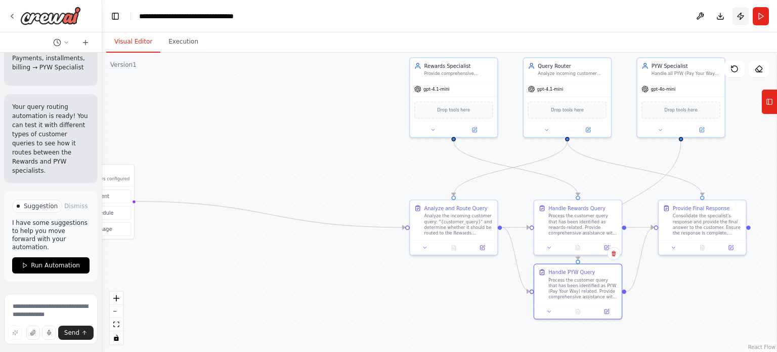
click at [739, 14] on button "Publish" at bounding box center [741, 16] width 16 height 18
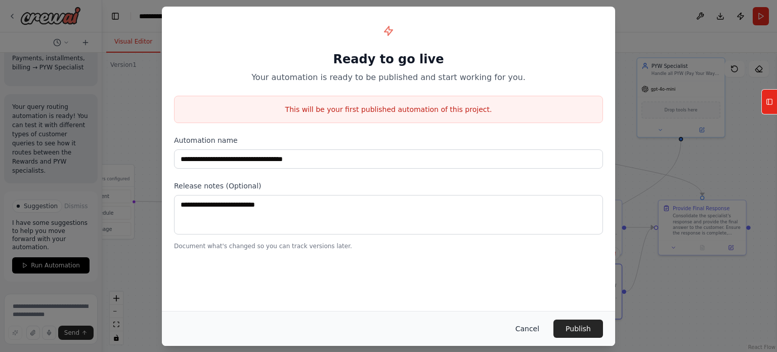
click at [532, 327] on button "Cancel" at bounding box center [527, 328] width 40 height 18
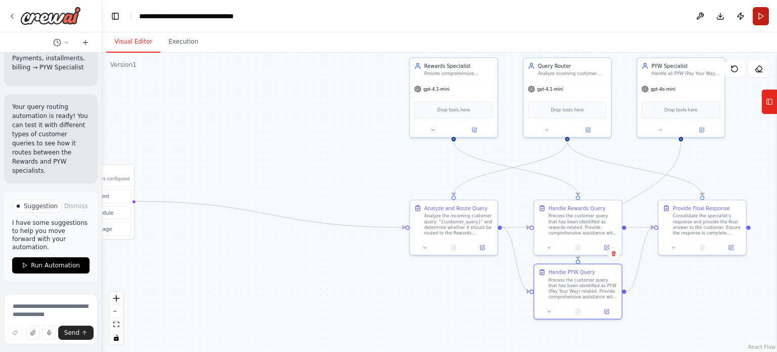
click at [764, 16] on button "Run" at bounding box center [761, 16] width 16 height 18
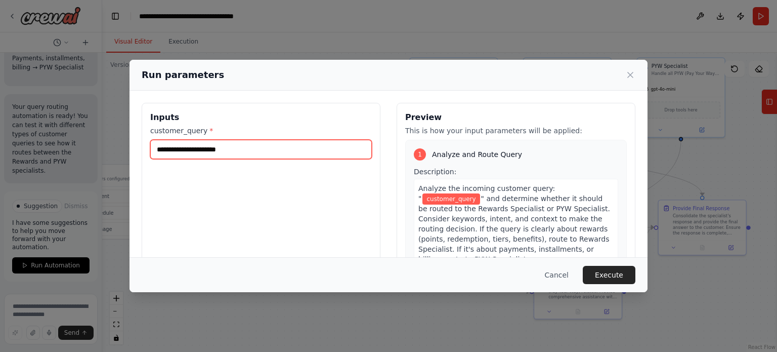
click at [222, 150] on input "customer_query *" at bounding box center [261, 149] width 222 height 19
paste input "**********"
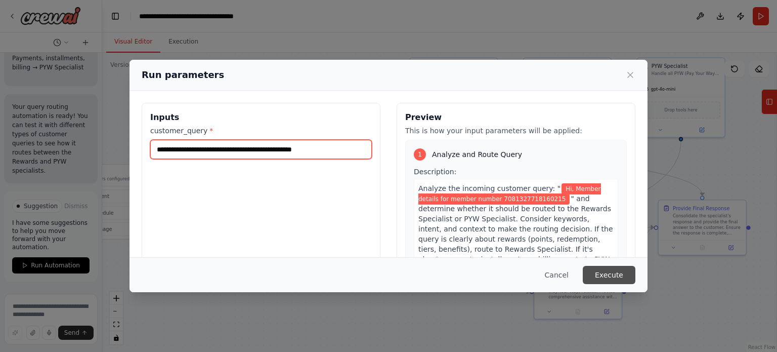
type input "**********"
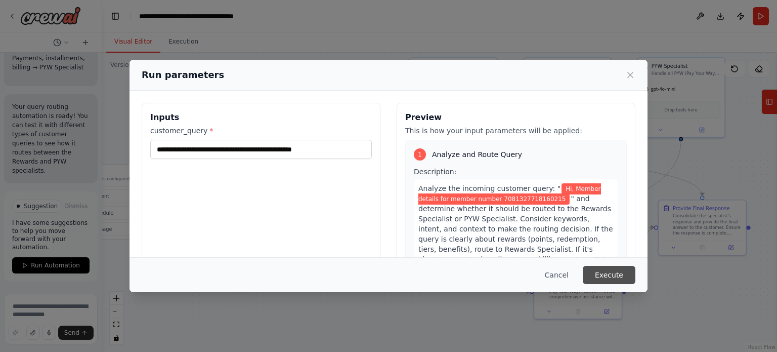
click at [605, 272] on button "Execute" at bounding box center [609, 275] width 53 height 18
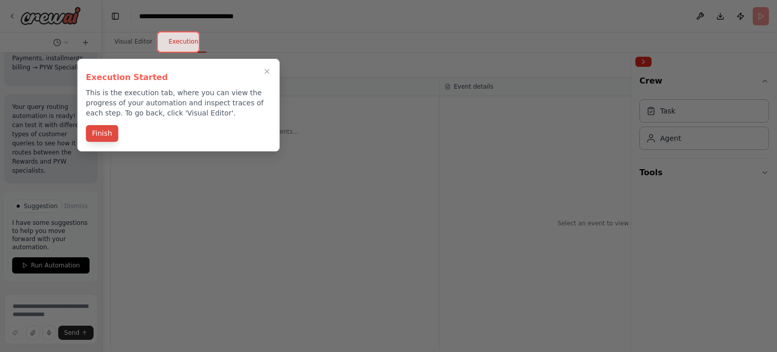
click at [104, 133] on button "Finish" at bounding box center [102, 133] width 32 height 17
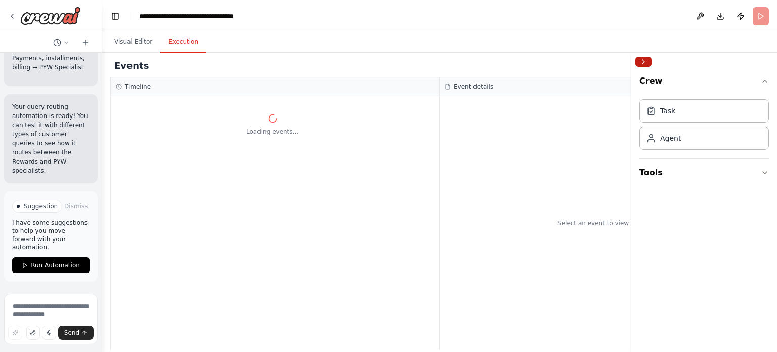
click at [641, 57] on button "Collapse right sidebar" at bounding box center [643, 62] width 16 height 10
click at [133, 39] on button "Visual Editor" at bounding box center [133, 41] width 54 height 21
click at [184, 38] on button "Execution" at bounding box center [183, 41] width 46 height 21
click at [127, 38] on button "Visual Editor" at bounding box center [133, 41] width 54 height 21
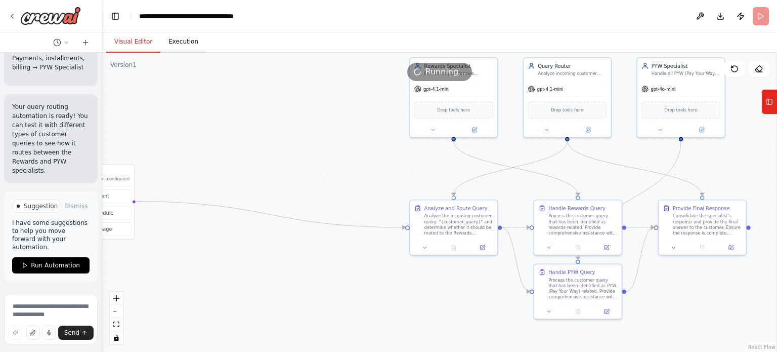
click at [180, 46] on button "Execution" at bounding box center [183, 41] width 46 height 21
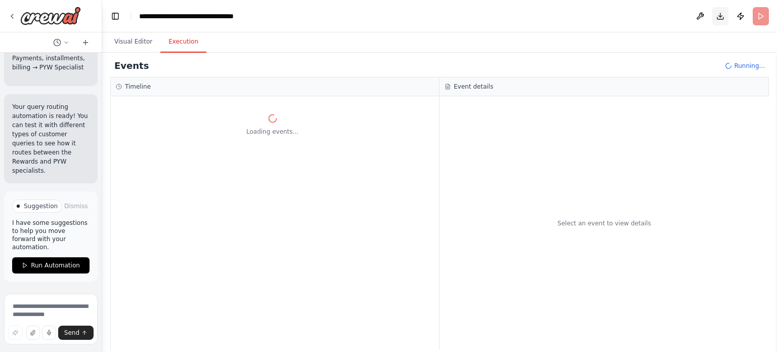
click at [721, 16] on button "Download" at bounding box center [720, 16] width 16 height 18
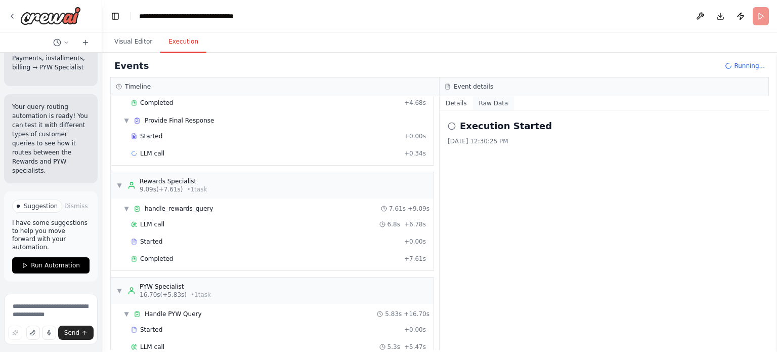
scroll to position [119, 0]
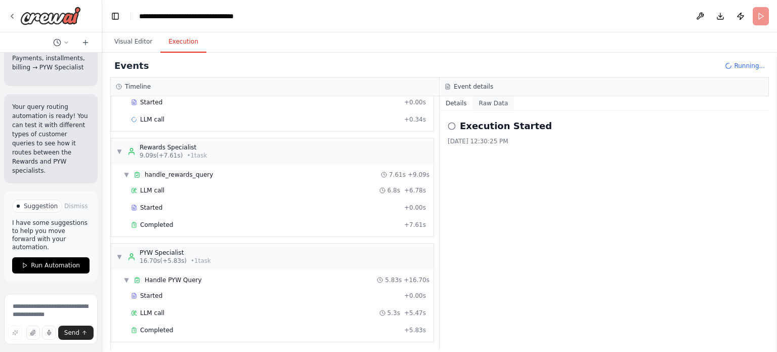
click at [492, 102] on button "Raw Data" at bounding box center [493, 103] width 41 height 14
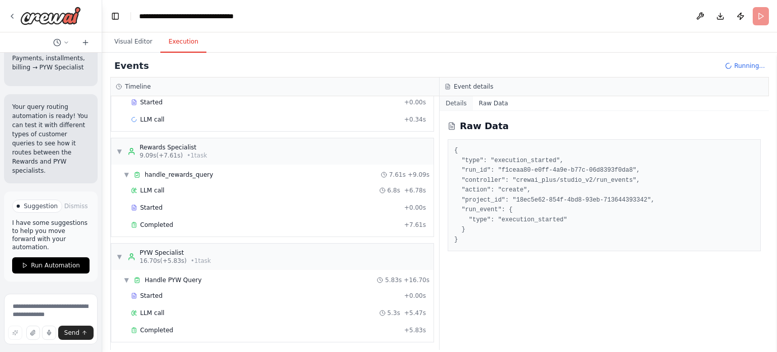
click at [452, 101] on button "Details" at bounding box center [456, 103] width 33 height 14
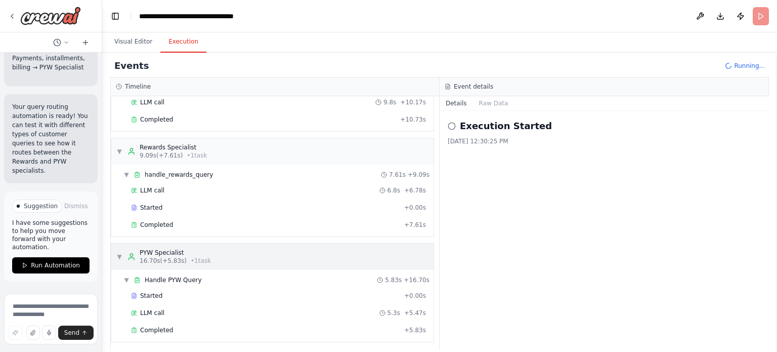
scroll to position [1604, 0]
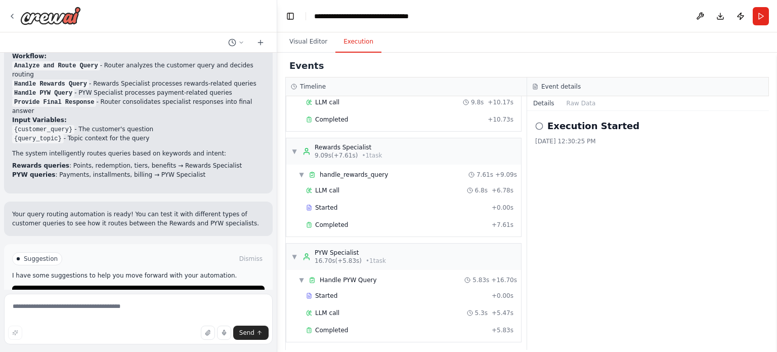
drag, startPoint x: 102, startPoint y: 200, endPoint x: 277, endPoint y: 209, distance: 175.2
click at [277, 209] on div at bounding box center [275, 176] width 4 height 352
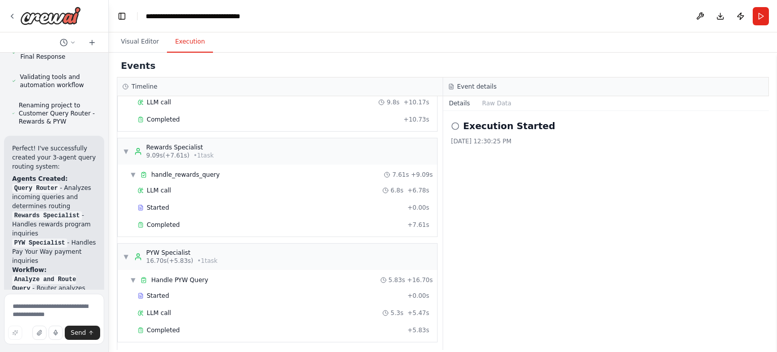
scroll to position [1238, 0]
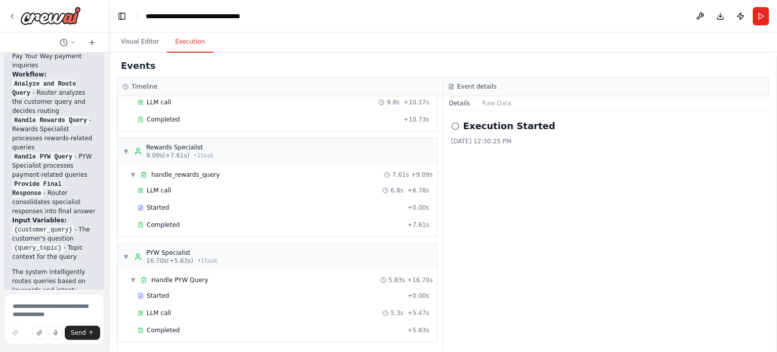
drag, startPoint x: 275, startPoint y: 182, endPoint x: 58, endPoint y: 202, distance: 217.9
click at [58, 202] on div "Hello! I'm the CrewAI assistant. What kind of automation do you want to build? …" at bounding box center [54, 176] width 109 height 352
click at [492, 104] on button "Raw Data" at bounding box center [496, 103] width 41 height 14
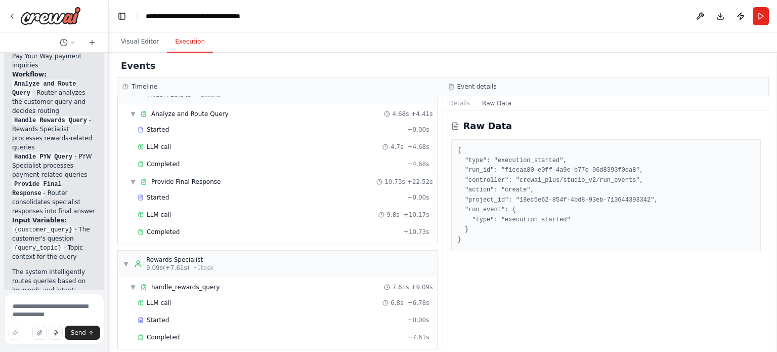
scroll to position [0, 0]
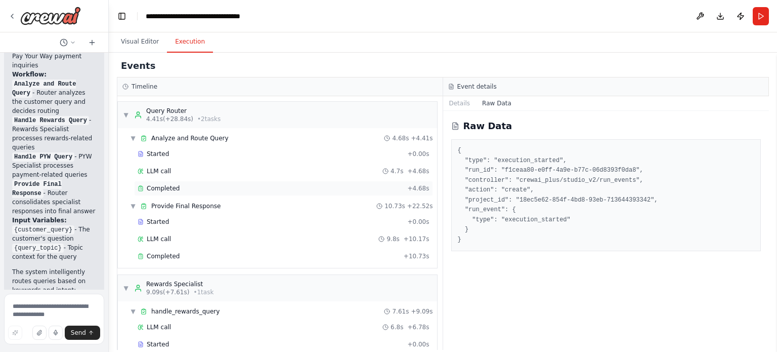
click at [179, 191] on div "Completed" at bounding box center [271, 188] width 266 height 8
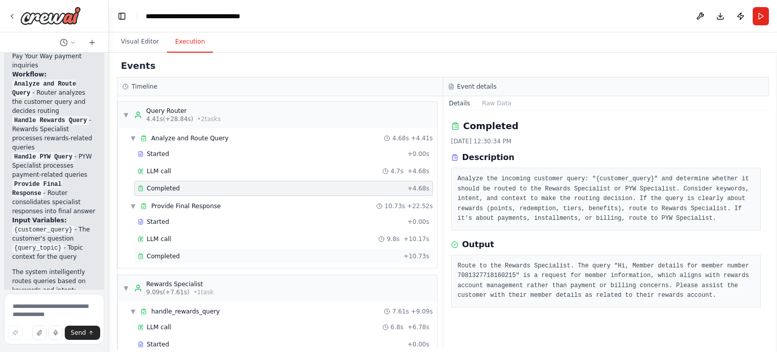
click at [181, 255] on div "Completed" at bounding box center [269, 256] width 262 height 8
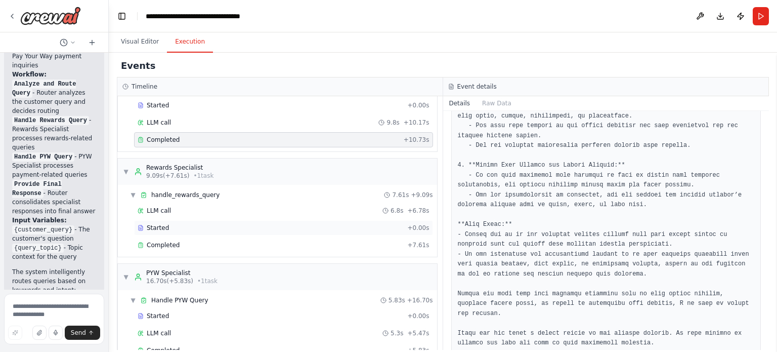
scroll to position [117, 0]
click at [168, 242] on span "Completed" at bounding box center [163, 244] width 33 height 8
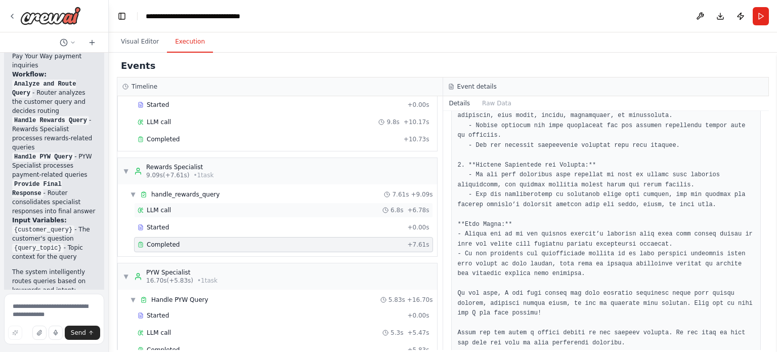
scroll to position [137, 0]
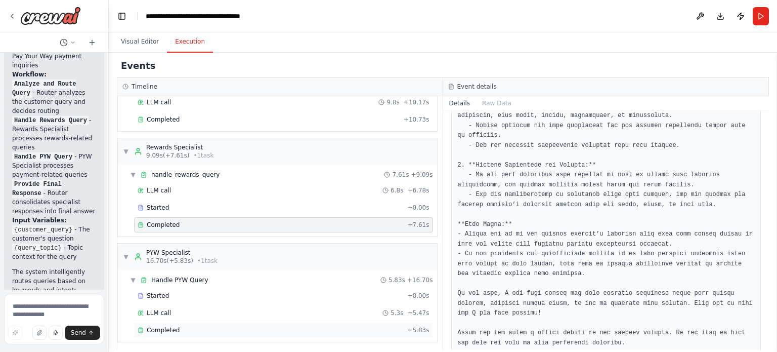
click at [155, 326] on span "Completed" at bounding box center [163, 330] width 33 height 8
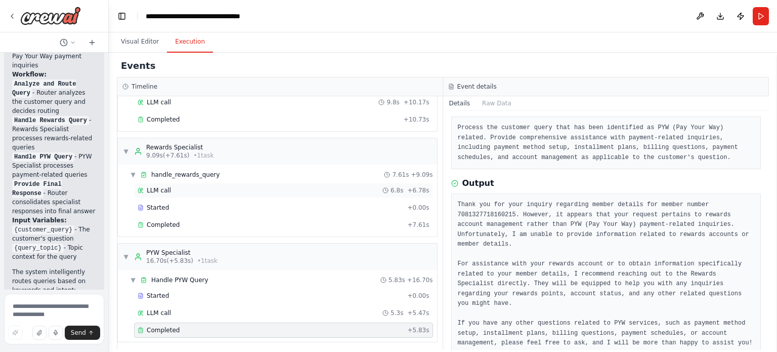
scroll to position [0, 0]
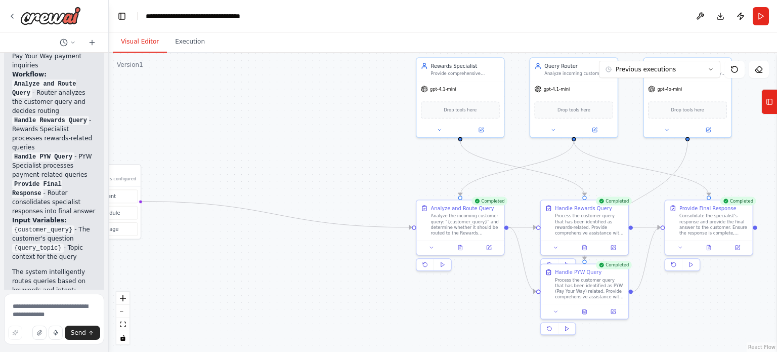
click at [133, 45] on button "Visual Editor" at bounding box center [140, 41] width 54 height 21
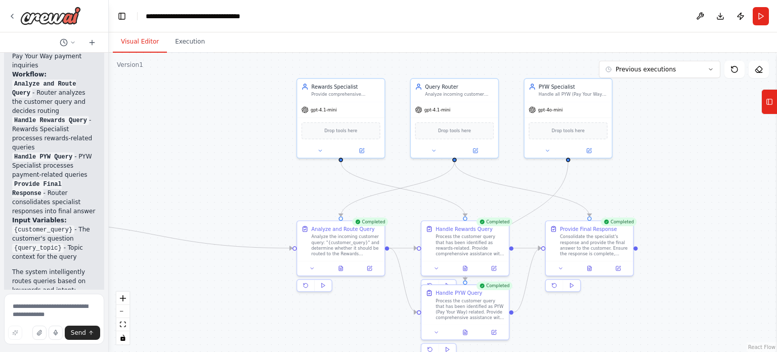
drag, startPoint x: 356, startPoint y: 145, endPoint x: 230, endPoint y: 161, distance: 126.9
click at [230, 161] on div ".deletable-edge-delete-btn { width: 20px; height: 20px; border: 0px solid #ffff…" at bounding box center [443, 202] width 668 height 299
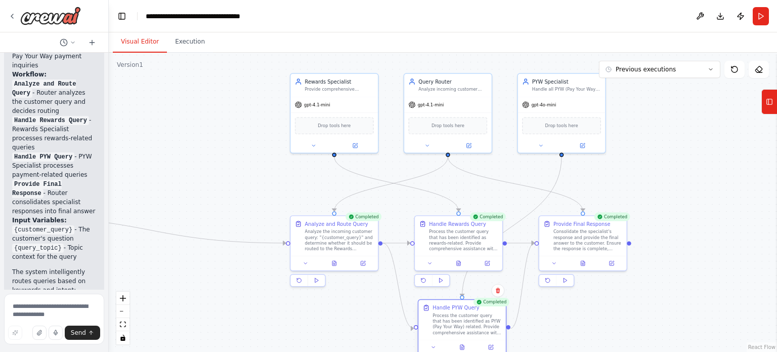
drag, startPoint x: 469, startPoint y: 302, endPoint x: 475, endPoint y: 321, distance: 19.9
click at [475, 321] on div "Process the customer query that has been identified as PYW (Pay Your Way) relat…" at bounding box center [467, 324] width 69 height 23
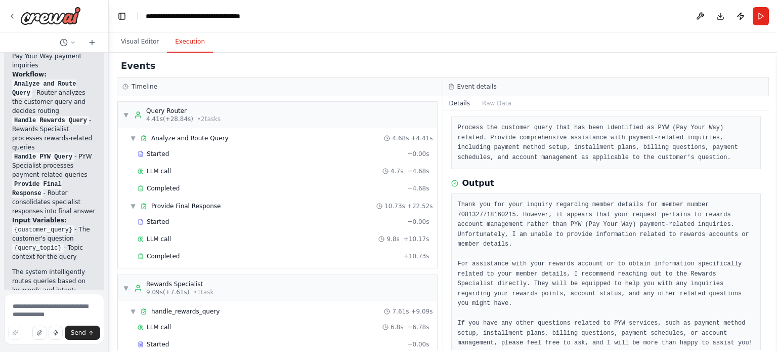
click at [185, 39] on button "Execution" at bounding box center [190, 41] width 46 height 21
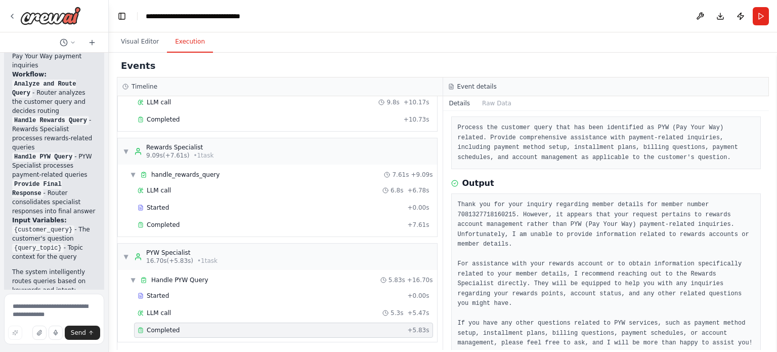
scroll to position [136, 0]
click at [38, 307] on textarea at bounding box center [54, 318] width 100 height 51
type textarea "*"
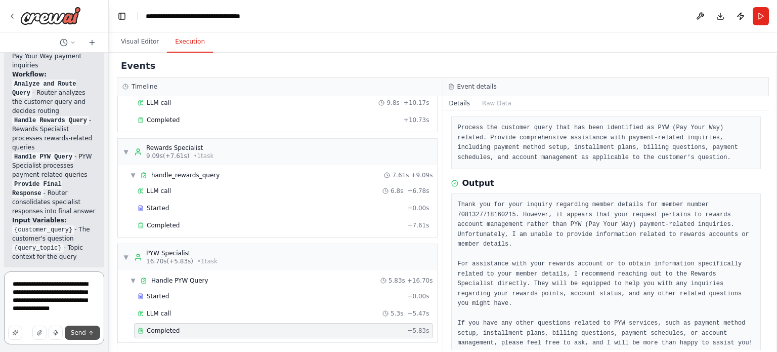
type textarea "**********"
click at [81, 331] on span "Send" at bounding box center [78, 332] width 15 height 8
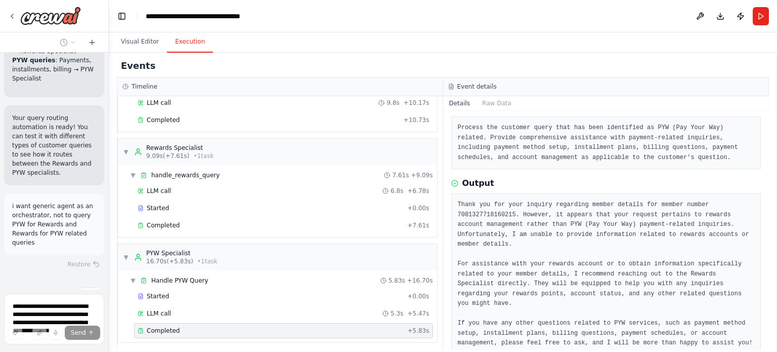
scroll to position [1509, 0]
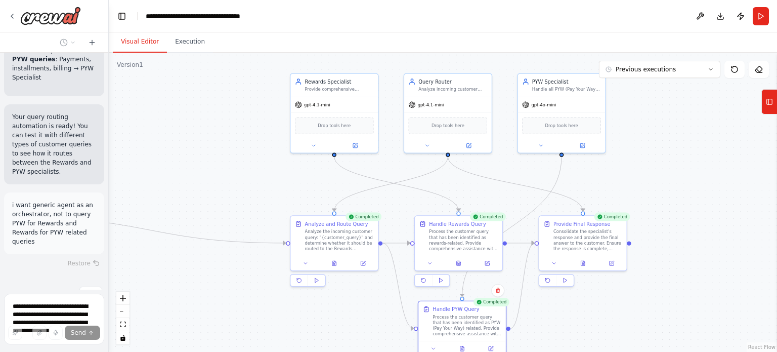
click at [132, 47] on button "Visual Editor" at bounding box center [140, 41] width 54 height 21
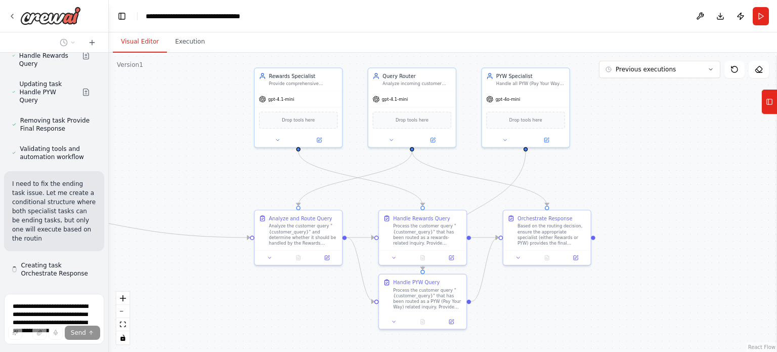
scroll to position [1988, 0]
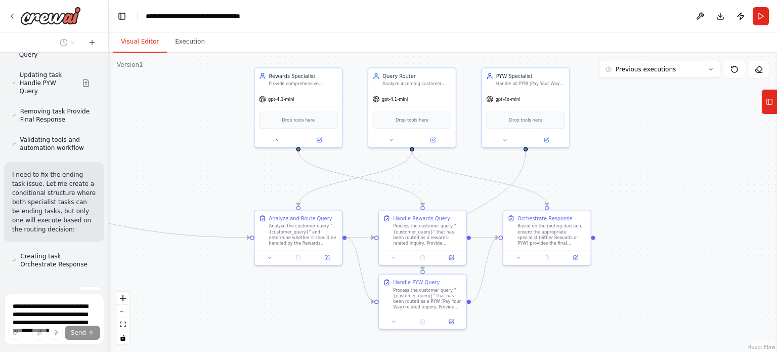
drag, startPoint x: 619, startPoint y: 264, endPoint x: 583, endPoint y: 259, distance: 36.3
click at [583, 259] on div ".deletable-edge-delete-btn { width: 20px; height: 20px; border: 0px solid #ffff…" at bounding box center [443, 202] width 668 height 299
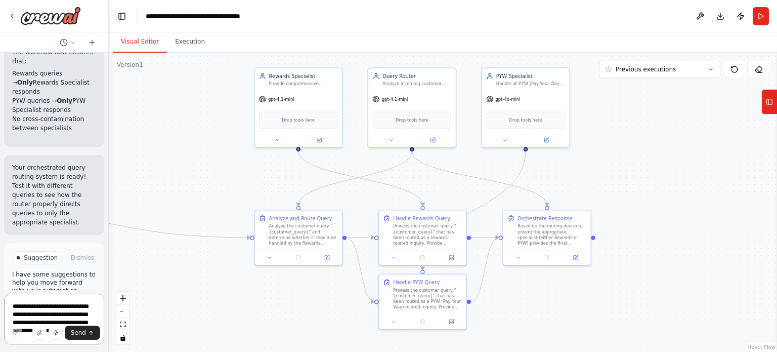
scroll to position [2616, 0]
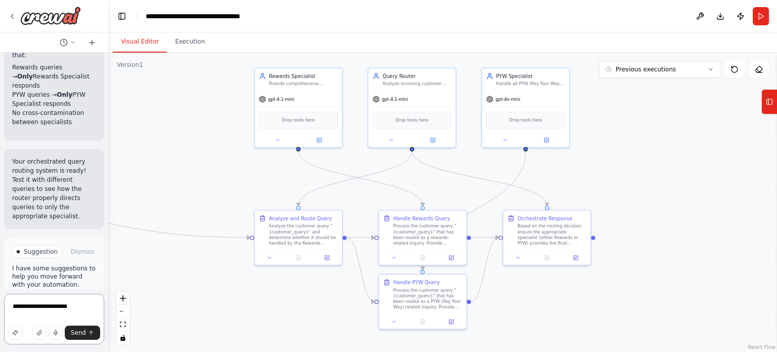
type textarea "**********"
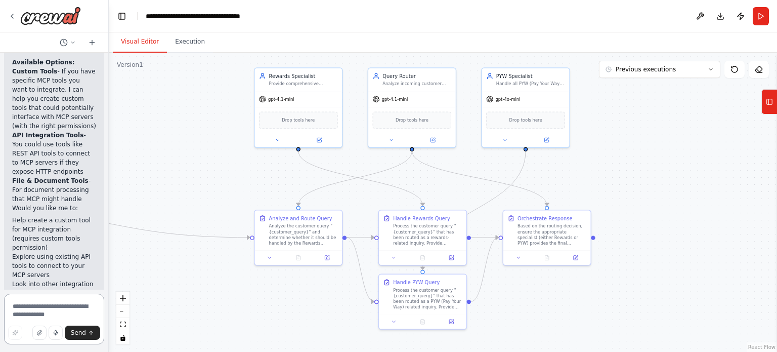
scroll to position [3229, 0]
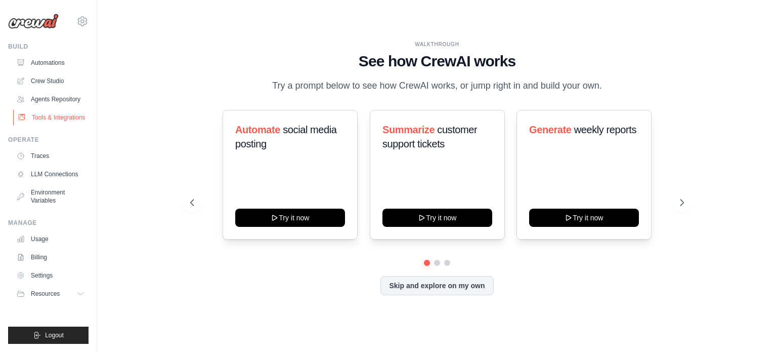
click at [54, 117] on link "Tools & Integrations" at bounding box center [51, 117] width 76 height 16
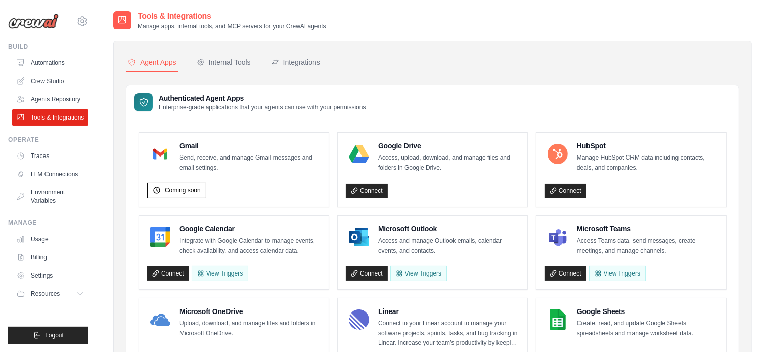
click at [38, 191] on link "Environment Variables" at bounding box center [50, 196] width 76 height 24
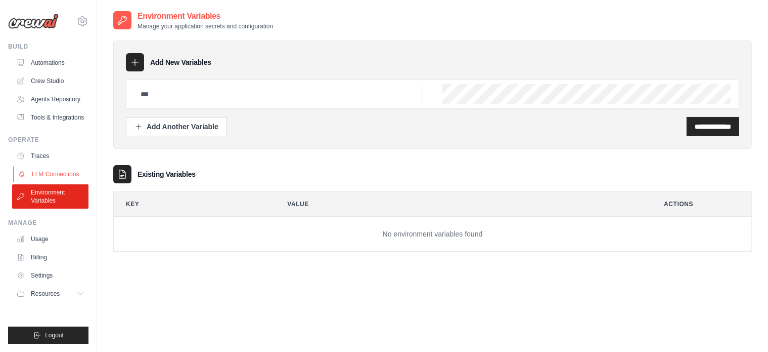
click at [58, 167] on link "LLM Connections" at bounding box center [51, 174] width 76 height 16
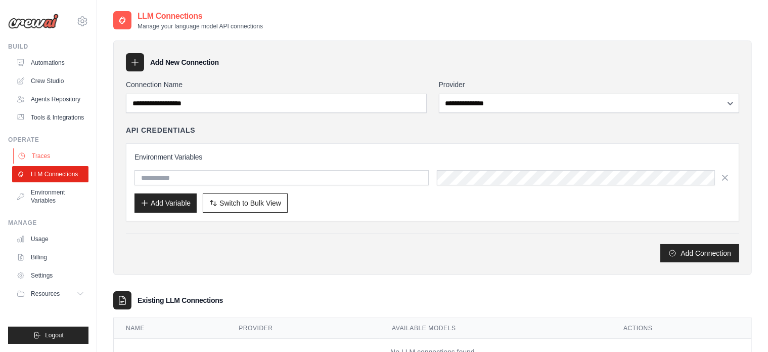
click at [27, 154] on link "Traces" at bounding box center [51, 156] width 76 height 16
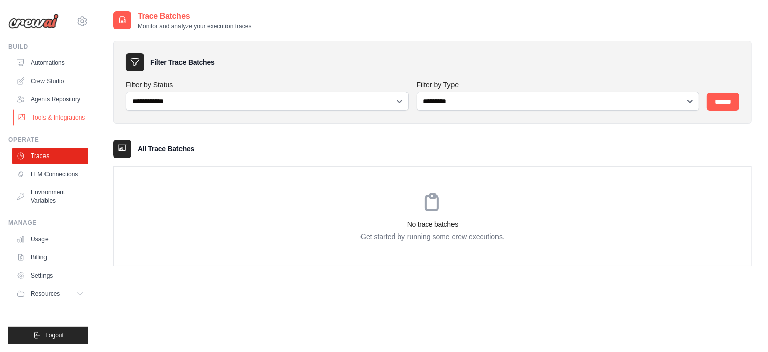
click at [53, 120] on link "Tools & Integrations" at bounding box center [51, 117] width 76 height 16
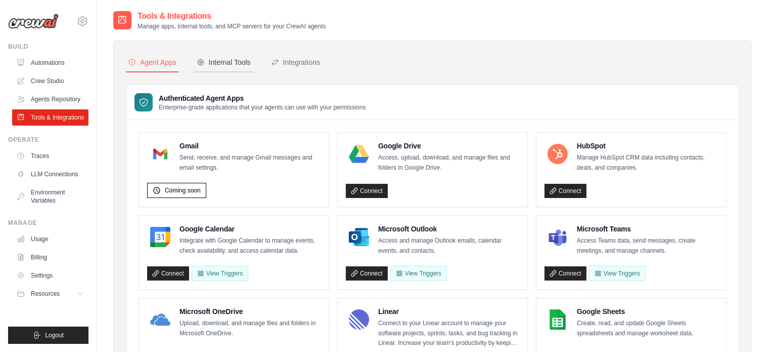
click at [218, 55] on button "Internal Tools" at bounding box center [224, 62] width 58 height 19
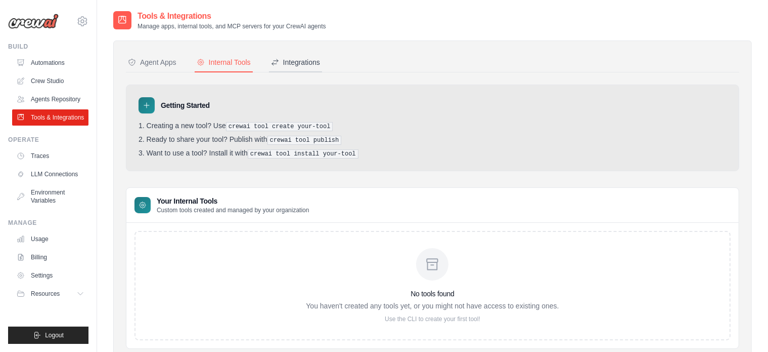
click at [304, 54] on button "Integrations" at bounding box center [295, 62] width 53 height 19
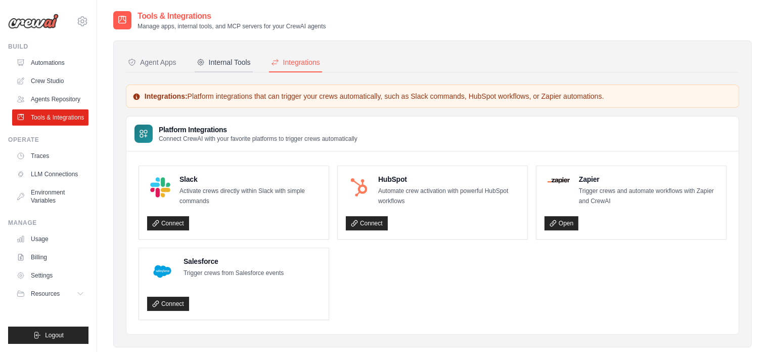
click at [221, 62] on div "Internal Tools" at bounding box center [224, 62] width 54 height 10
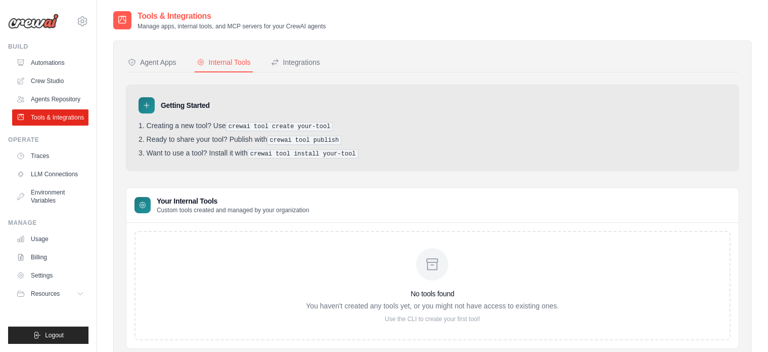
click at [144, 105] on icon at bounding box center [147, 105] width 8 height 8
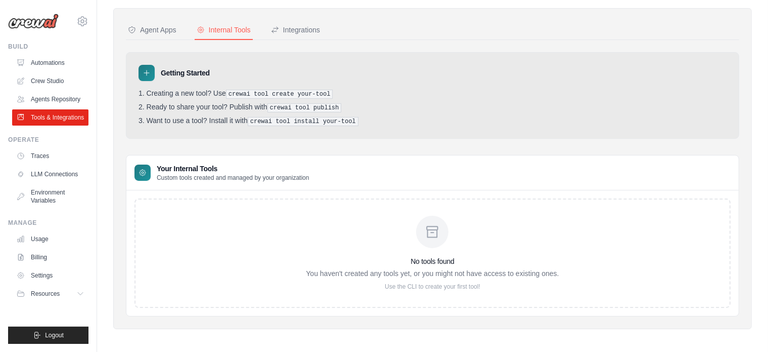
click at [445, 284] on p "Use the CLI to create your first tool!" at bounding box center [432, 286] width 253 height 8
